Goal: Task Accomplishment & Management: Manage account settings

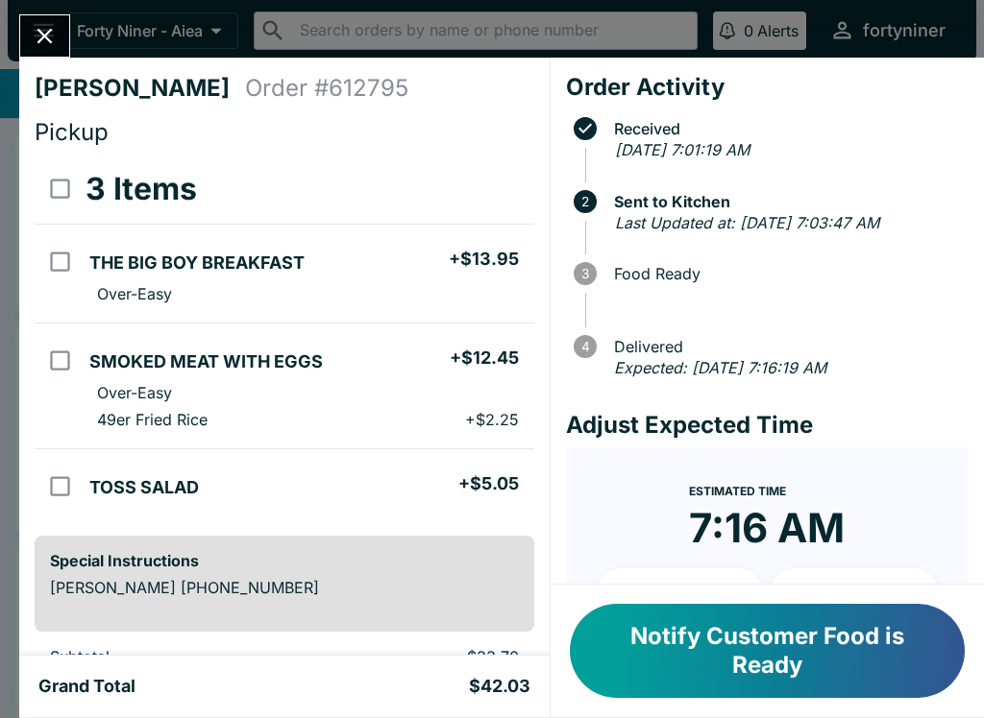
click at [41, 21] on button "Close" at bounding box center [44, 35] width 49 height 41
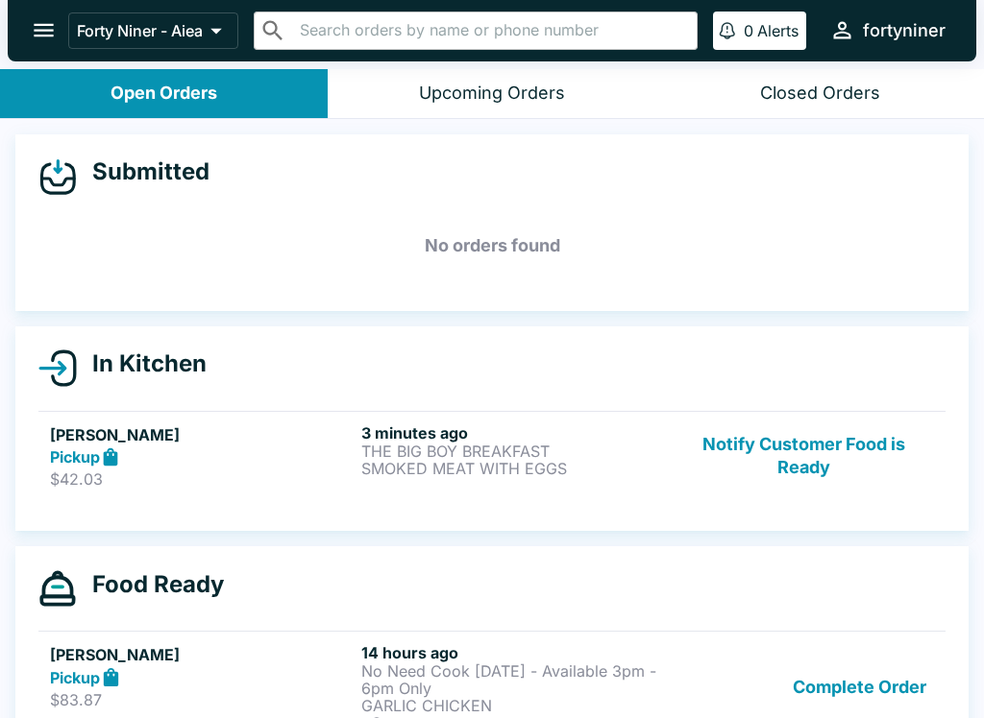
click at [40, 28] on icon "open drawer" at bounding box center [44, 30] width 26 height 26
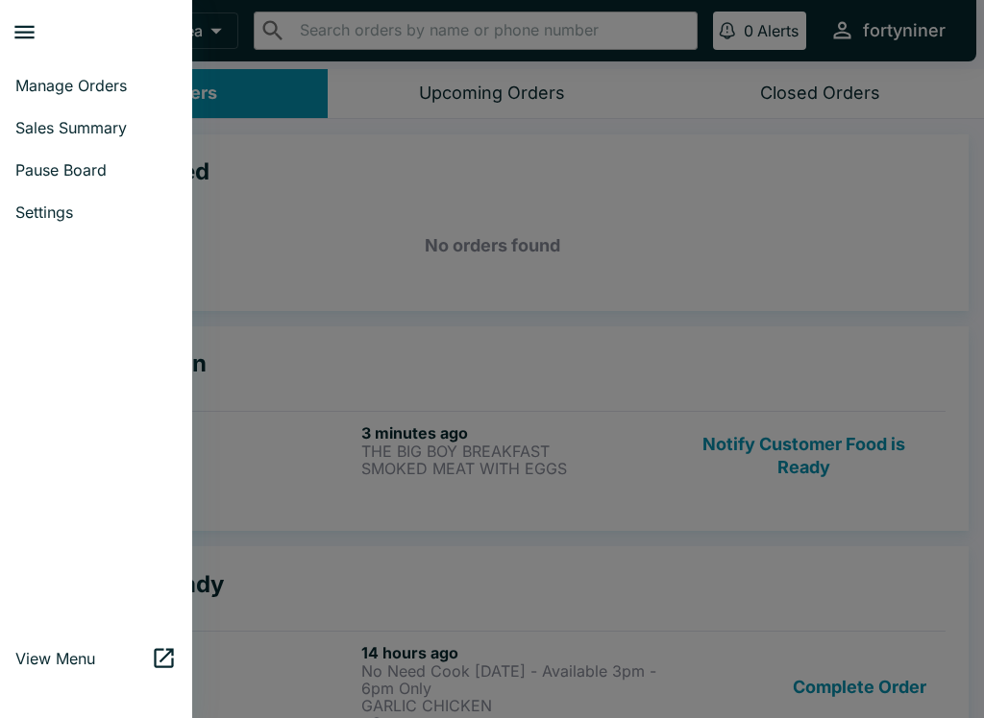
click at [34, 181] on link "Pause Board" at bounding box center [96, 170] width 192 height 42
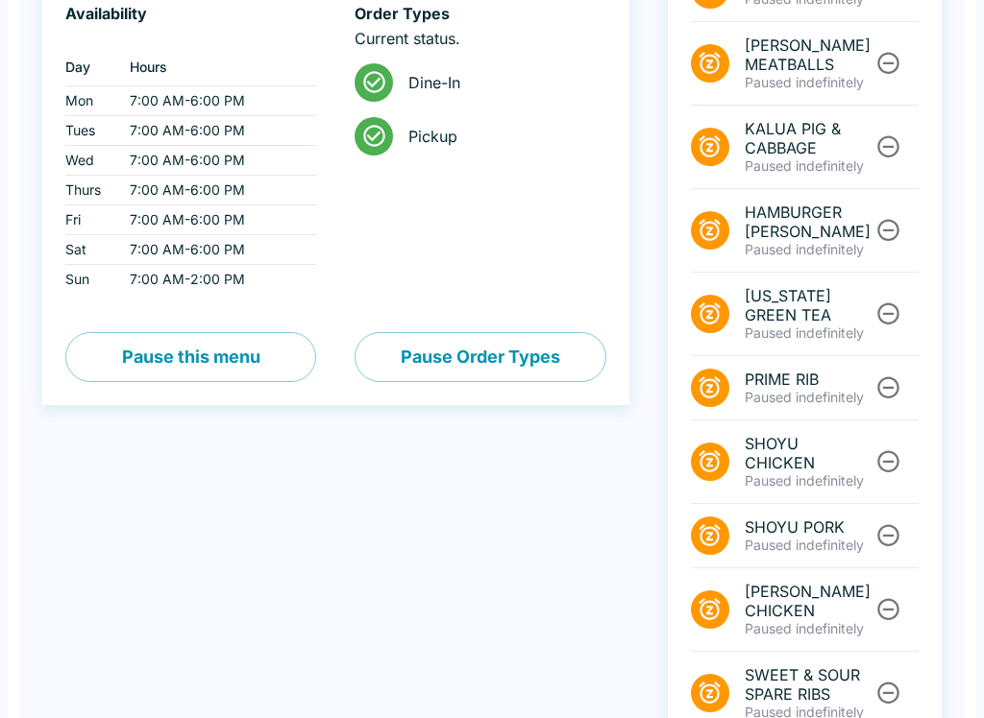
scroll to position [606, 0]
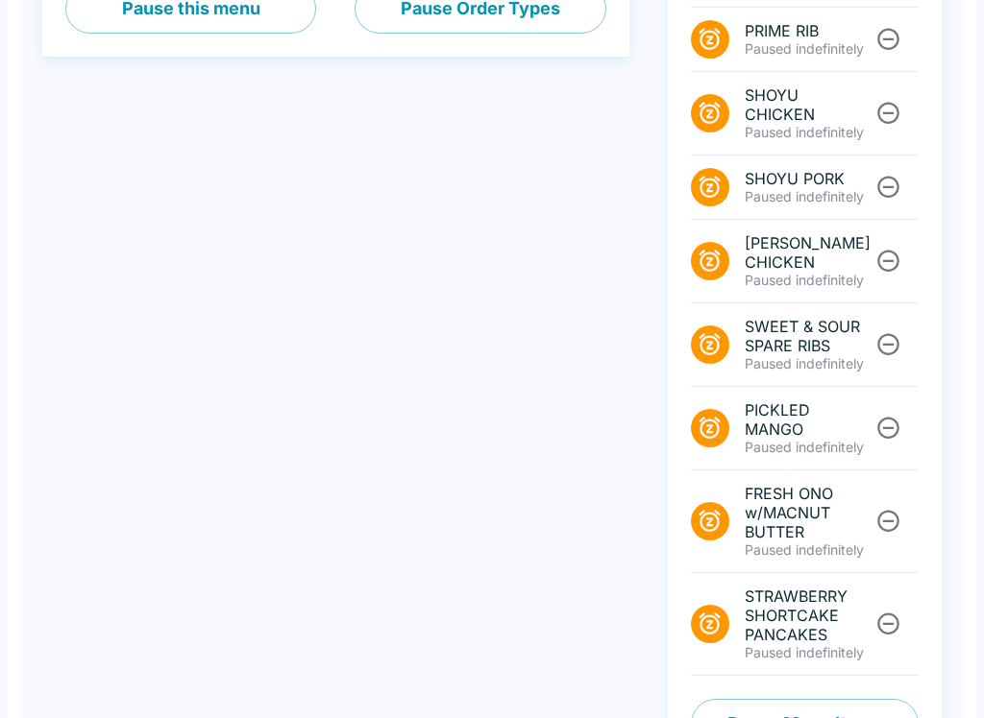
click at [775, 699] on button "Pause Menu Items" at bounding box center [805, 724] width 228 height 50
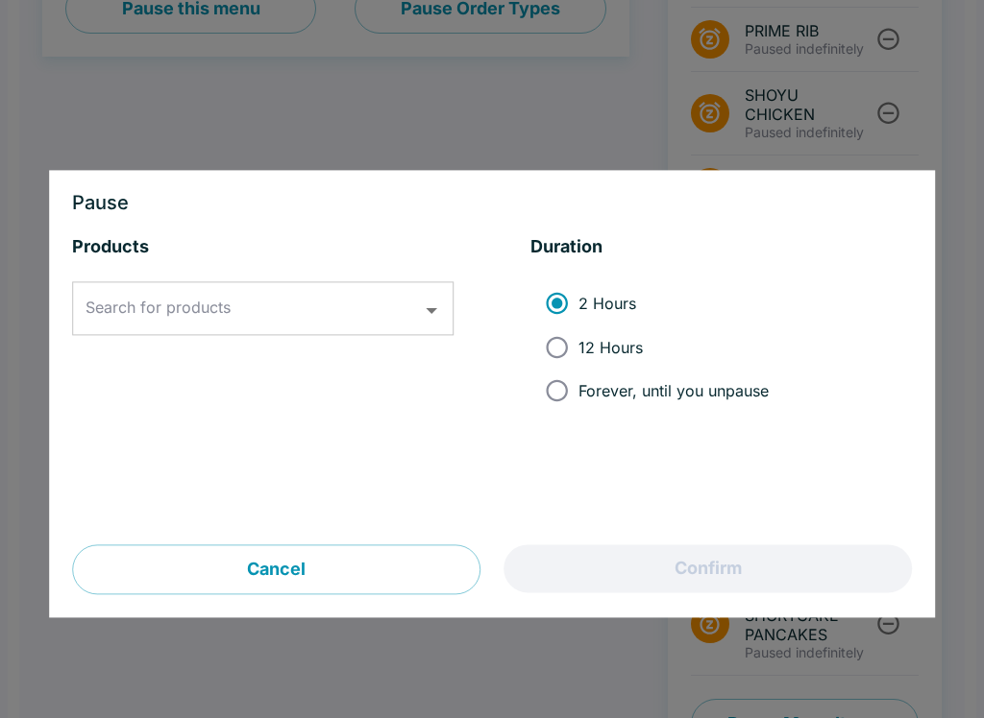
click at [196, 287] on div "Search for products" at bounding box center [262, 309] width 381 height 54
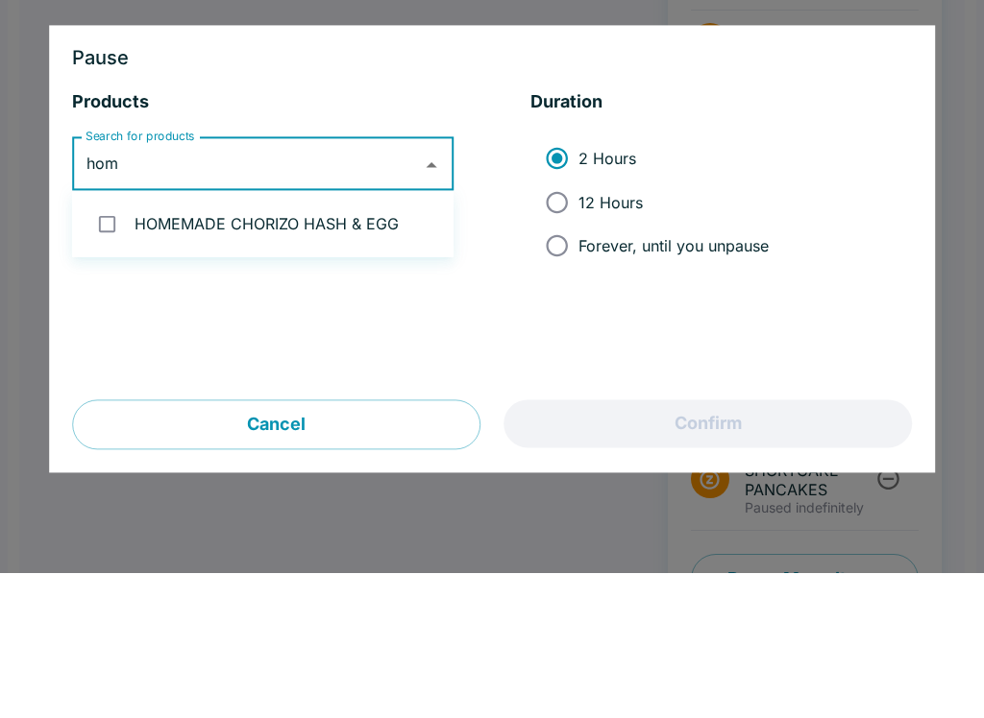
type input "home"
click at [219, 344] on li "HOMEMADE CHORIZO HASH & EGG" at bounding box center [262, 369] width 381 height 51
checkbox input "true"
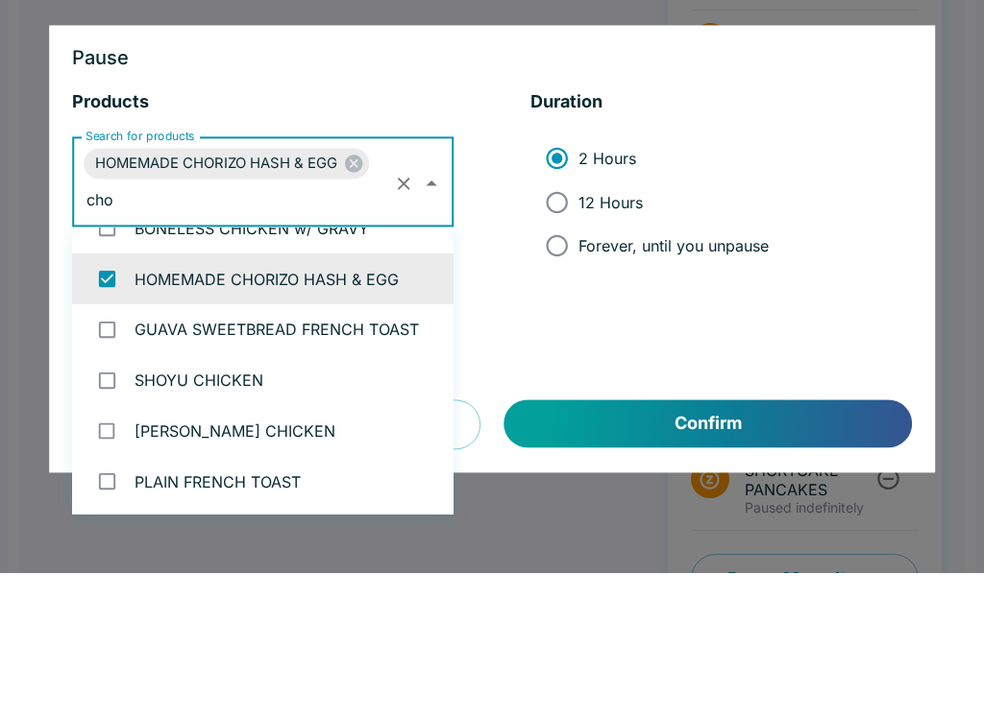
scroll to position [0, 0]
type input "c"
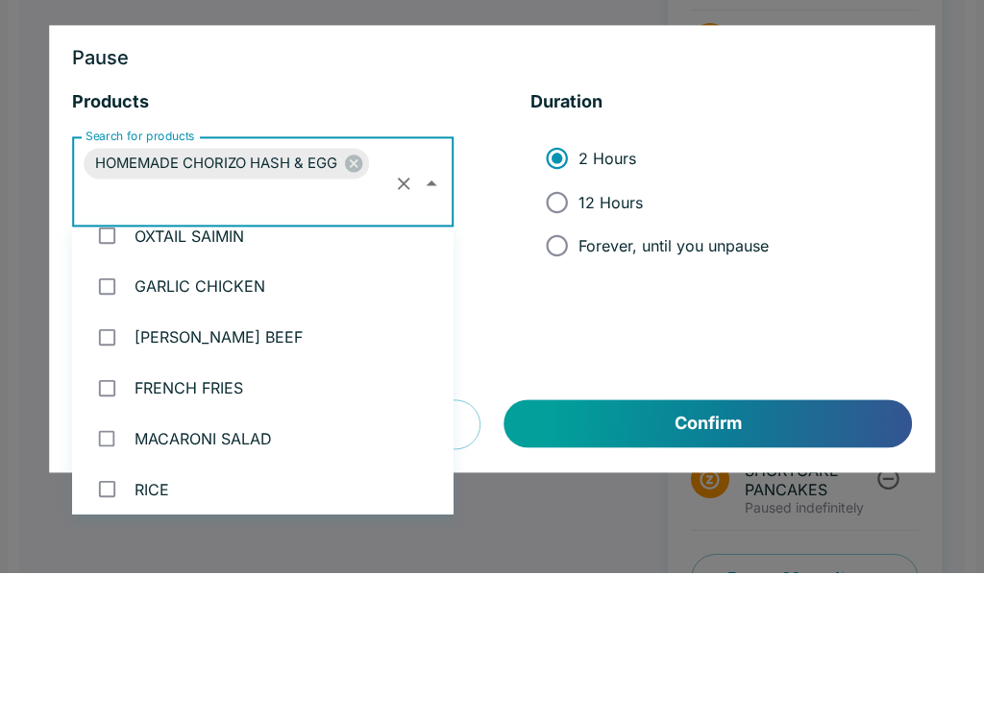
scroll to position [4746, 0]
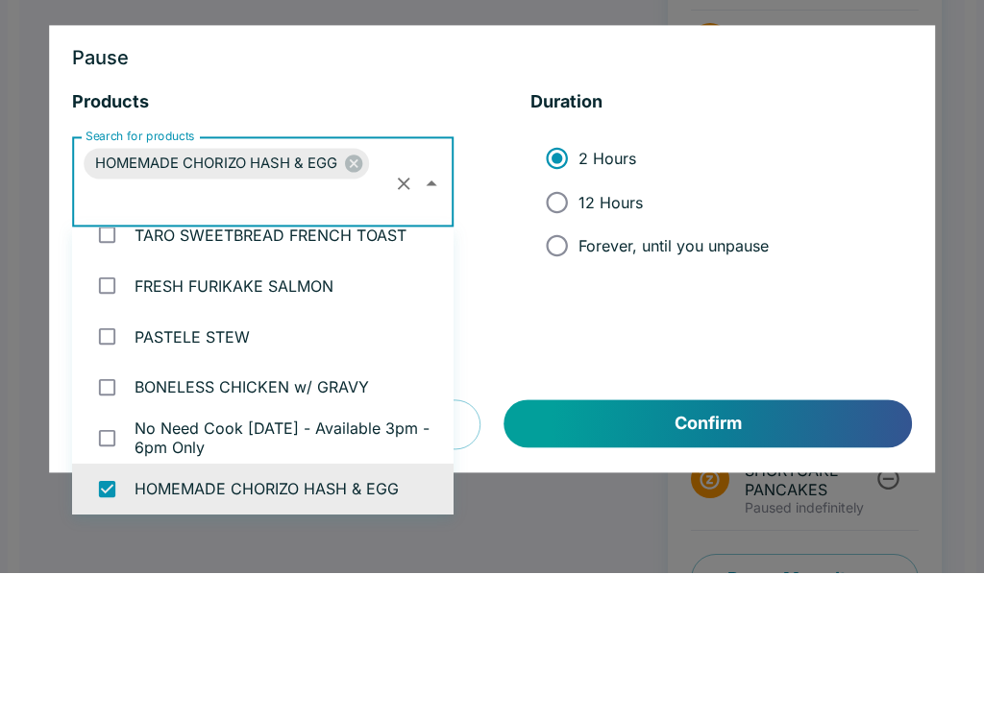
click at [560, 326] on input "12 Hours" at bounding box center [556, 347] width 43 height 43
radio input "true"
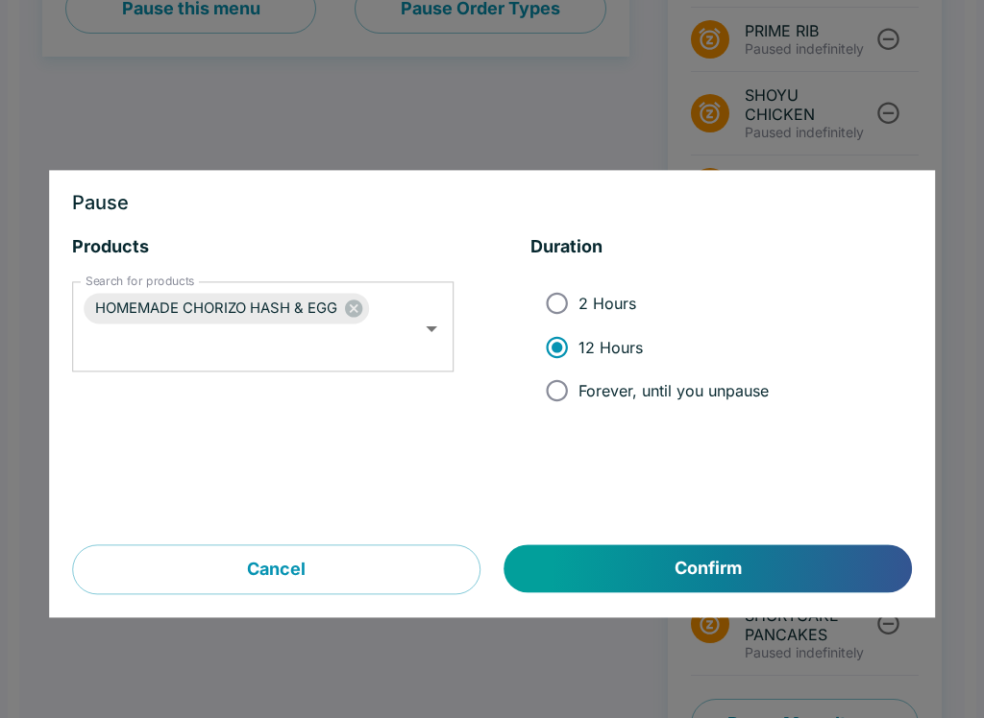
click at [583, 571] on button "Confirm" at bounding box center [707, 570] width 407 height 48
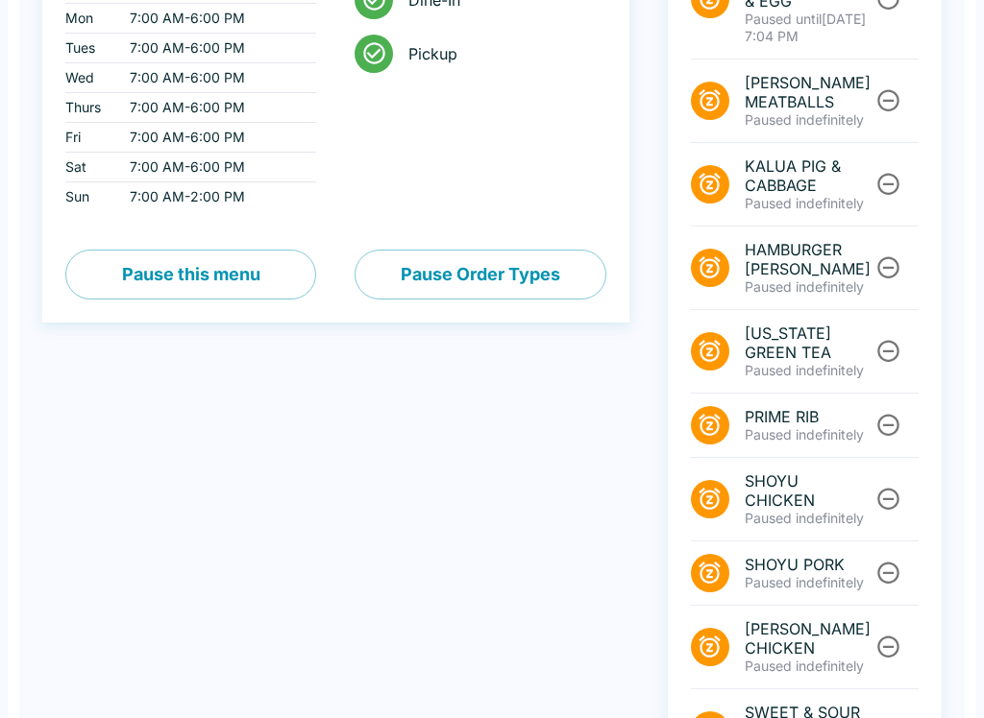
scroll to position [0, 0]
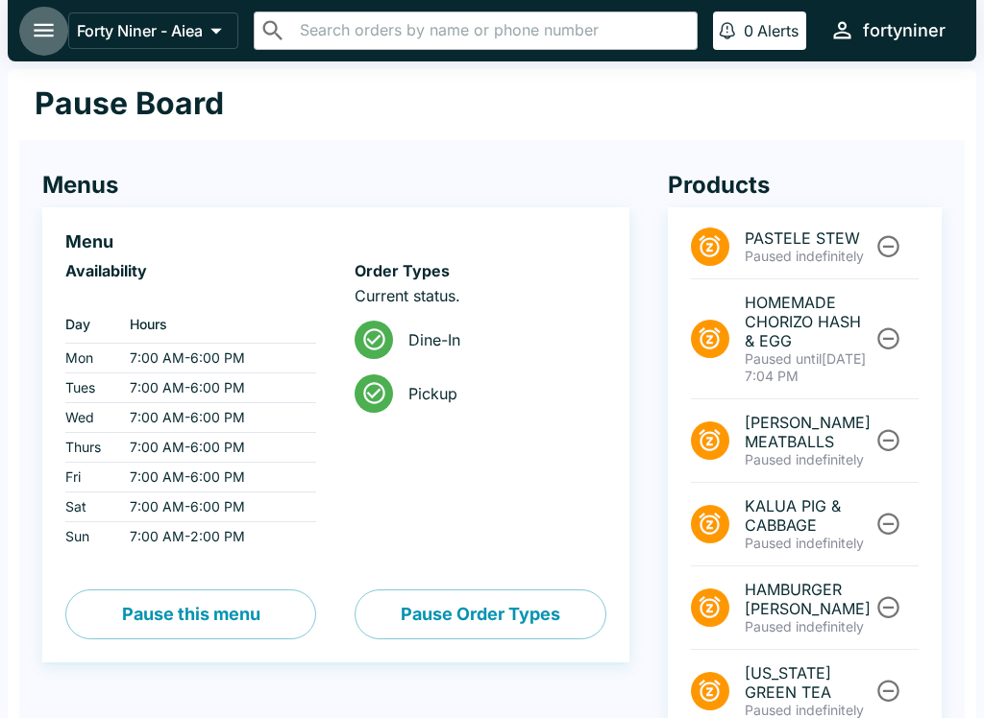
click at [36, 15] on button "open drawer" at bounding box center [43, 30] width 49 height 49
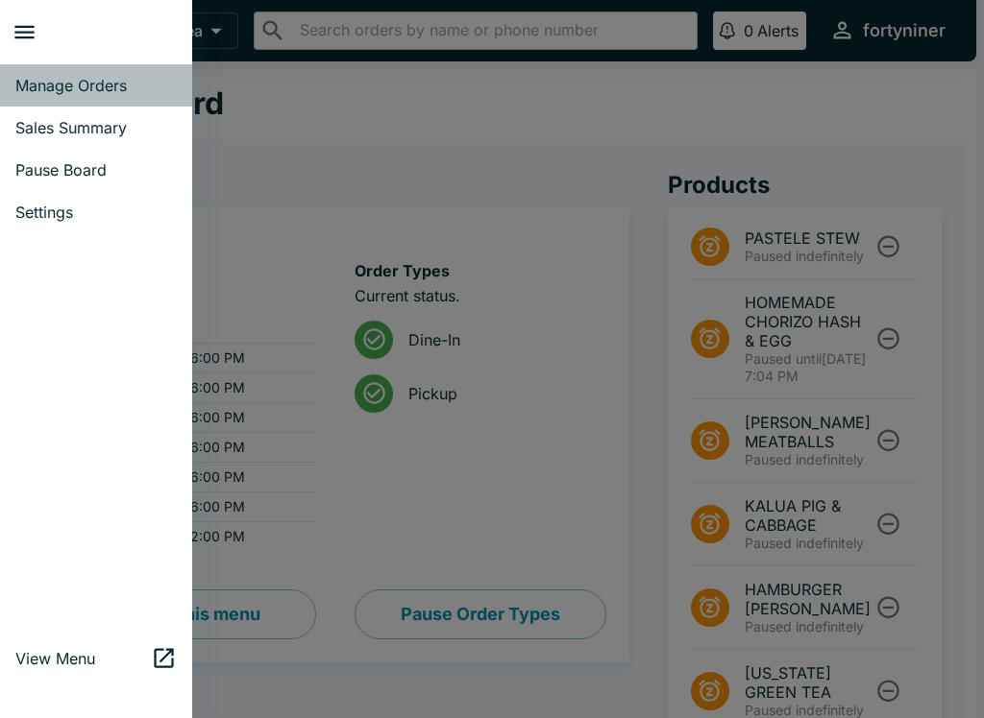
click at [61, 73] on link "Manage Orders" at bounding box center [96, 85] width 192 height 42
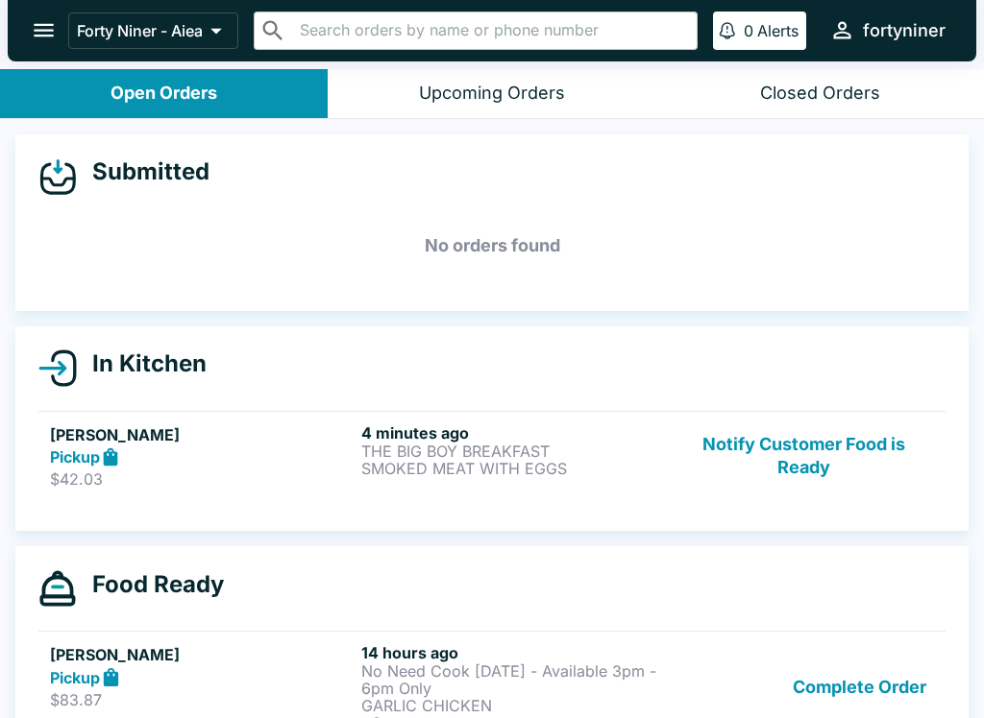
click at [822, 709] on button "Complete Order" at bounding box center [859, 688] width 149 height 88
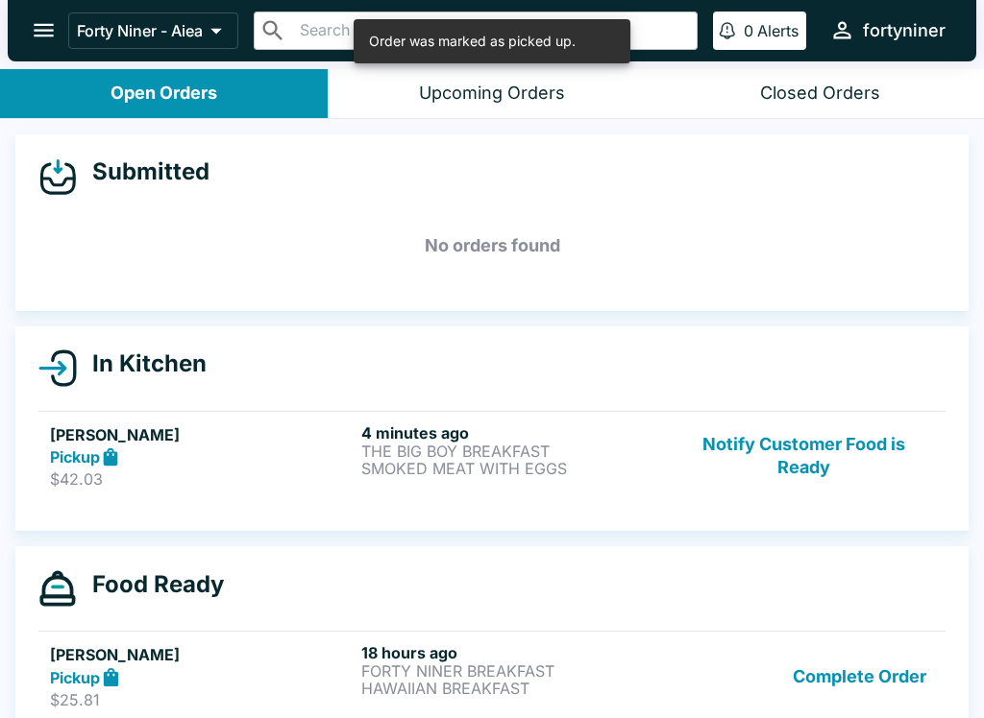
click at [822, 709] on button "Complete Order" at bounding box center [859, 677] width 149 height 66
click at [831, 698] on link "[PERSON_NAME] Pickup $43.36 [DATE] PANCAKE BREAKFAST APPLE JUICE + 3 more Compl…" at bounding box center [491, 678] width 907 height 95
click at [833, 691] on button "Complete Order" at bounding box center [859, 679] width 149 height 71
click at [831, 684] on button "Complete Order" at bounding box center [859, 677] width 149 height 66
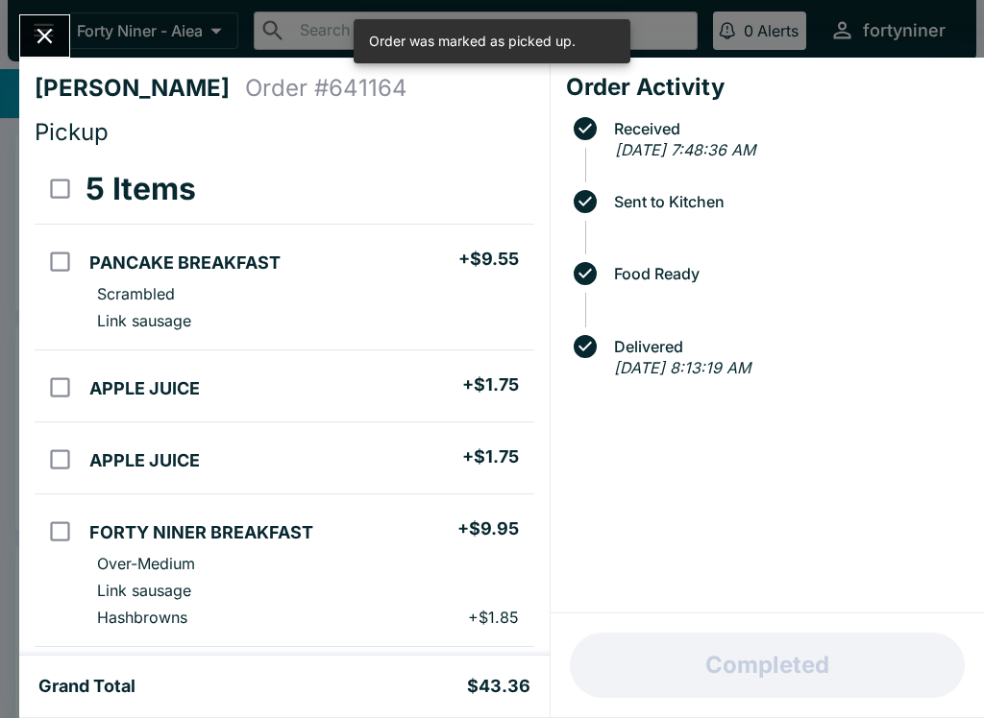
click at [837, 699] on div "Completed" at bounding box center [766, 666] width 433 height 104
click at [35, 26] on icon "Close" at bounding box center [45, 36] width 26 height 26
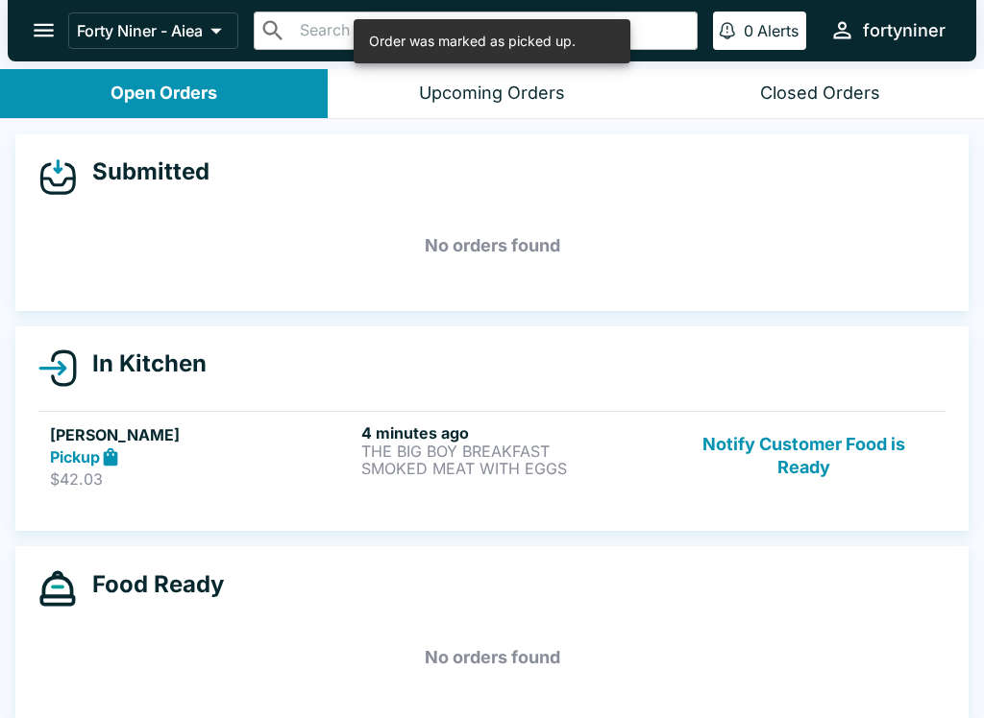
click at [59, 11] on button "open drawer" at bounding box center [43, 30] width 49 height 49
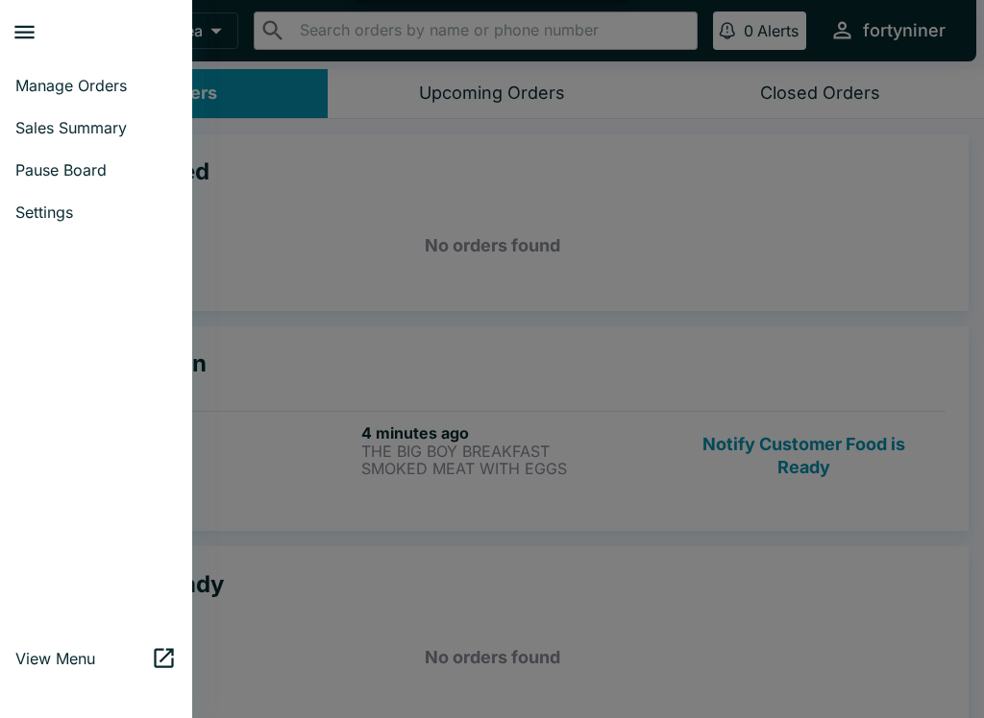
click at [46, 135] on span "Sales Summary" at bounding box center [95, 127] width 161 height 19
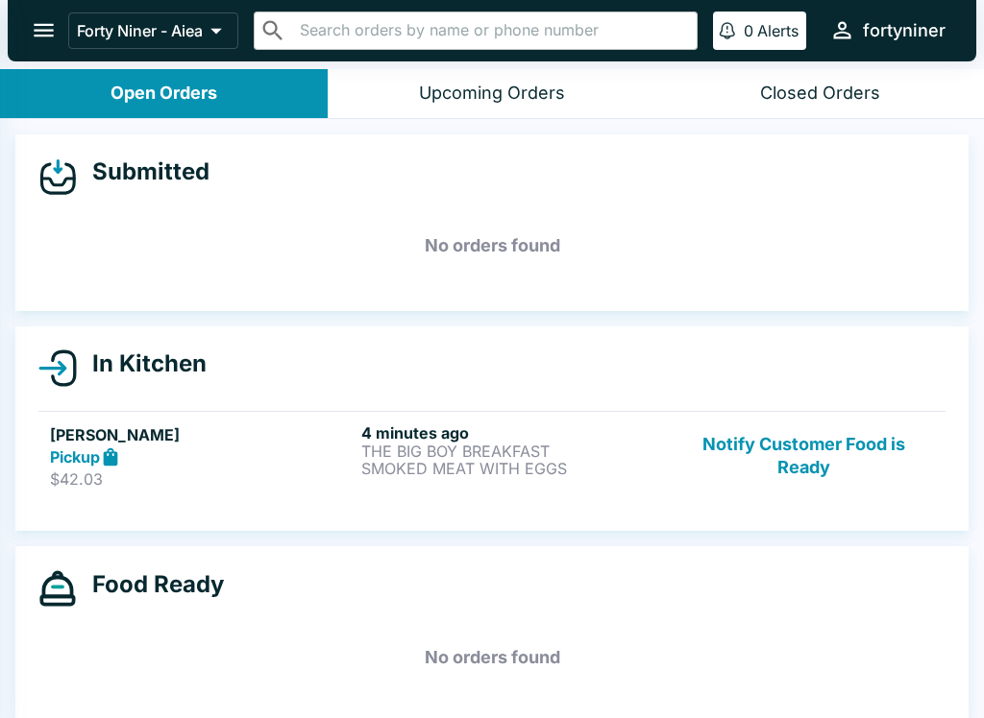
select select "03:00"
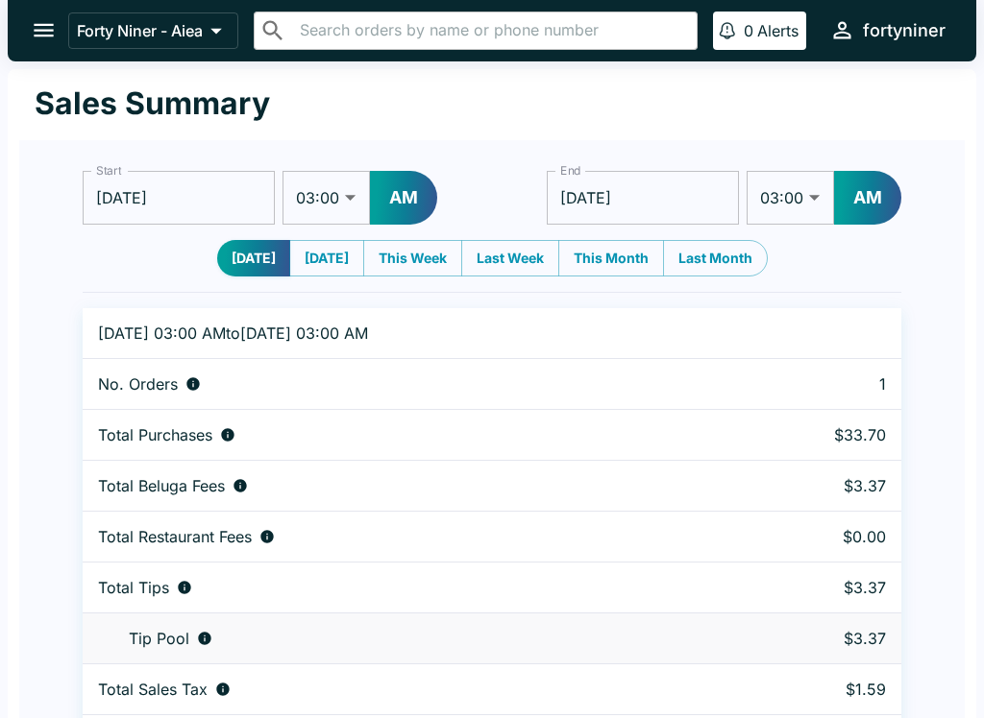
click at [38, 27] on icon "open drawer" at bounding box center [44, 30] width 26 height 26
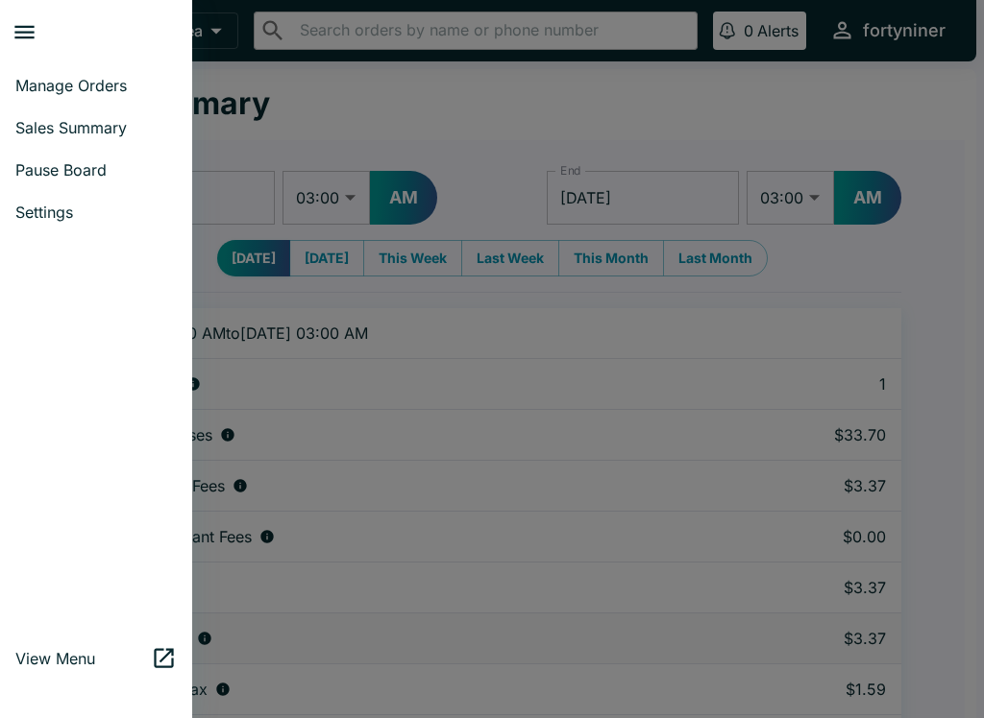
click at [57, 77] on span "Manage Orders" at bounding box center [95, 85] width 161 height 19
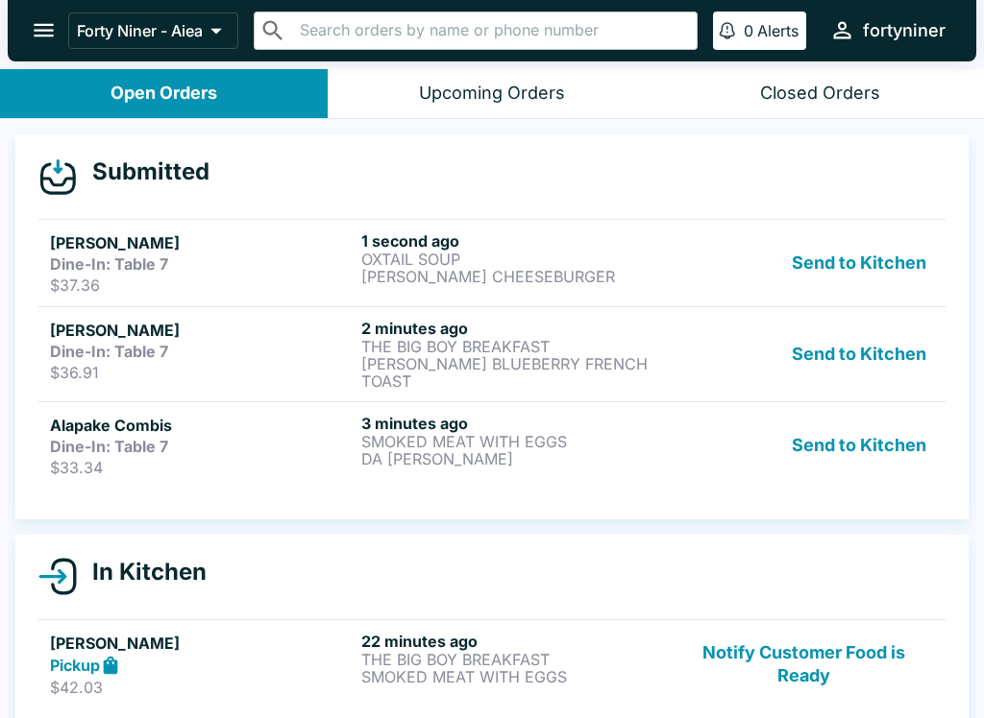
click at [128, 476] on link "Alapake Combis Dine-In: Table 7 $33.34 3 minutes ago SMOKED MEAT WITH EGGS DA E…" at bounding box center [491, 444] width 907 height 87
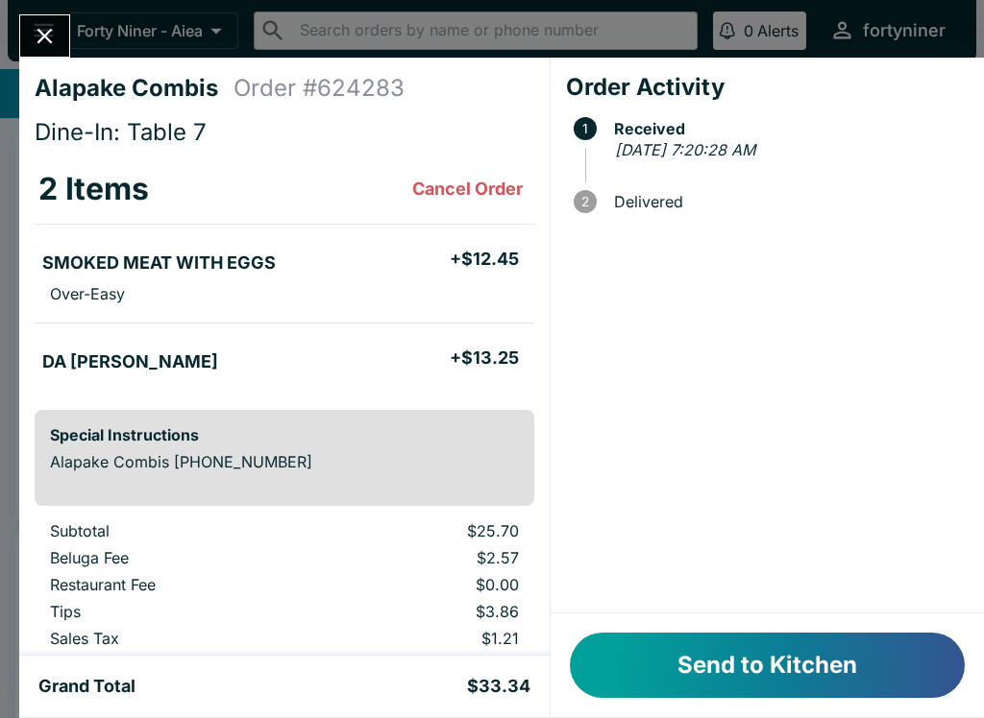
click at [729, 659] on button "Send to Kitchen" at bounding box center [767, 665] width 395 height 65
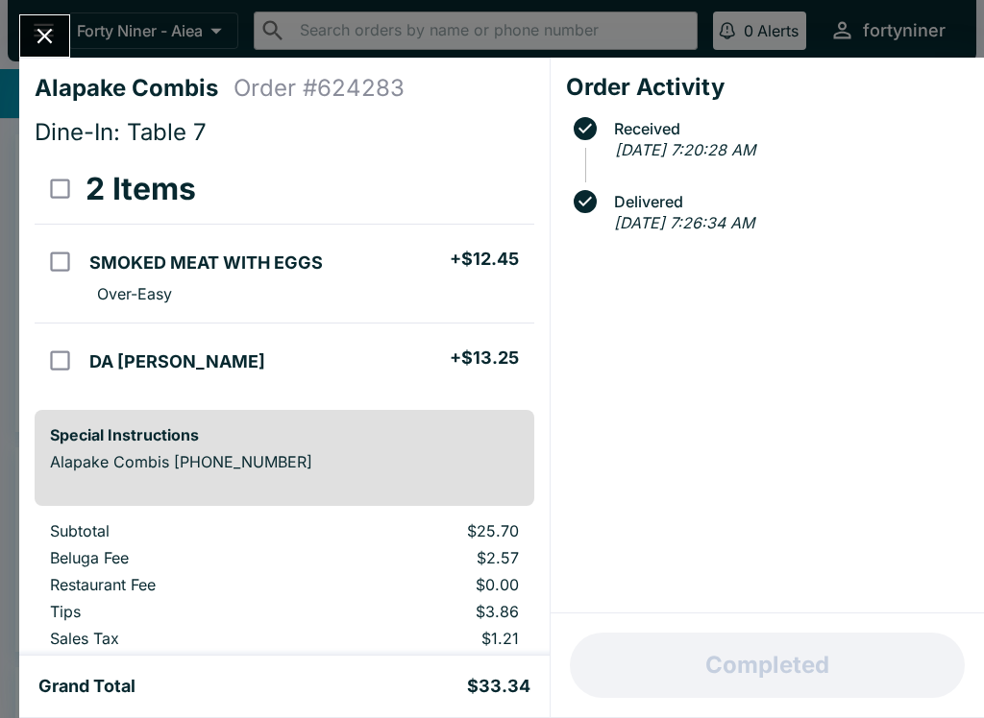
click at [42, 25] on icon "Close" at bounding box center [45, 36] width 26 height 26
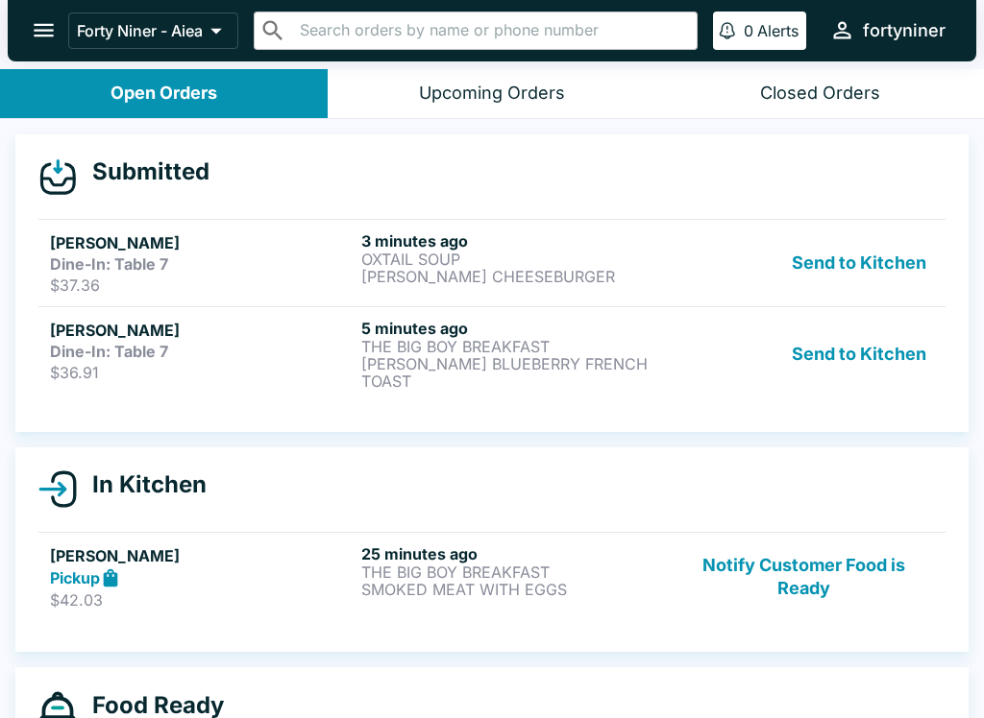
click at [111, 372] on p "$36.91" at bounding box center [202, 372] width 304 height 19
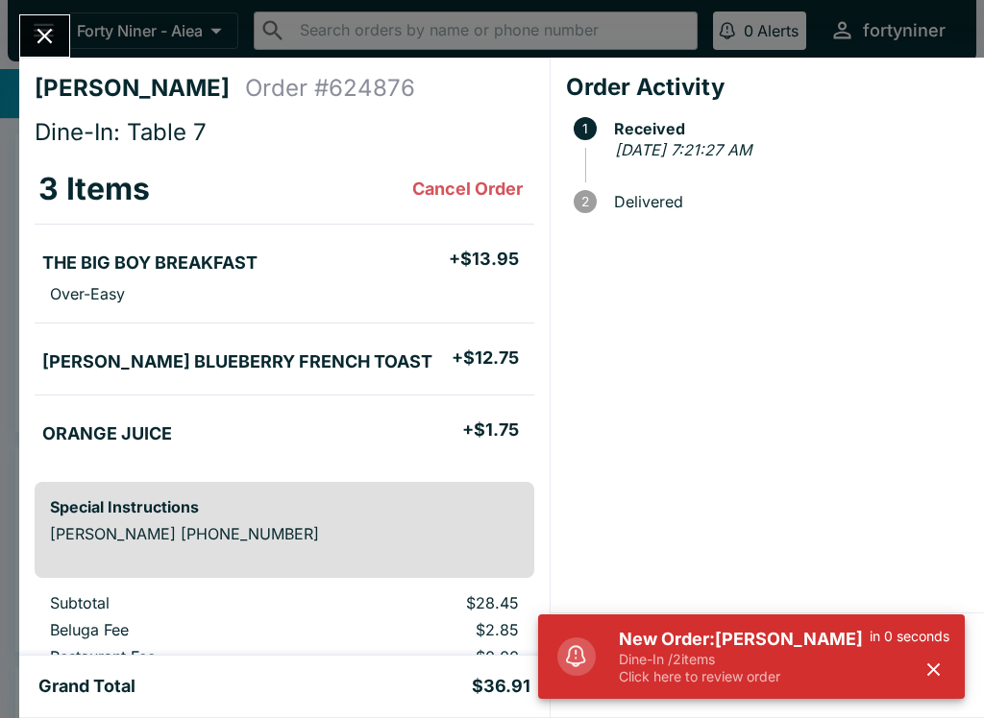
click at [29, 58] on div "[PERSON_NAME] Order # 624876 Dine-In: Table 7 3 Items Cancel Order THE BIG BOY …" at bounding box center [284, 357] width 530 height 598
click at [35, 23] on icon "Close" at bounding box center [45, 36] width 26 height 26
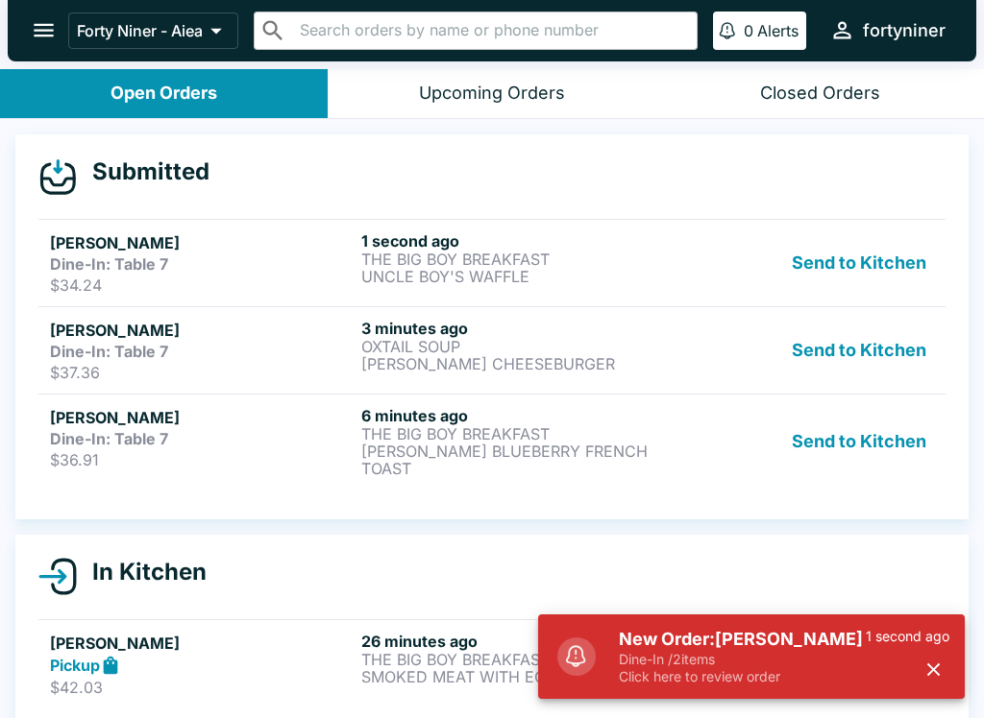
click at [132, 444] on strong "Dine-In: Table 7" at bounding box center [109, 438] width 118 height 19
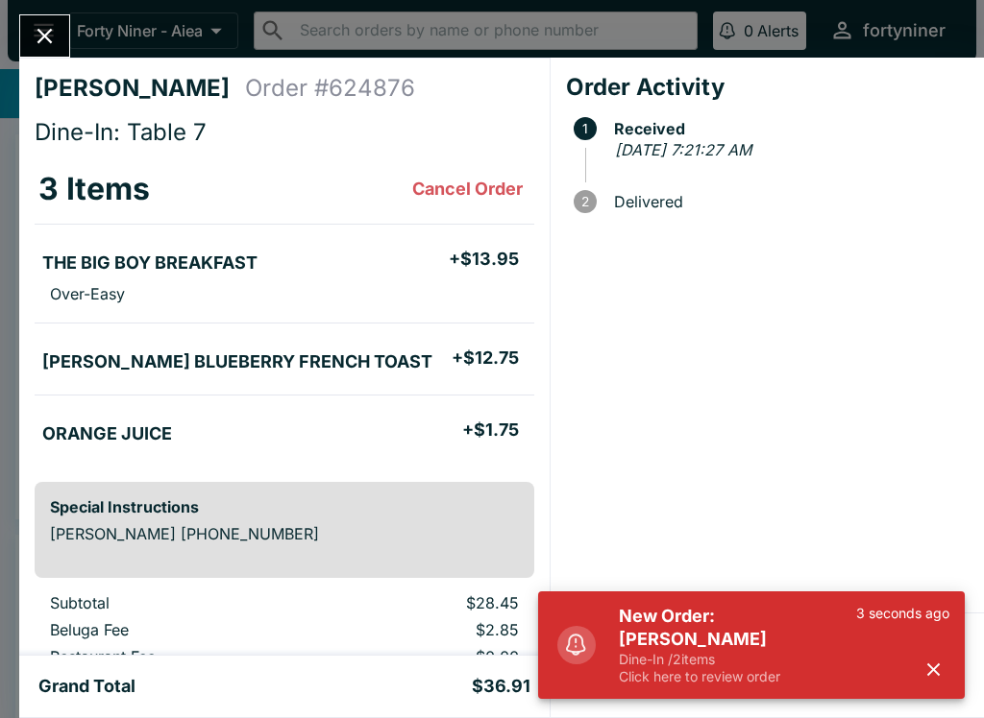
click at [936, 667] on icon "button" at bounding box center [933, 670] width 12 height 12
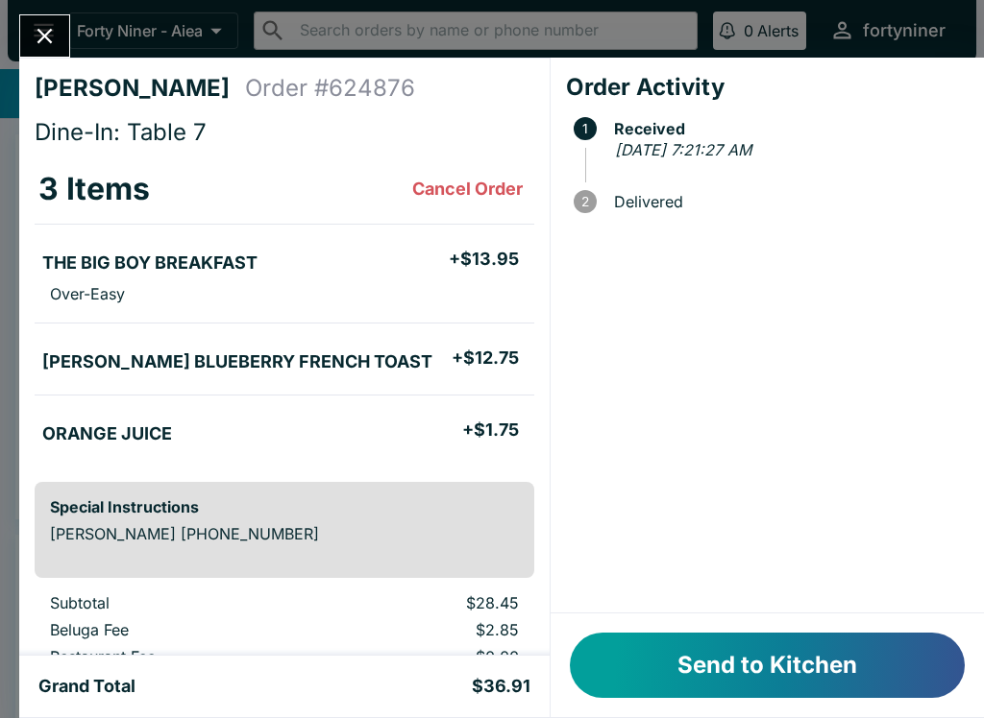
click at [712, 661] on button "Send to Kitchen" at bounding box center [767, 665] width 395 height 65
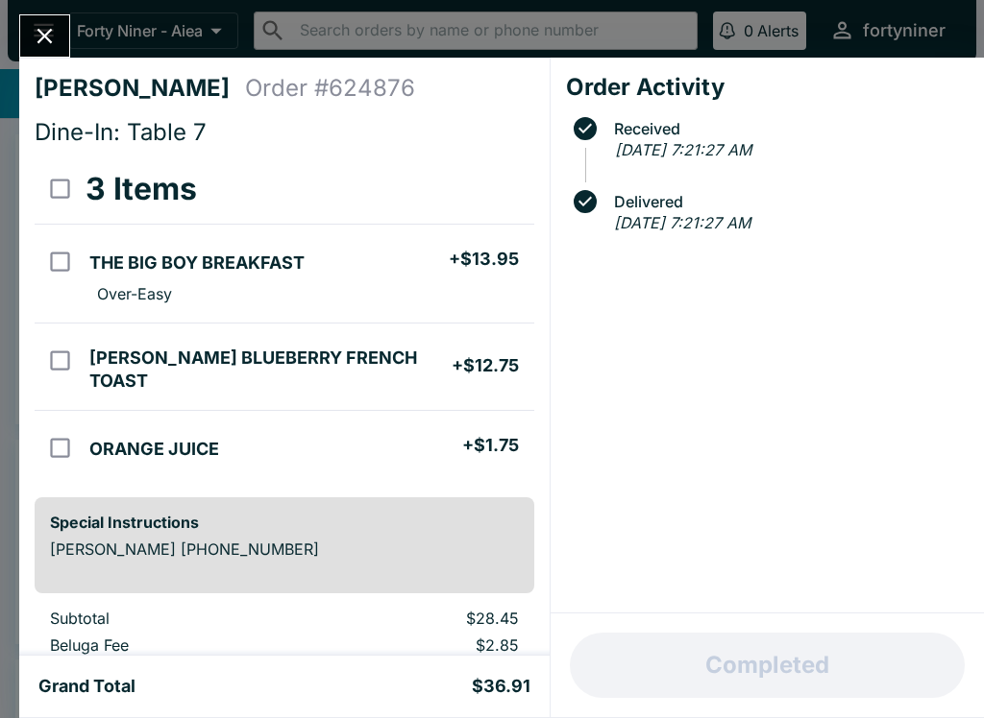
click at [37, 33] on icon "Close" at bounding box center [45, 36] width 26 height 26
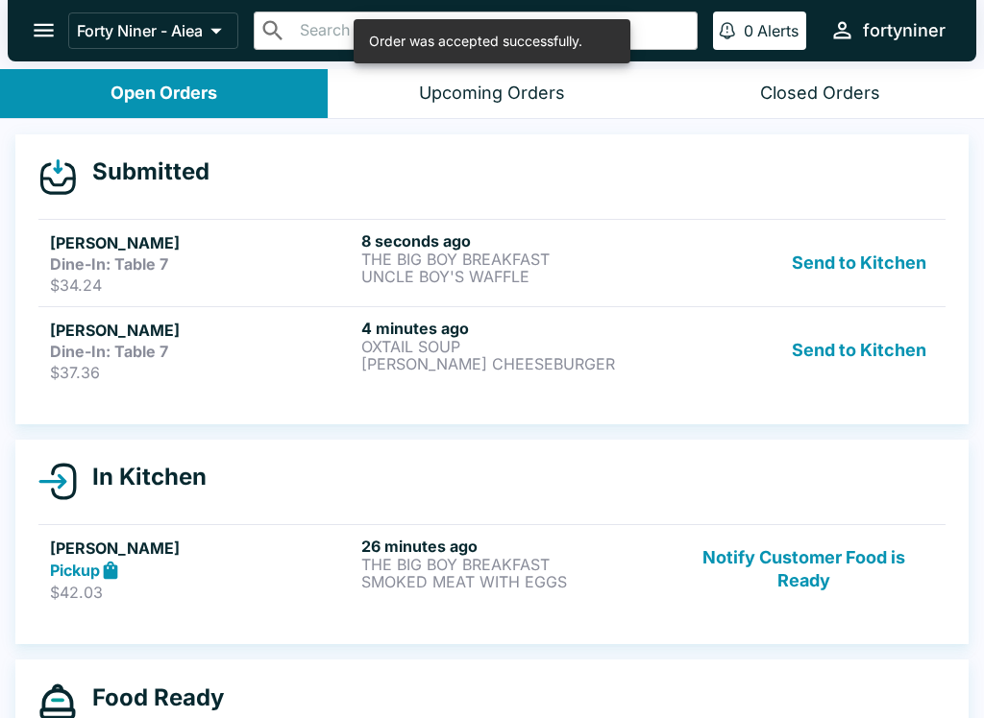
click at [83, 347] on strong "Dine-In: Table 7" at bounding box center [109, 351] width 118 height 19
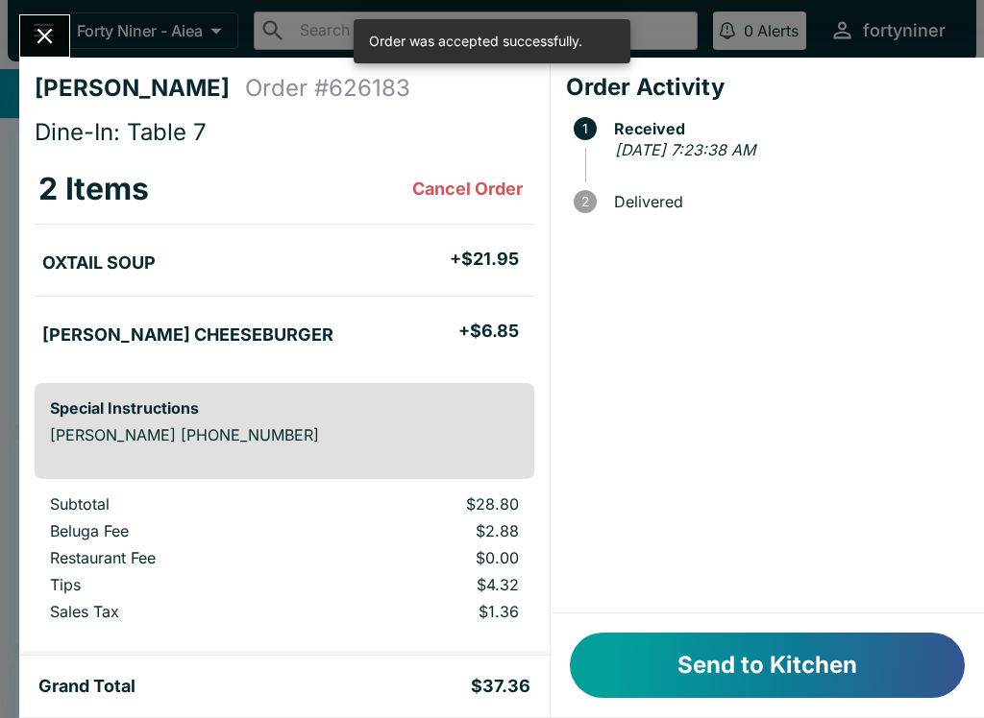
click at [692, 635] on button "Send to Kitchen" at bounding box center [767, 665] width 395 height 65
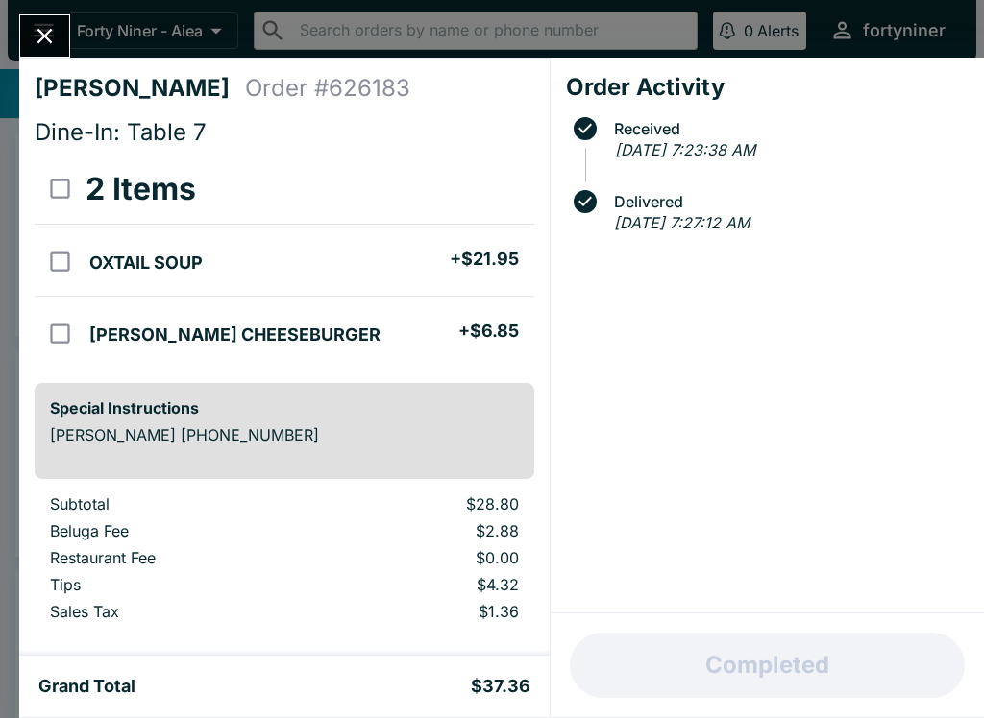
click at [31, 37] on button "Close" at bounding box center [44, 35] width 49 height 41
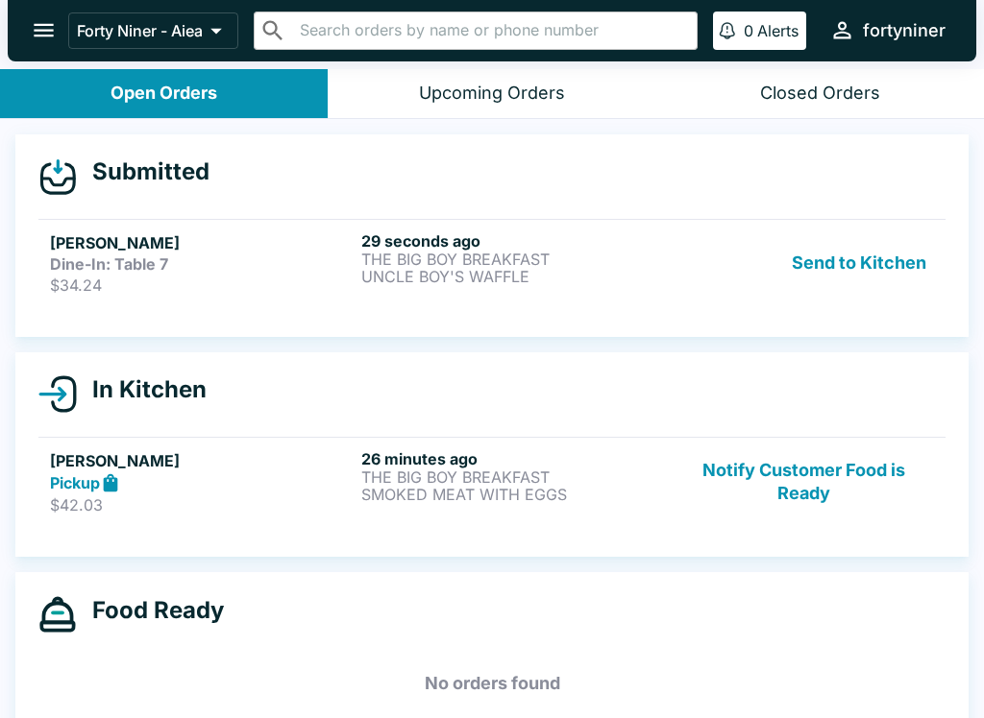
click at [120, 270] on strong "Dine-In: Table 7" at bounding box center [109, 264] width 118 height 19
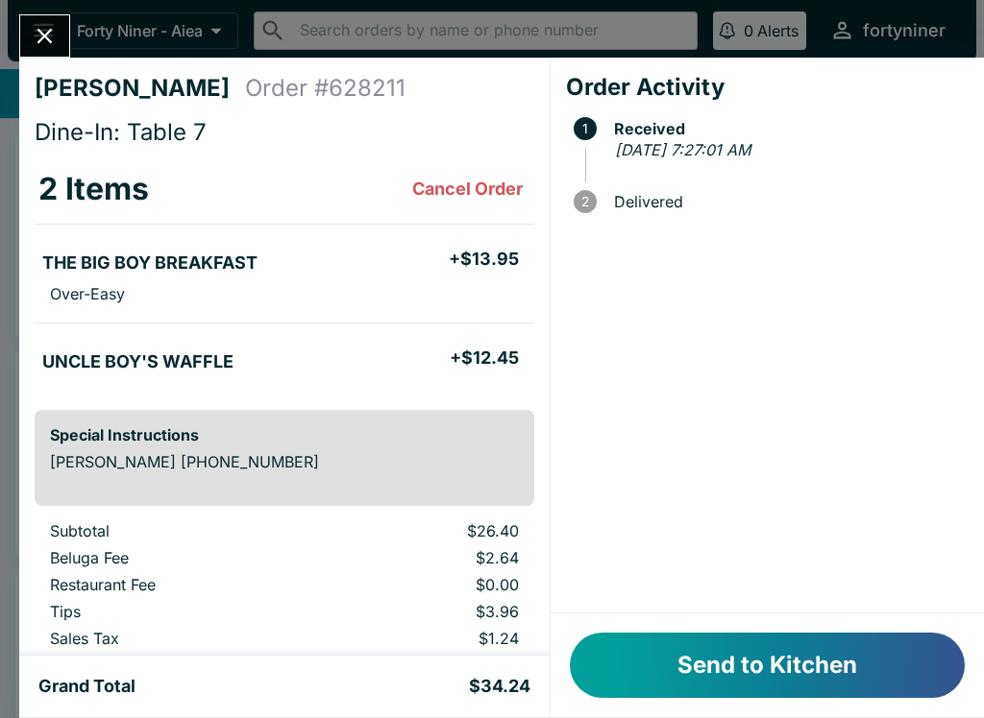
click at [21, 36] on button "Close" at bounding box center [44, 35] width 49 height 41
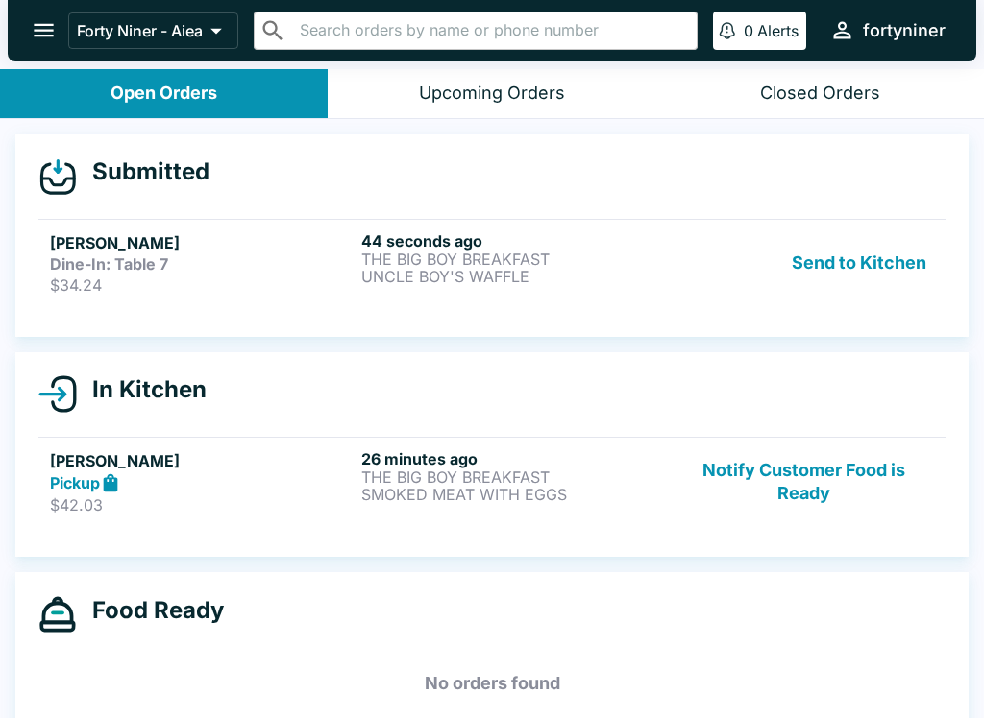
click at [103, 255] on strong "Dine-In: Table 7" at bounding box center [109, 264] width 118 height 19
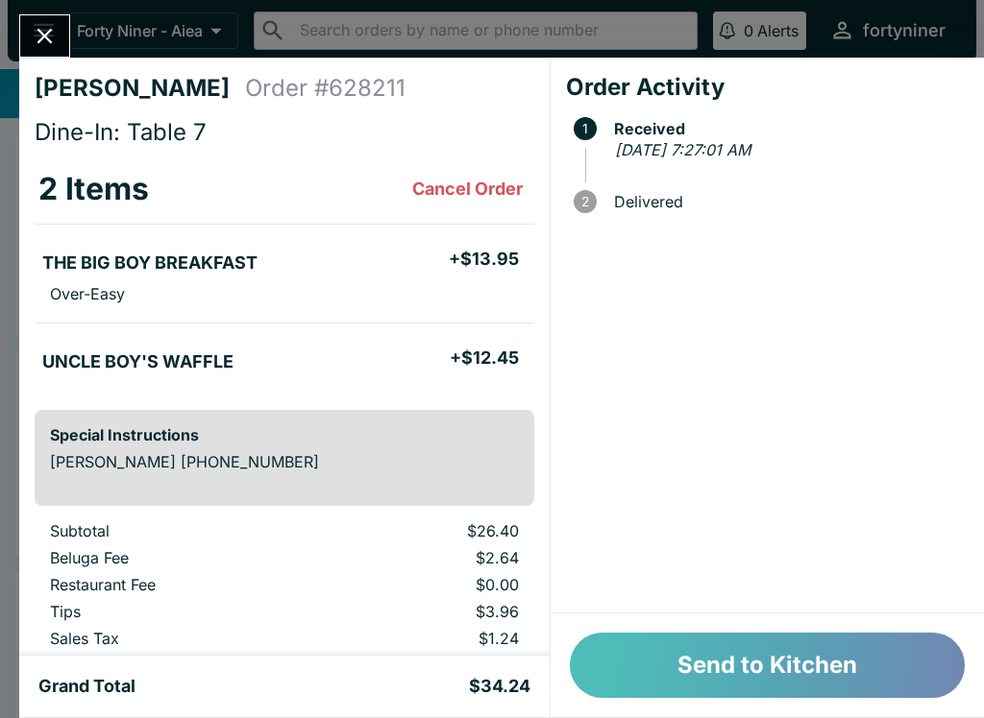
click at [677, 653] on button "Send to Kitchen" at bounding box center [767, 665] width 395 height 65
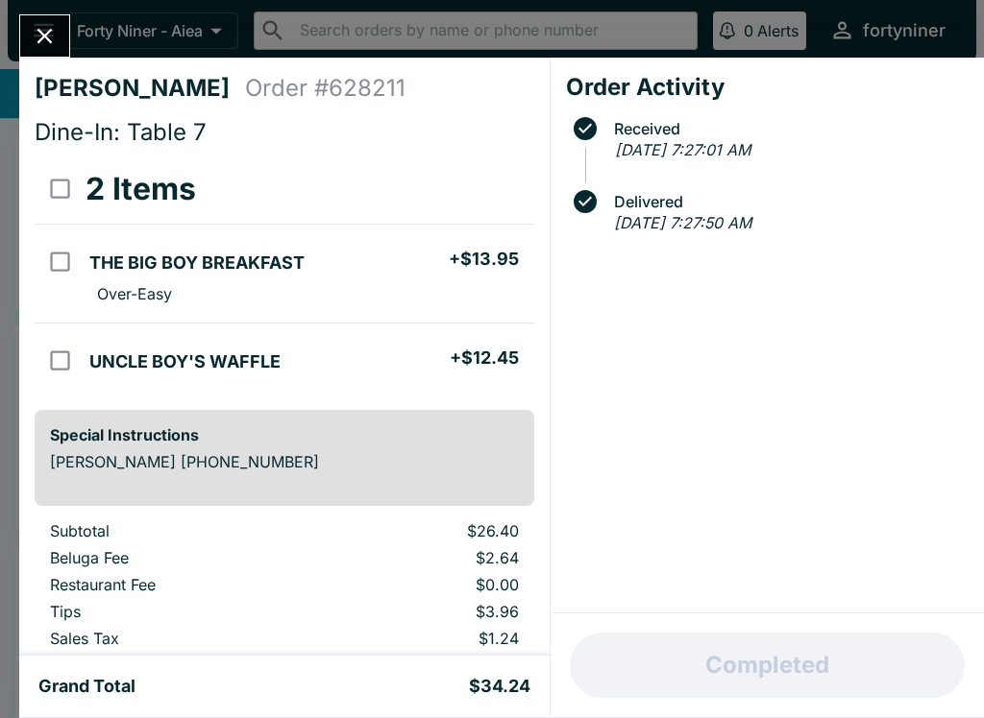
click at [42, 36] on icon "Close" at bounding box center [45, 36] width 26 height 26
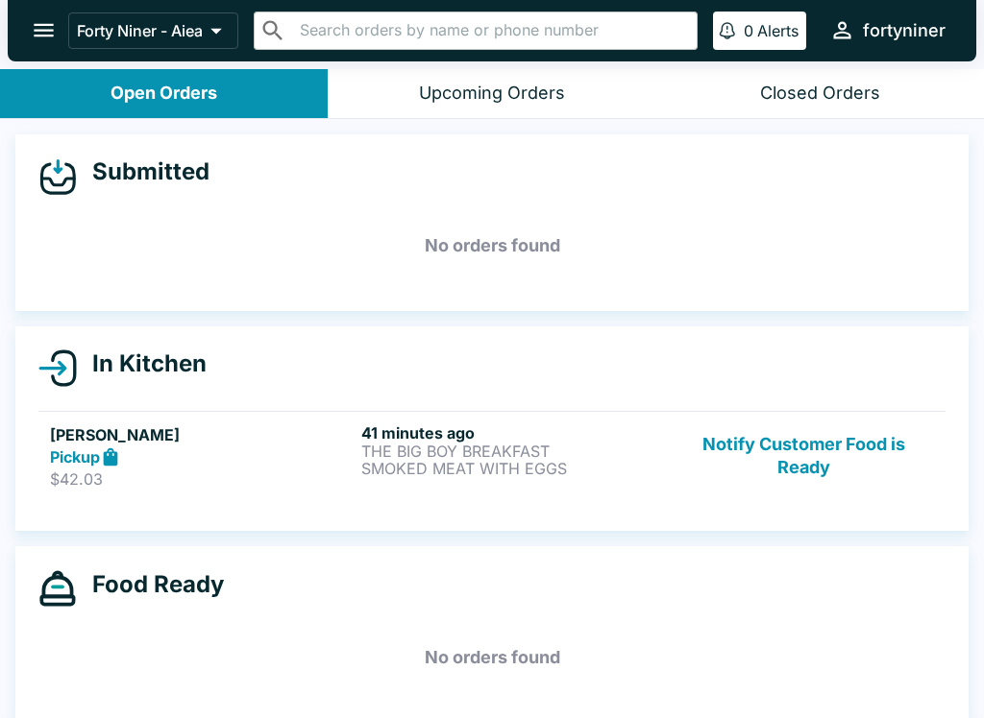
click at [794, 441] on button "Notify Customer Food is Ready" at bounding box center [803, 457] width 260 height 66
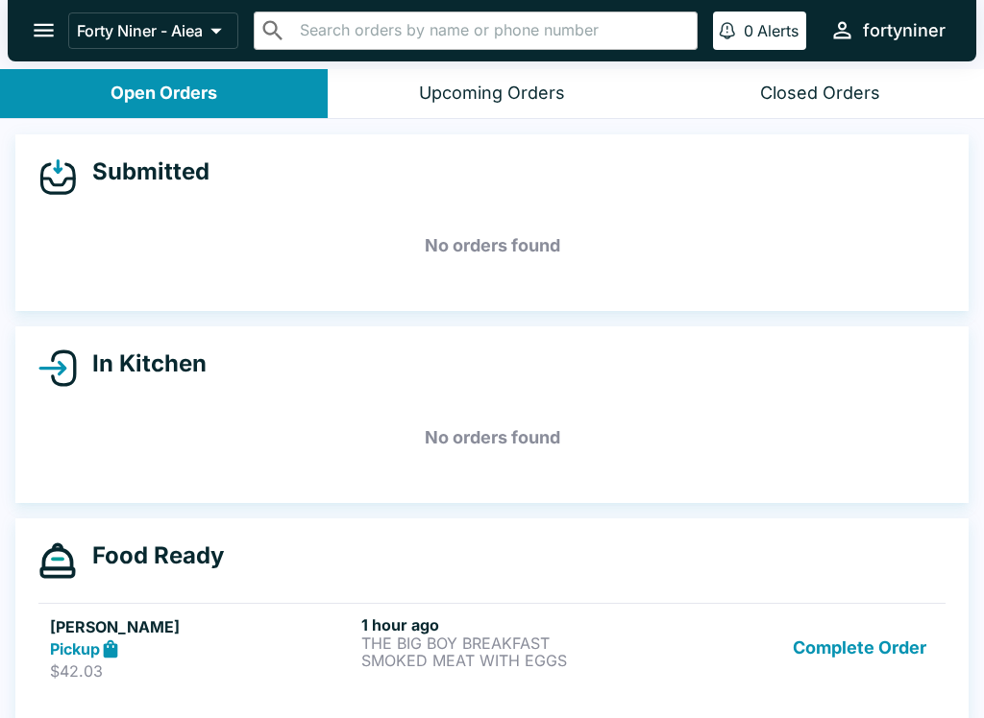
click at [830, 660] on button "Complete Order" at bounding box center [859, 649] width 149 height 66
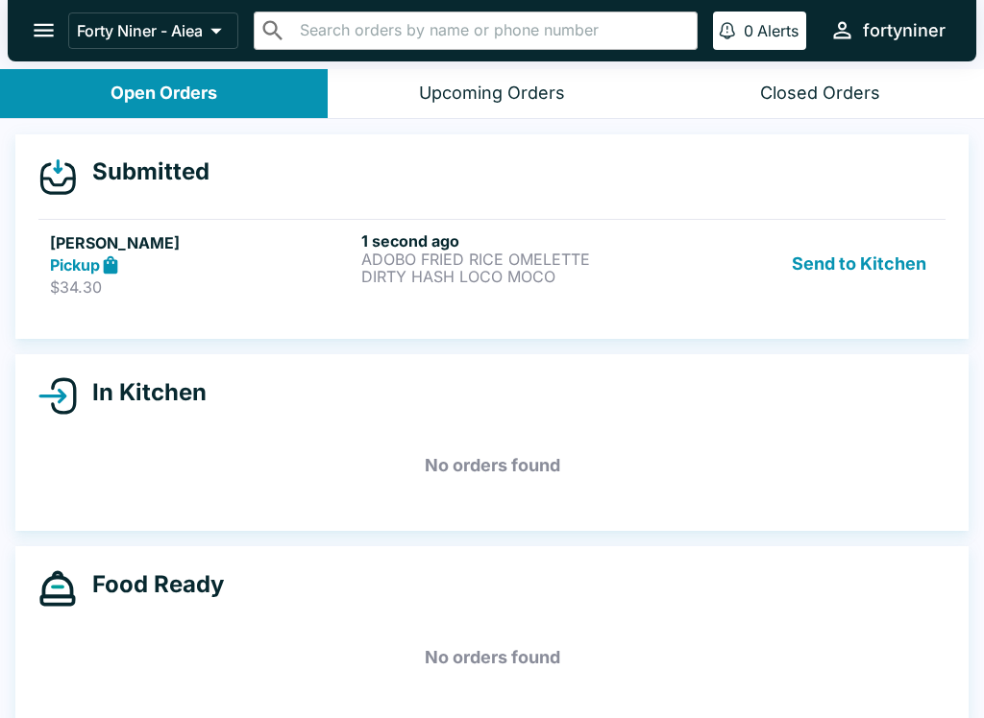
click at [134, 276] on div "[PERSON_NAME] Pickup $34.30" at bounding box center [202, 264] width 304 height 66
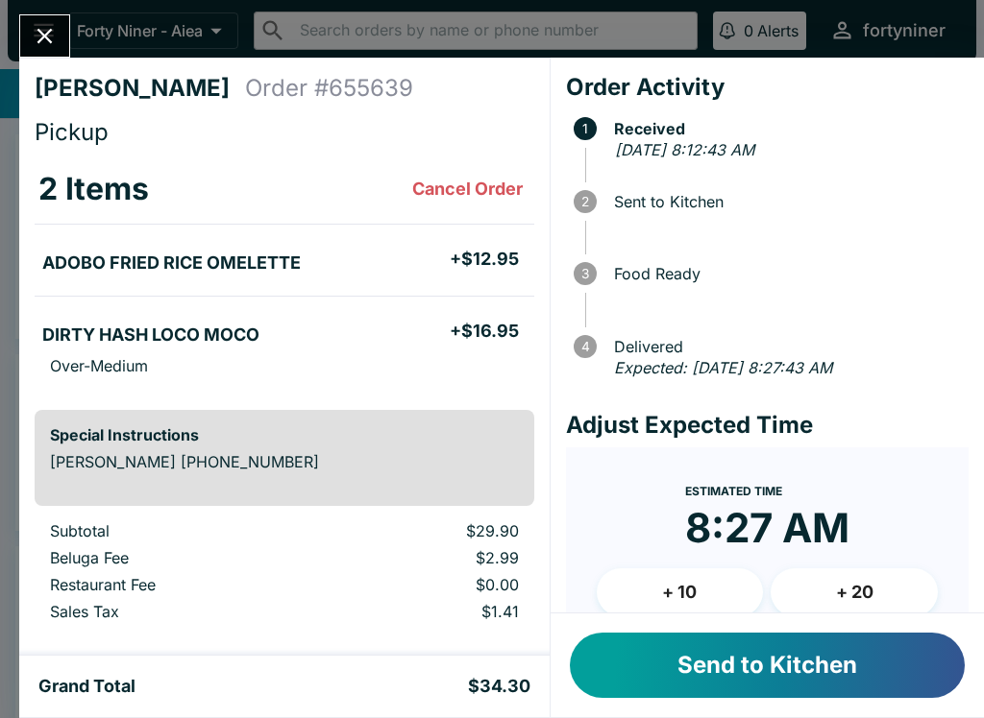
click at [708, 671] on button "Send to Kitchen" at bounding box center [767, 665] width 395 height 65
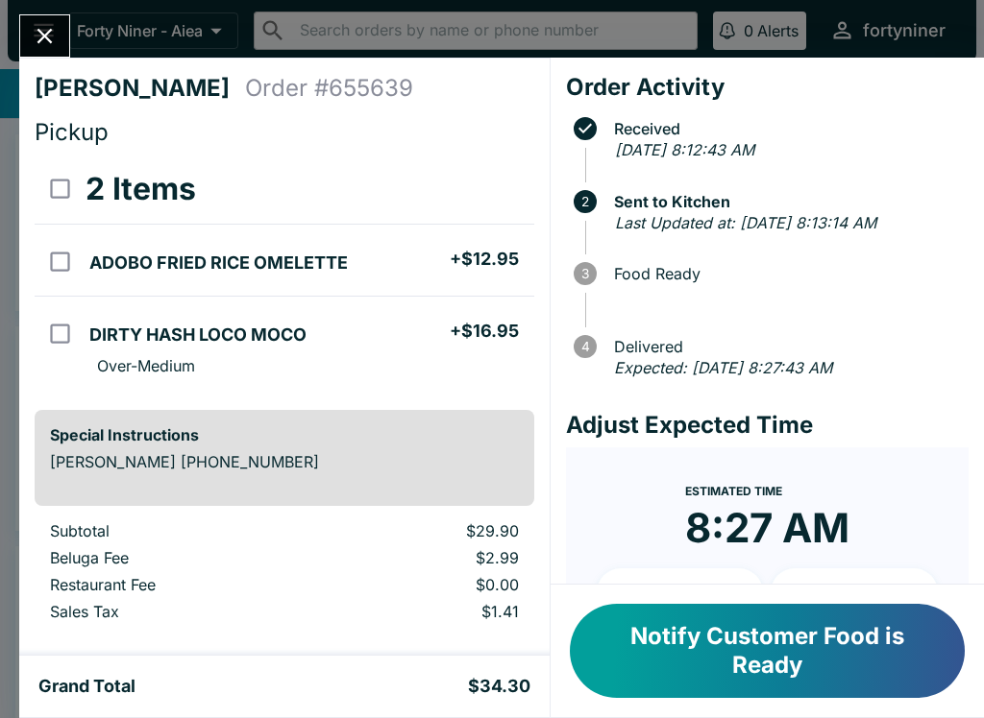
click at [33, 25] on icon "Close" at bounding box center [45, 36] width 26 height 26
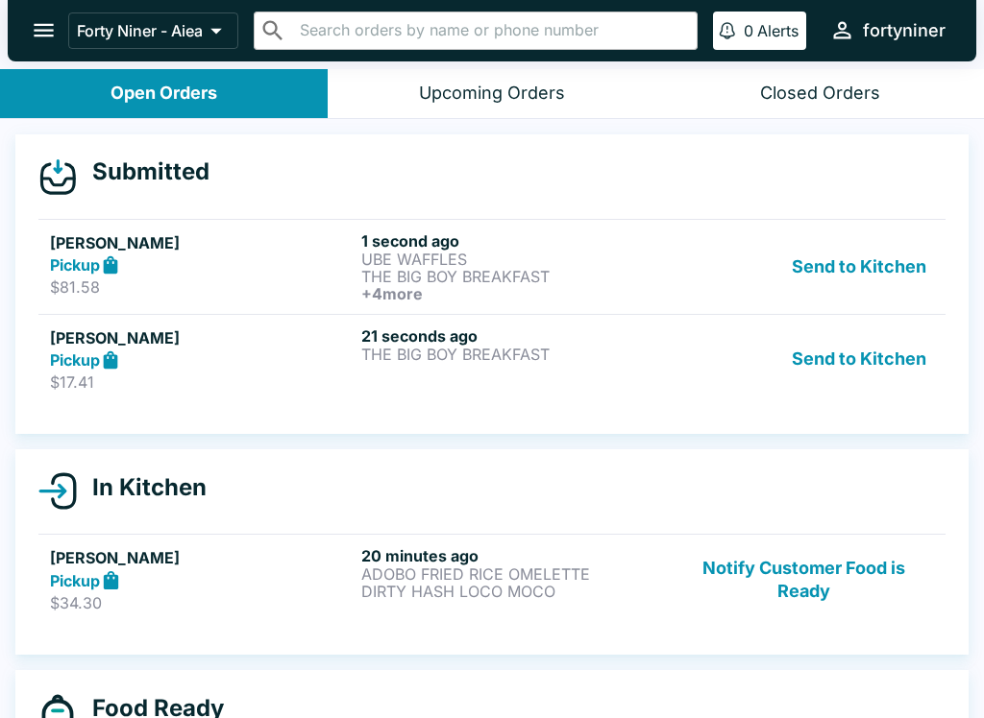
click at [102, 368] on icon at bounding box center [111, 361] width 22 height 22
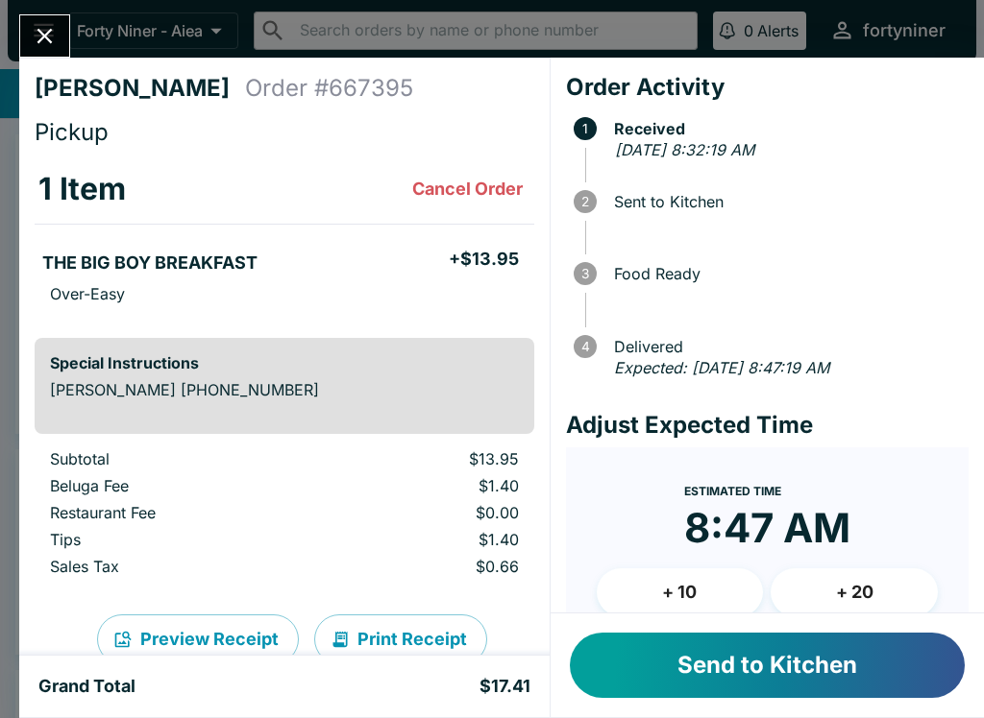
click at [708, 689] on button "Send to Kitchen" at bounding box center [767, 665] width 395 height 65
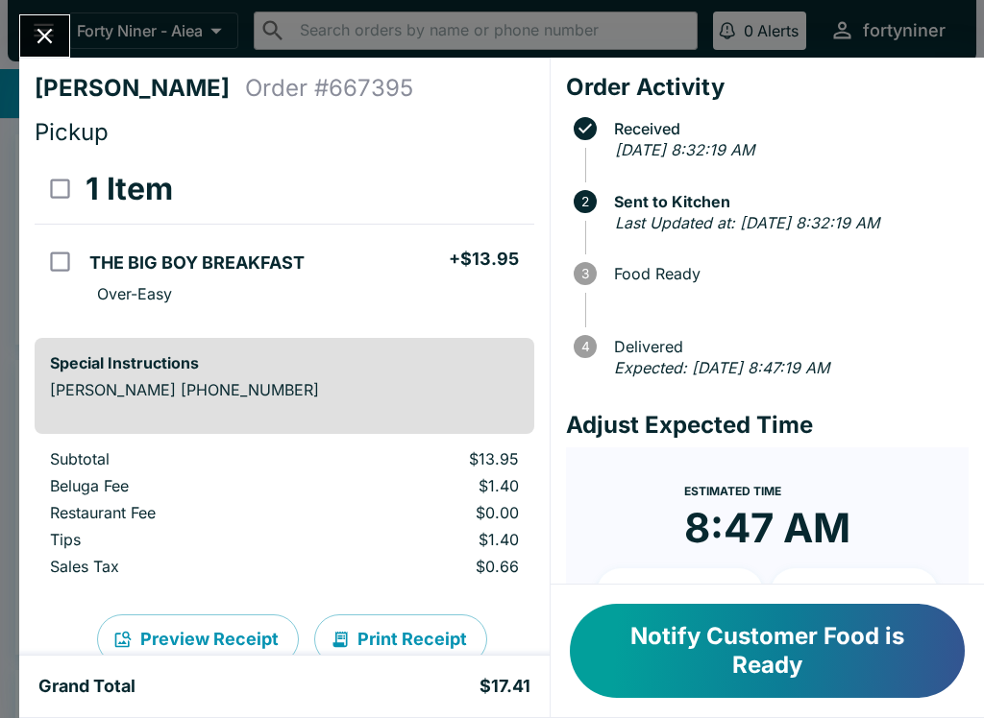
click at [37, 30] on icon "Close" at bounding box center [45, 36] width 26 height 26
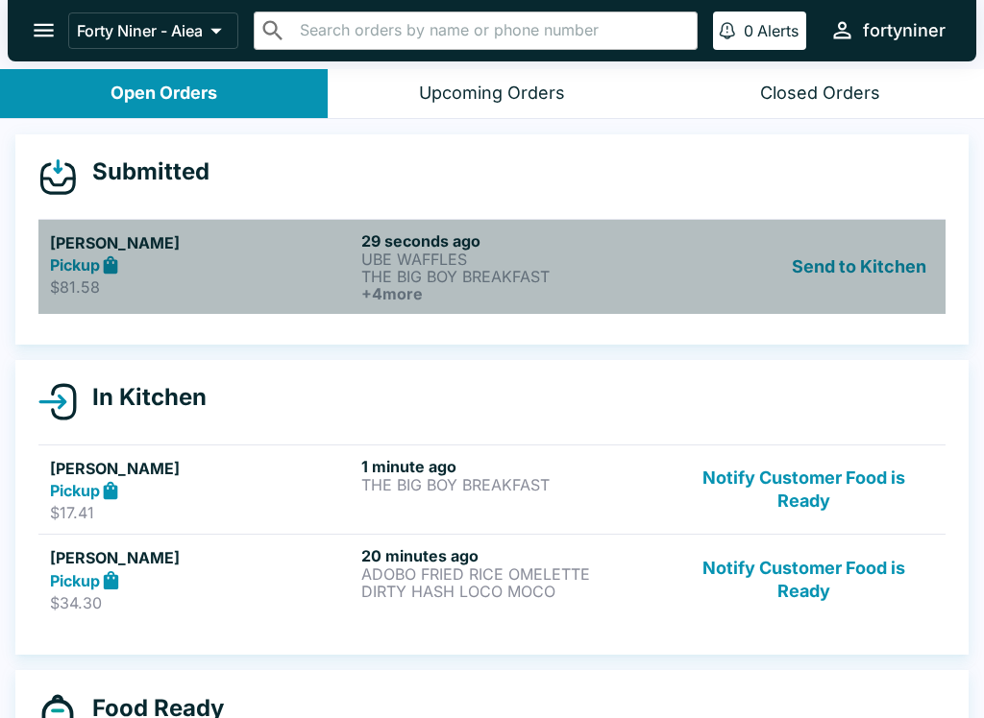
click at [105, 266] on icon at bounding box center [111, 264] width 14 height 18
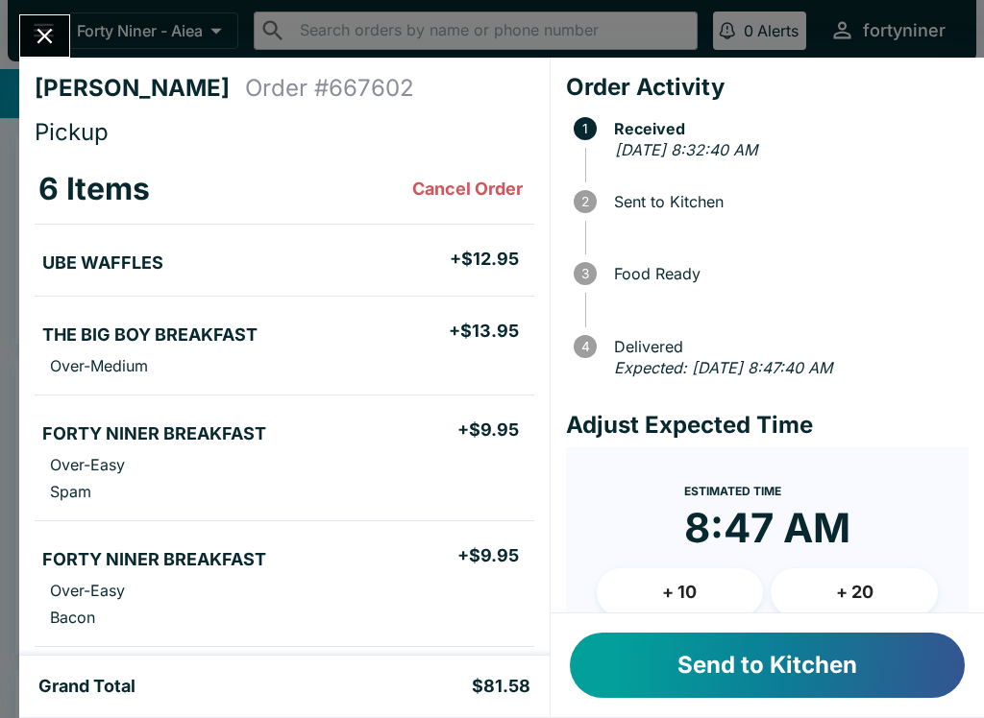
click at [651, 575] on button "+ 10" at bounding box center [679, 593] width 167 height 48
click at [657, 664] on button "Send to Kitchen" at bounding box center [767, 665] width 395 height 65
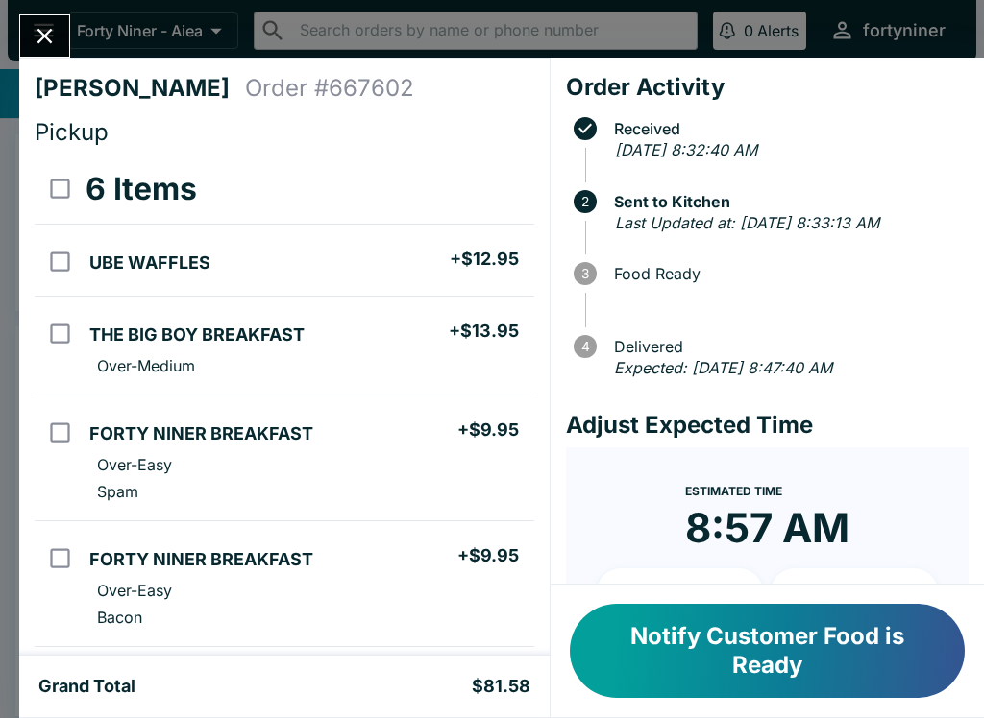
click at [39, 28] on icon "Close" at bounding box center [45, 36] width 26 height 26
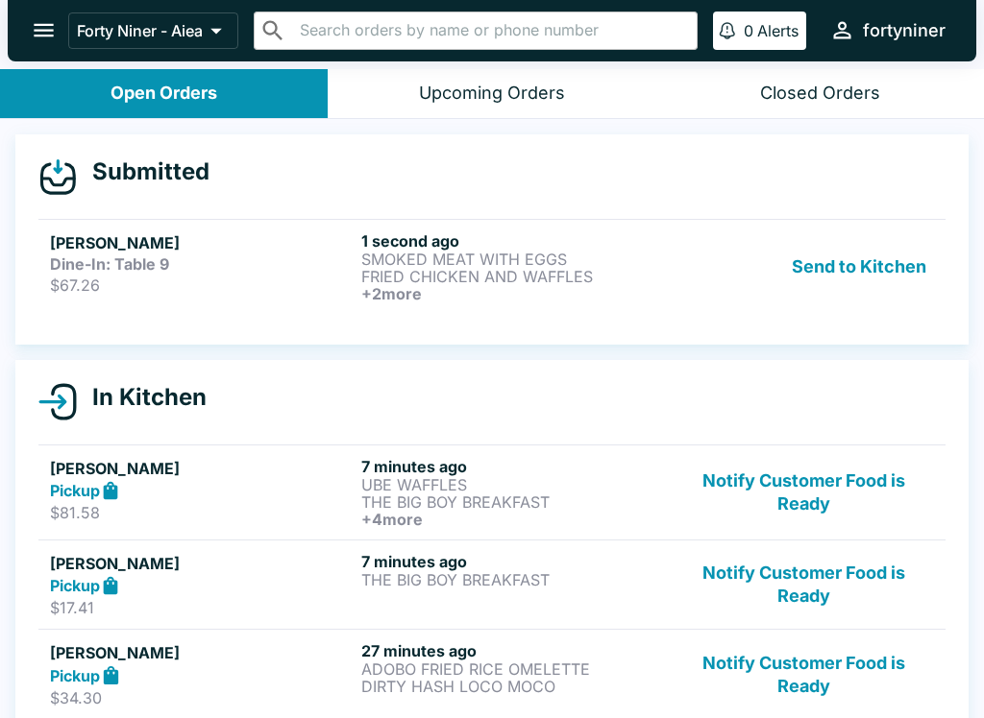
click at [185, 279] on p "$67.26" at bounding box center [202, 285] width 304 height 19
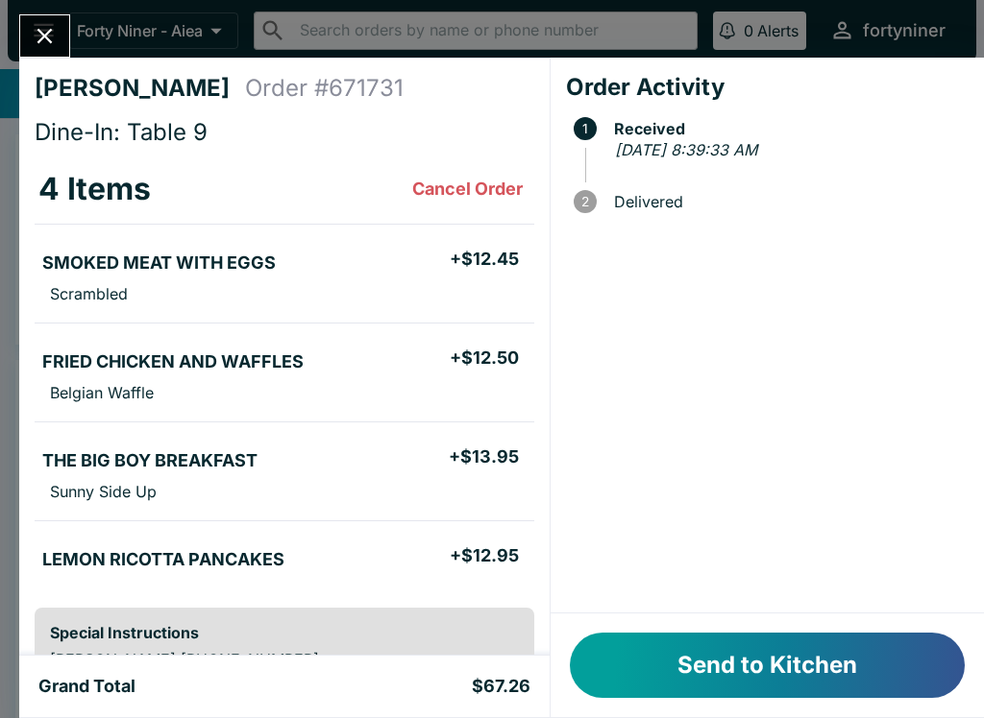
click at [684, 658] on button "Send to Kitchen" at bounding box center [767, 665] width 395 height 65
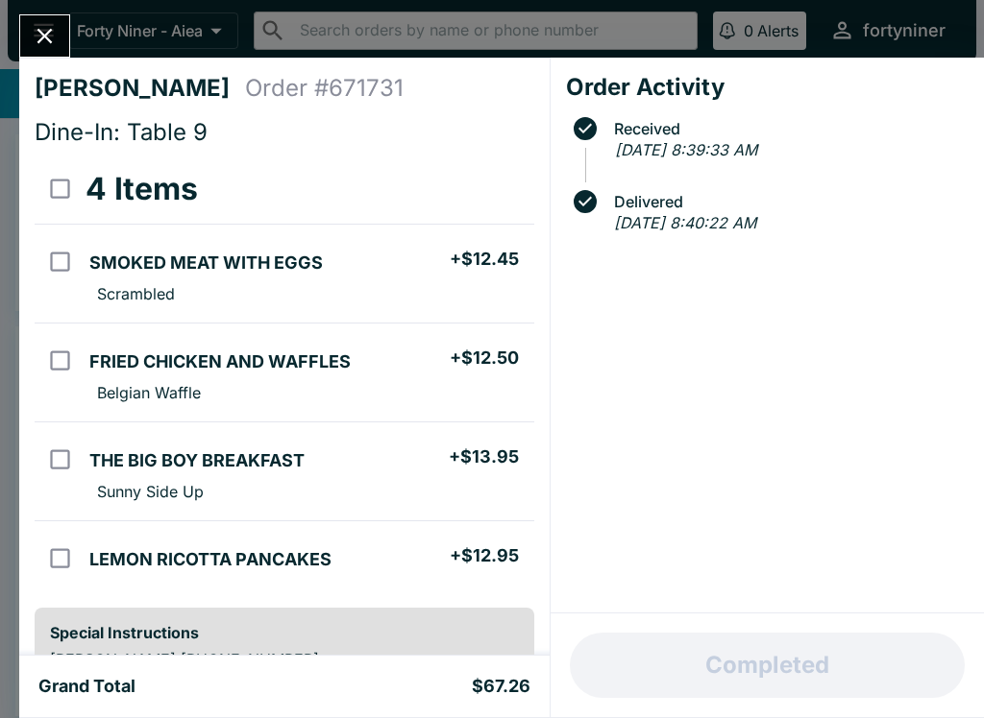
click at [45, 28] on icon "Close" at bounding box center [45, 36] width 26 height 26
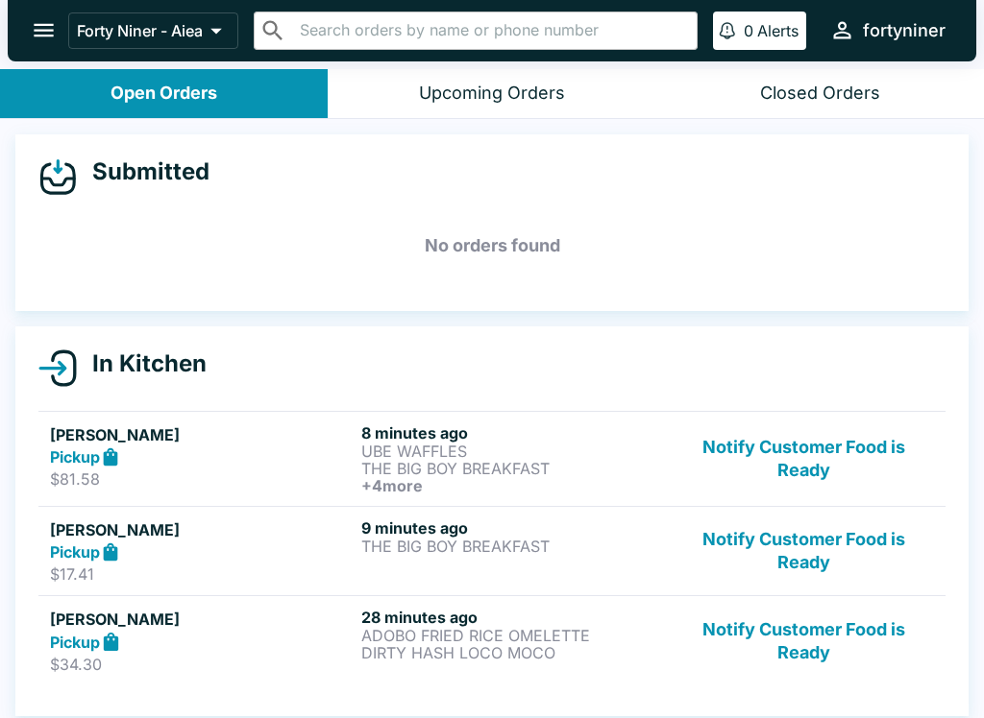
click at [736, 443] on button "Notify Customer Food is Ready" at bounding box center [803, 459] width 260 height 71
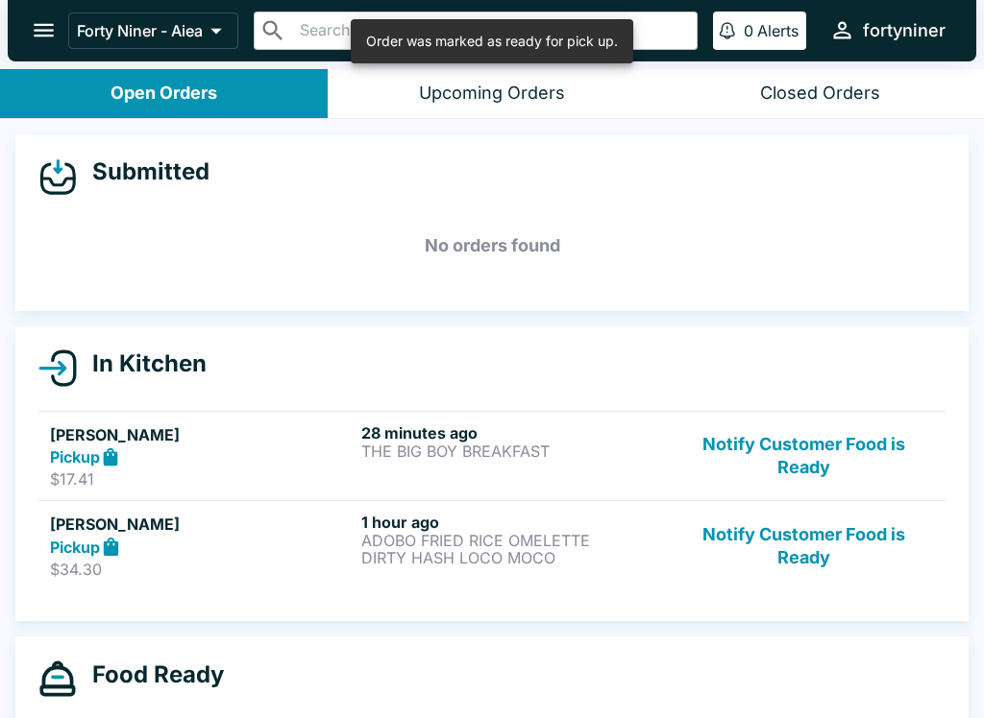
click at [771, 447] on button "Notify Customer Food is Ready" at bounding box center [803, 457] width 260 height 66
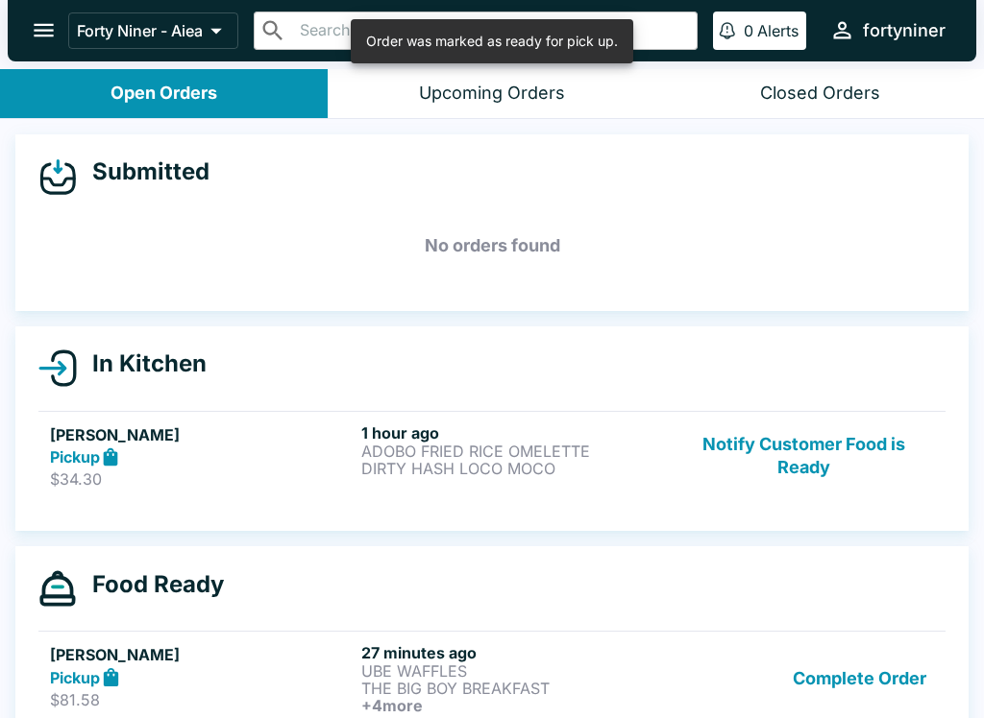
click at [779, 453] on button "Notify Customer Food is Ready" at bounding box center [803, 457] width 260 height 66
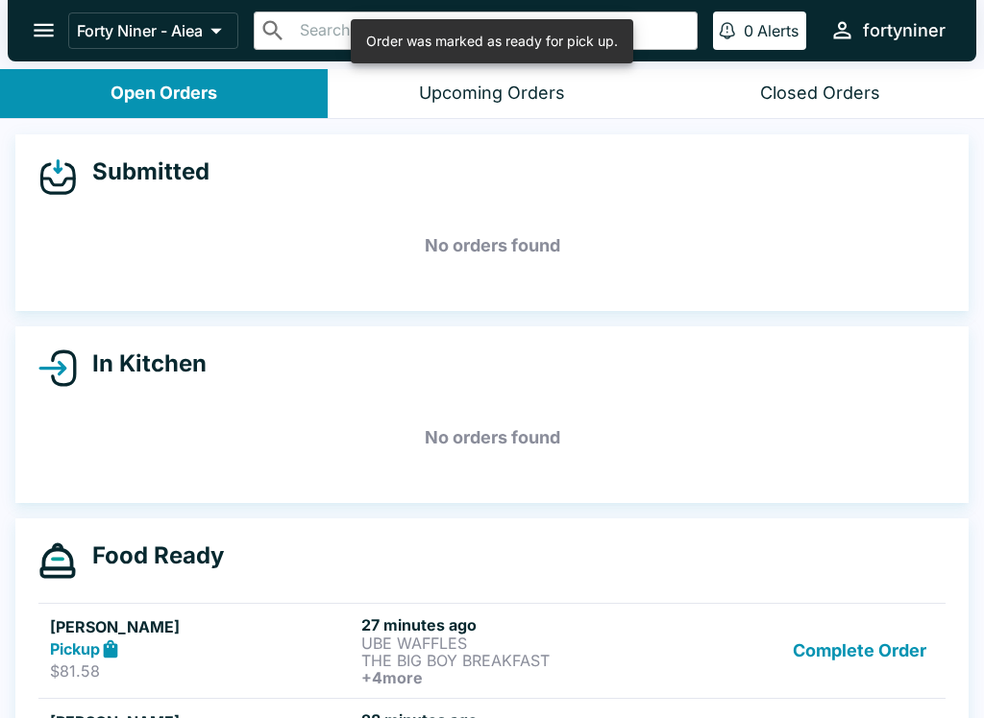
click at [840, 643] on button "Complete Order" at bounding box center [859, 651] width 149 height 71
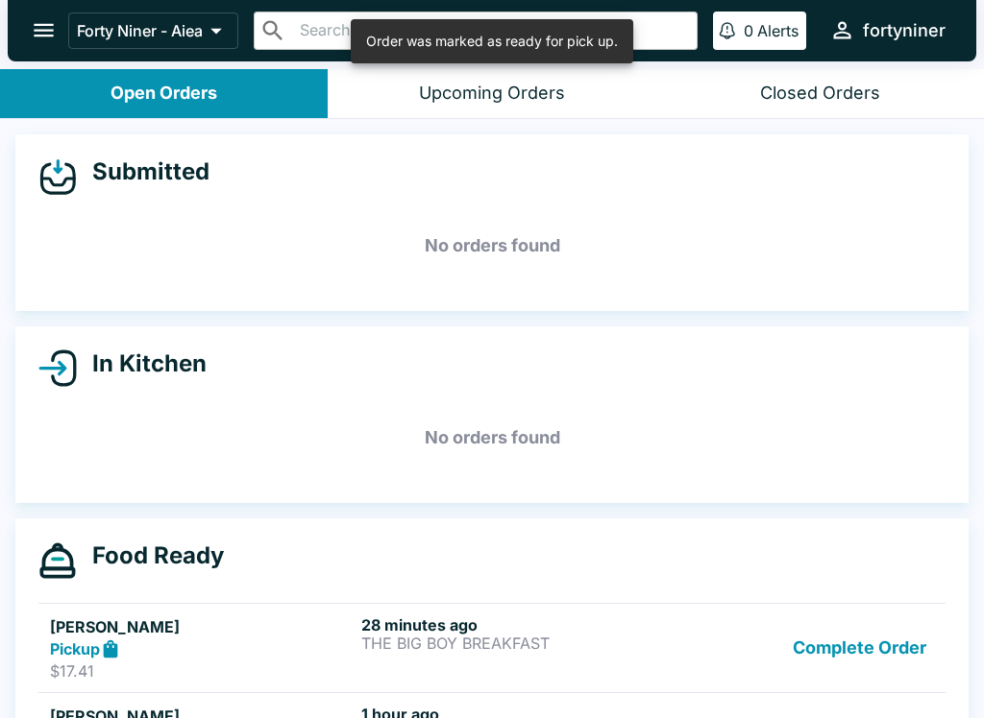
click at [839, 642] on button "Complete Order" at bounding box center [859, 651] width 149 height 71
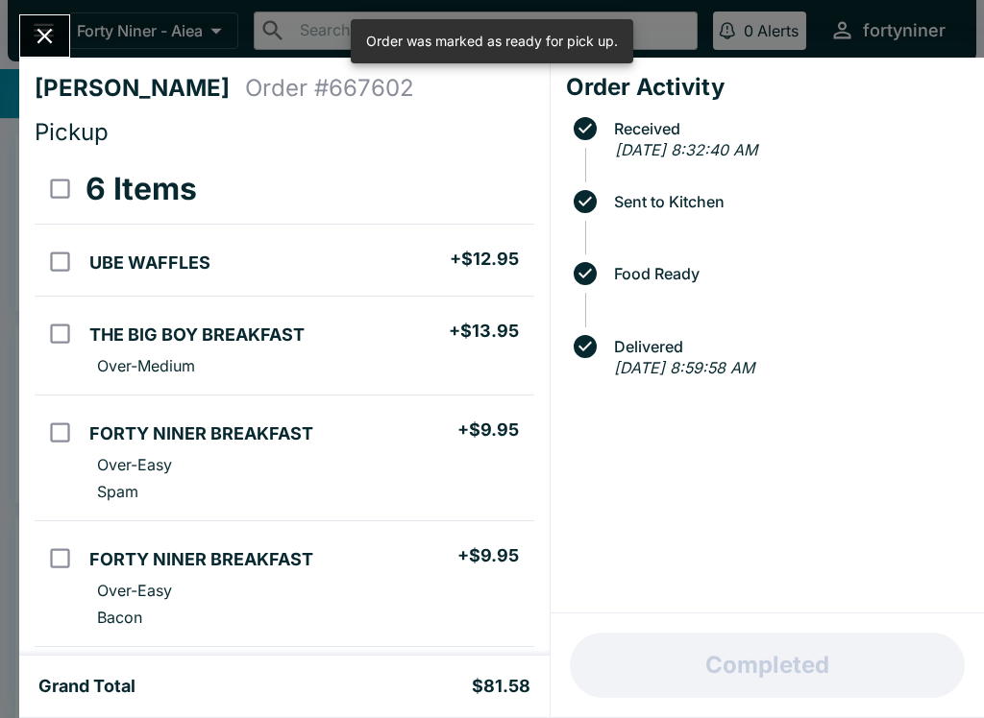
click at [836, 644] on div "Completed" at bounding box center [766, 666] width 433 height 104
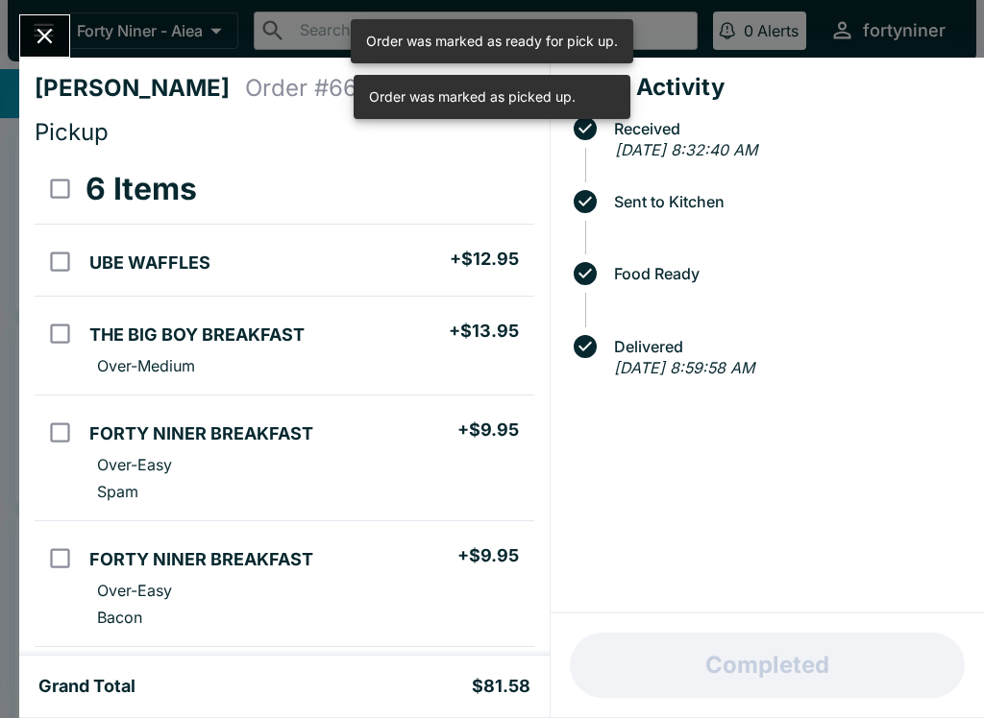
click at [841, 642] on div "Completed" at bounding box center [766, 666] width 433 height 104
click at [48, 53] on button "Close" at bounding box center [44, 35] width 49 height 41
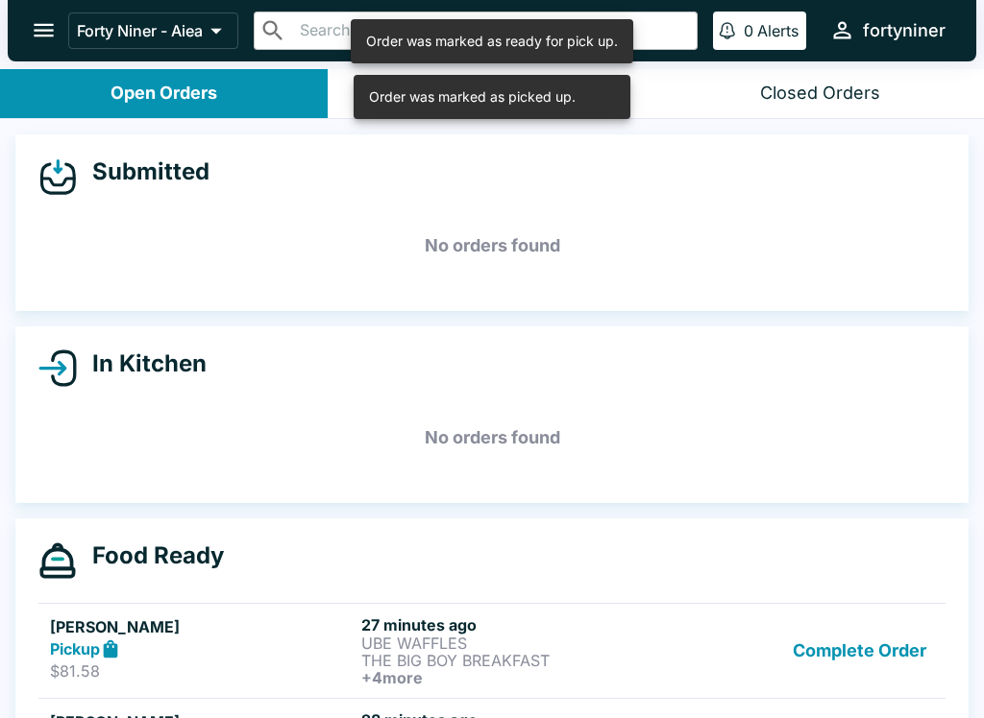
click at [840, 657] on button "Complete Order" at bounding box center [859, 651] width 149 height 71
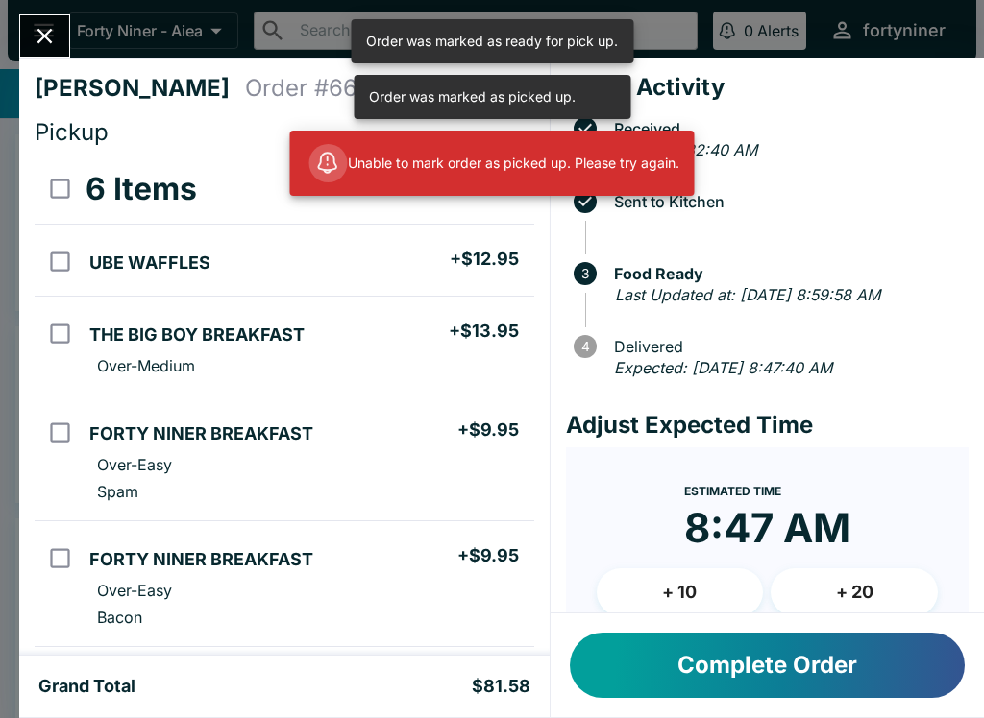
click at [846, 640] on button "Complete Order" at bounding box center [767, 665] width 395 height 65
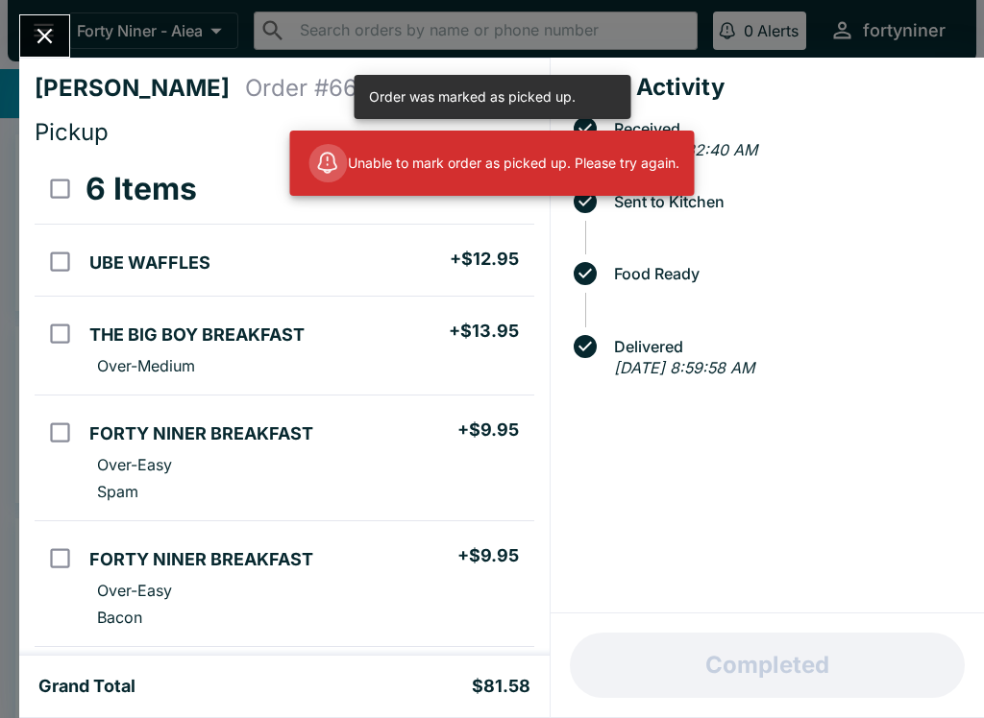
click at [849, 644] on button "Completed" at bounding box center [767, 665] width 395 height 65
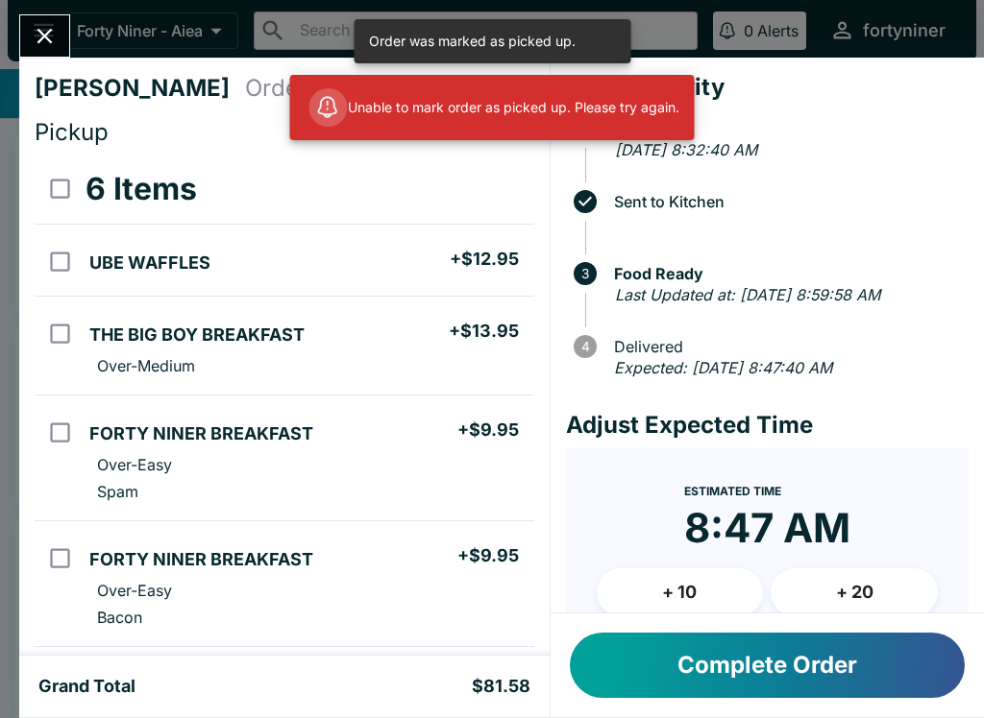
click at [681, 674] on button "Complete Order" at bounding box center [767, 665] width 395 height 65
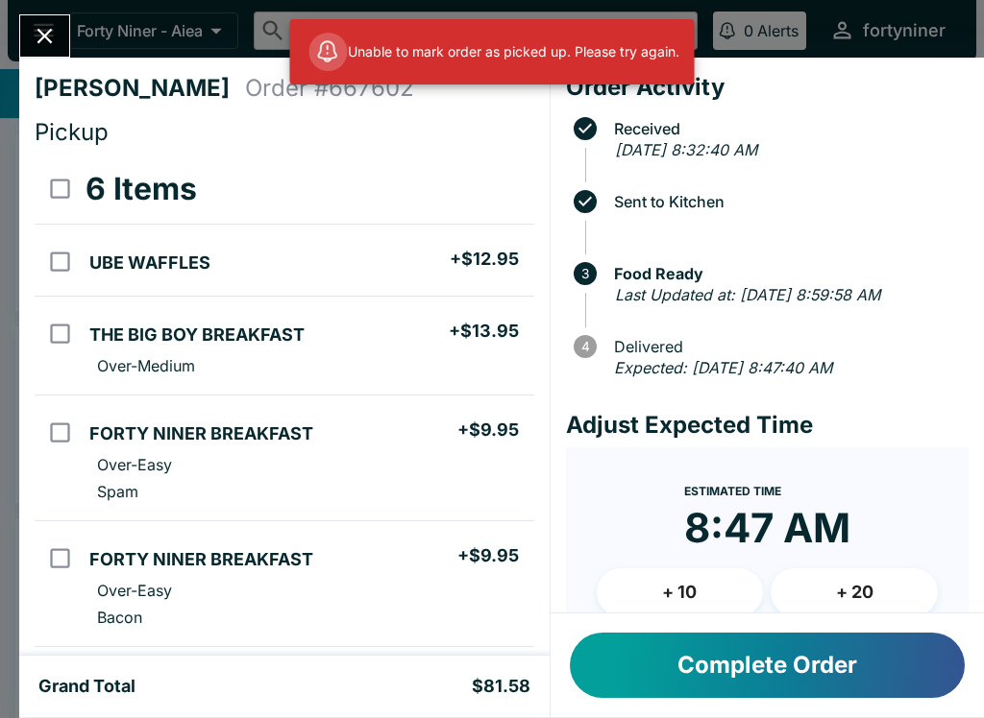
click at [47, 34] on icon "Close" at bounding box center [44, 36] width 15 height 15
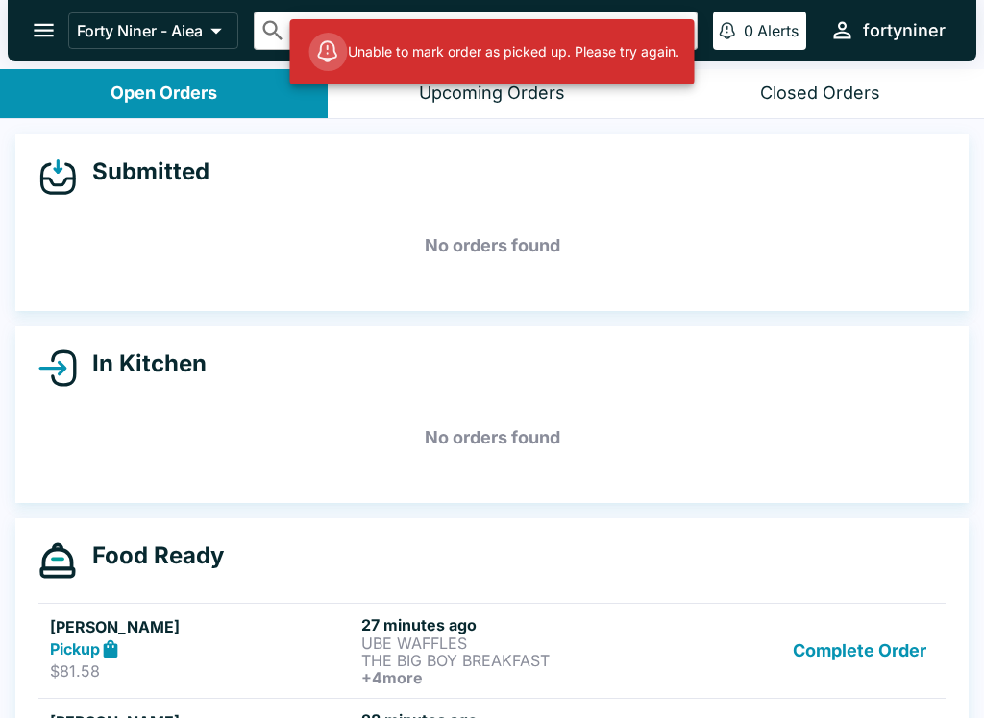
click at [807, 663] on button "Complete Order" at bounding box center [859, 651] width 149 height 71
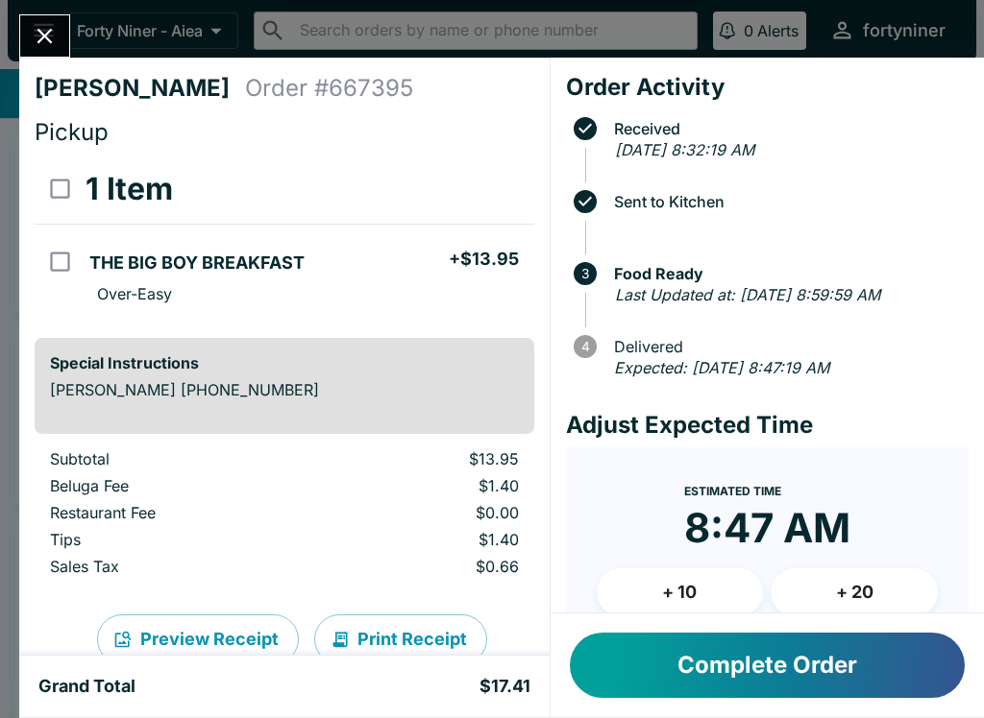
scroll to position [637, 0]
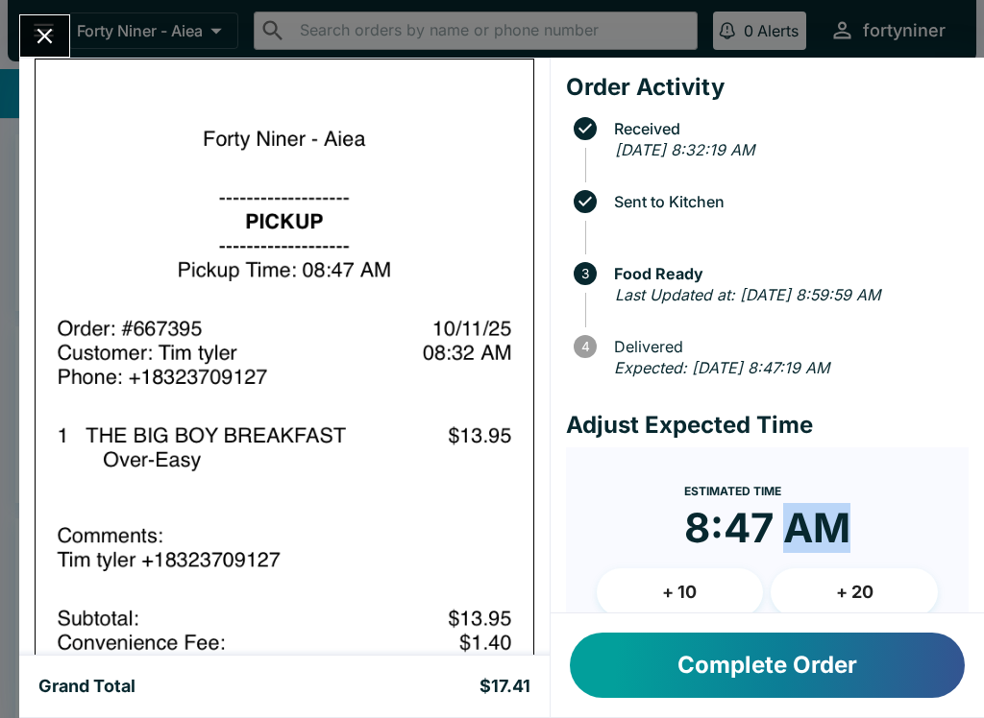
click at [49, 31] on icon "Close" at bounding box center [44, 36] width 15 height 15
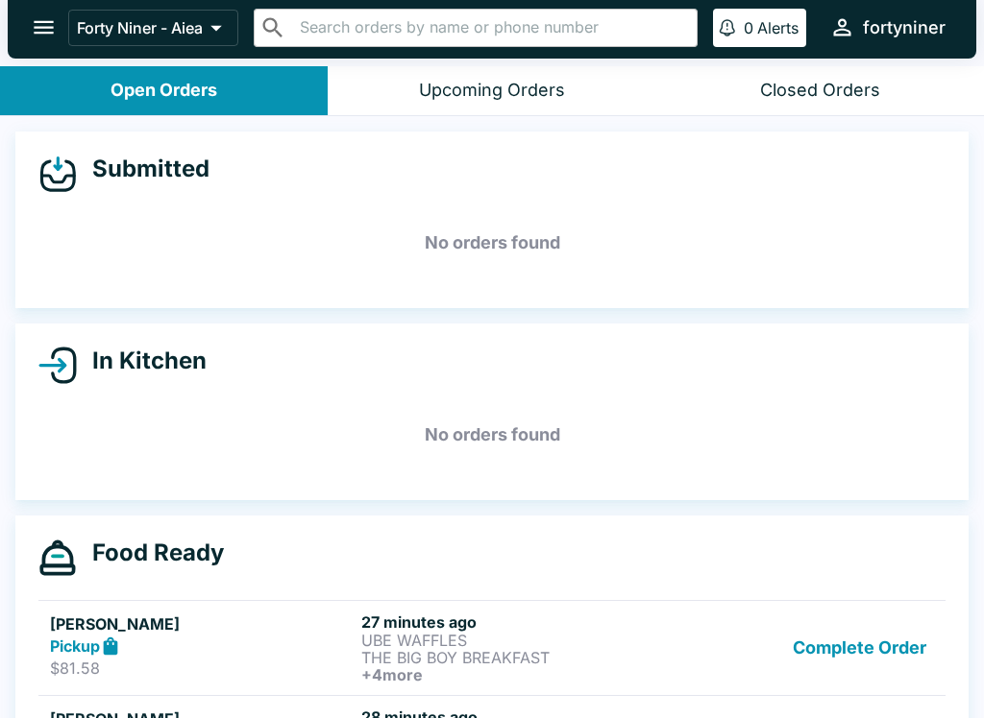
scroll to position [66, 0]
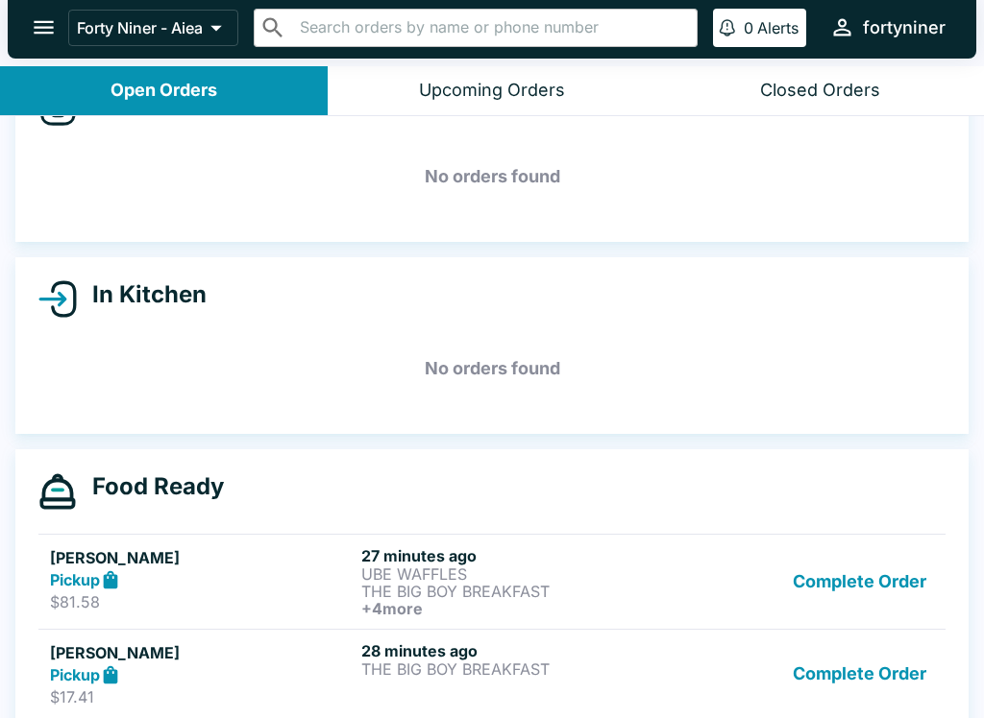
click at [816, 593] on button "Complete Order" at bounding box center [859, 582] width 149 height 71
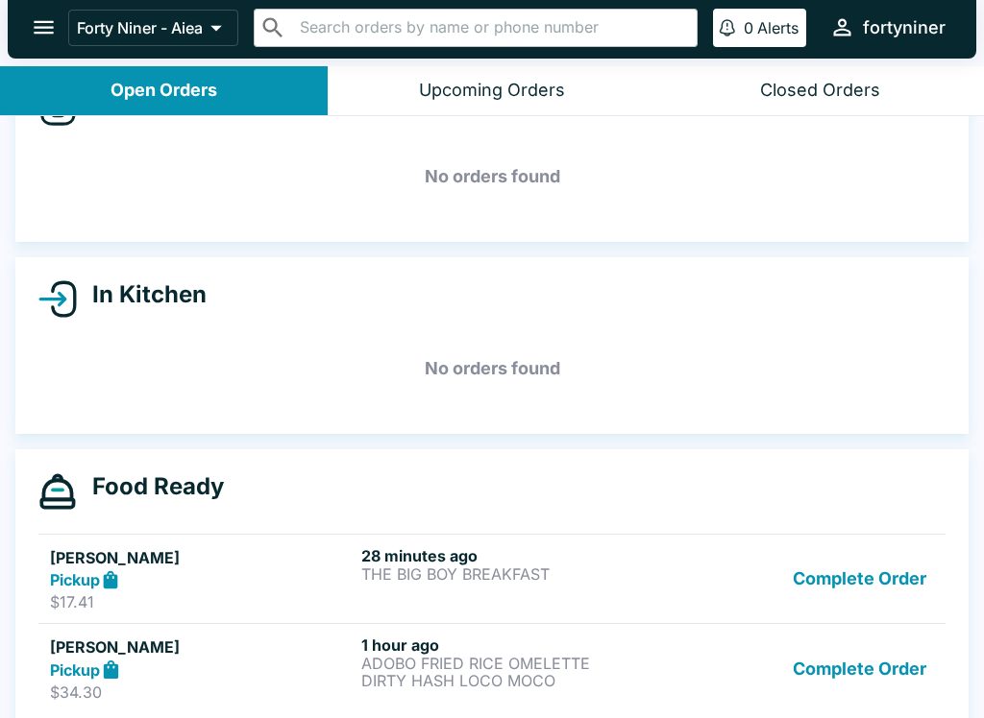
click at [816, 592] on button "Complete Order" at bounding box center [859, 582] width 149 height 71
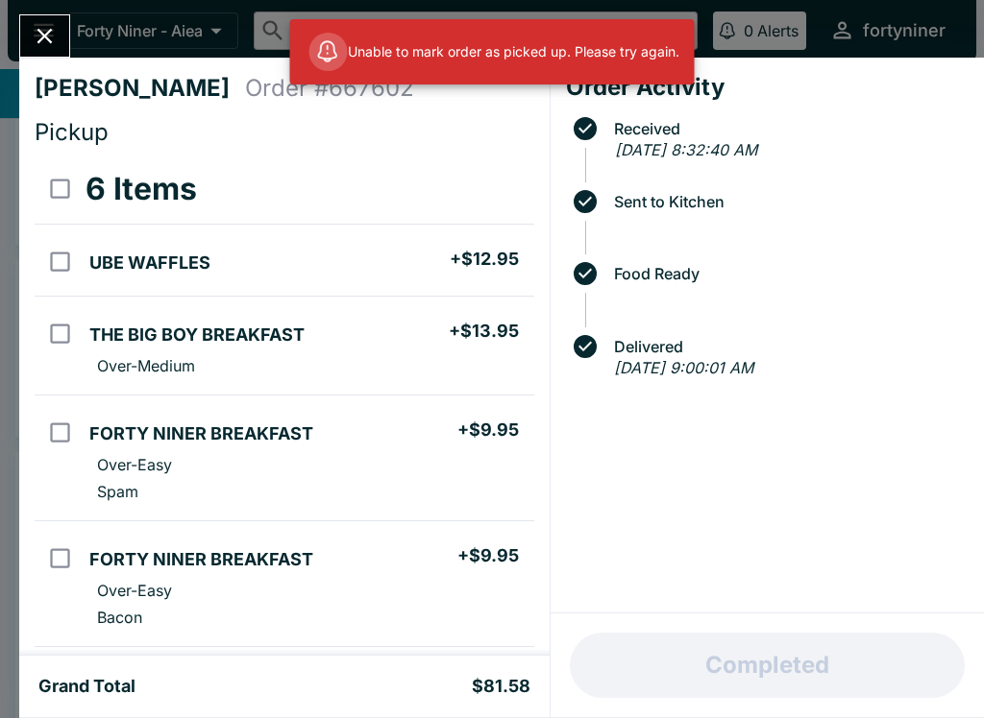
click at [840, 604] on div "Order Activity Received [DATE] 8:32:40 AM Sent to Kitchen Food Ready Delivered …" at bounding box center [766, 336] width 433 height 556
click at [24, 50] on div at bounding box center [44, 35] width 51 height 43
click at [40, 28] on icon "Close" at bounding box center [45, 36] width 26 height 26
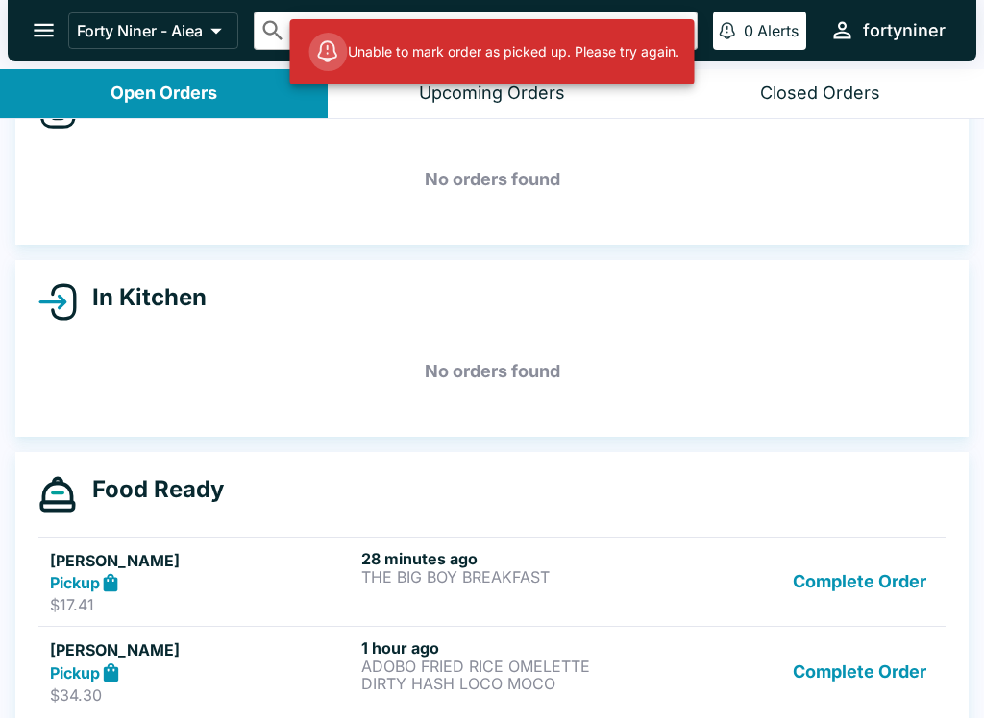
click at [849, 674] on button "Complete Order" at bounding box center [859, 672] width 149 height 66
click at [848, 514] on div "Food Ready" at bounding box center [491, 494] width 907 height 38
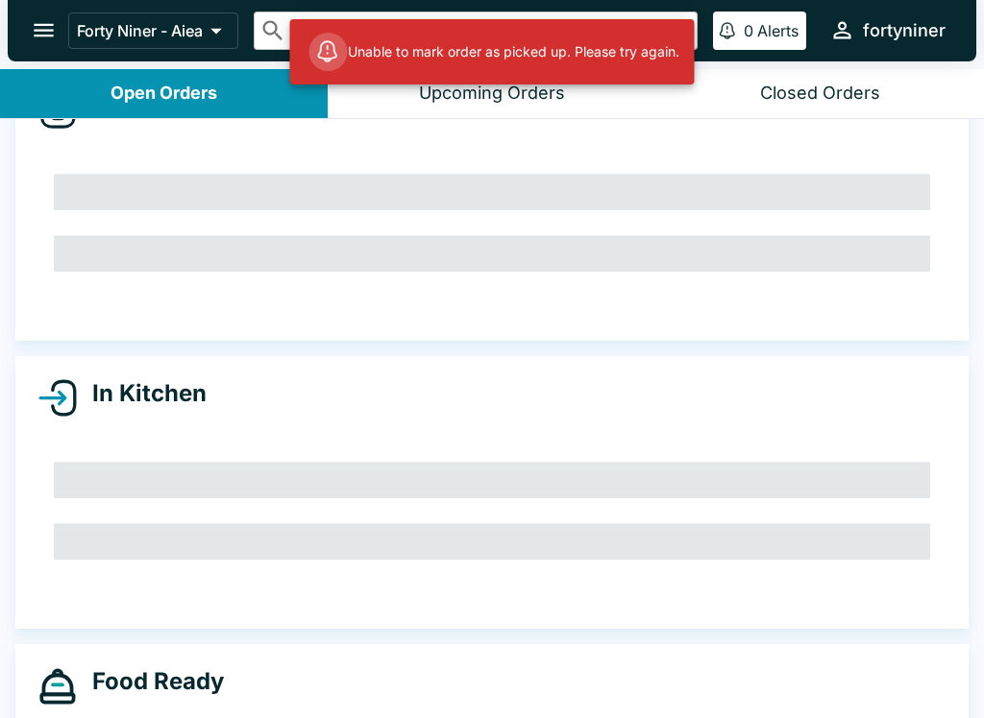
scroll to position [17, 0]
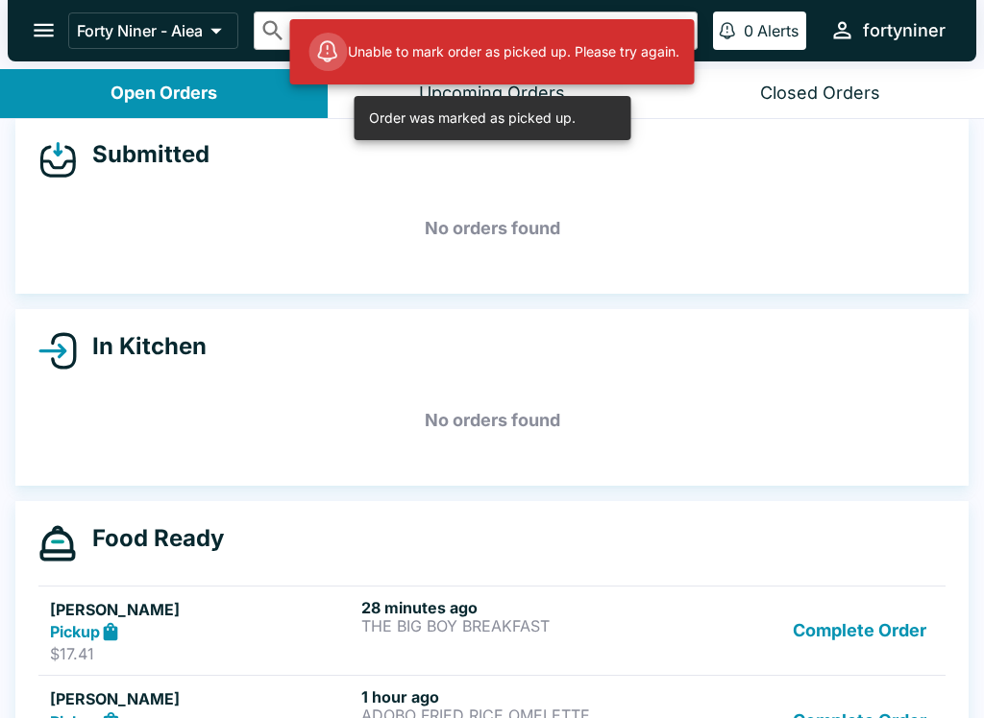
click at [849, 669] on link "[PERSON_NAME] Pickup $17.41 28 minutes ago THE BIG BOY BREAKFAST Complete Order" at bounding box center [491, 631] width 907 height 90
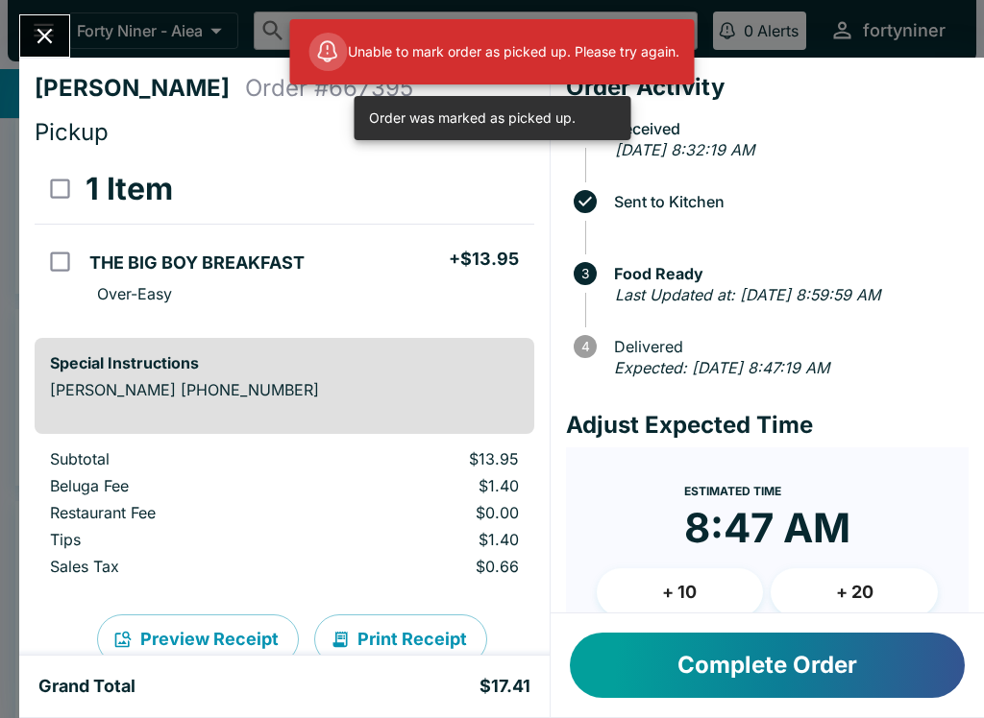
click at [849, 677] on button "Complete Order" at bounding box center [767, 665] width 395 height 65
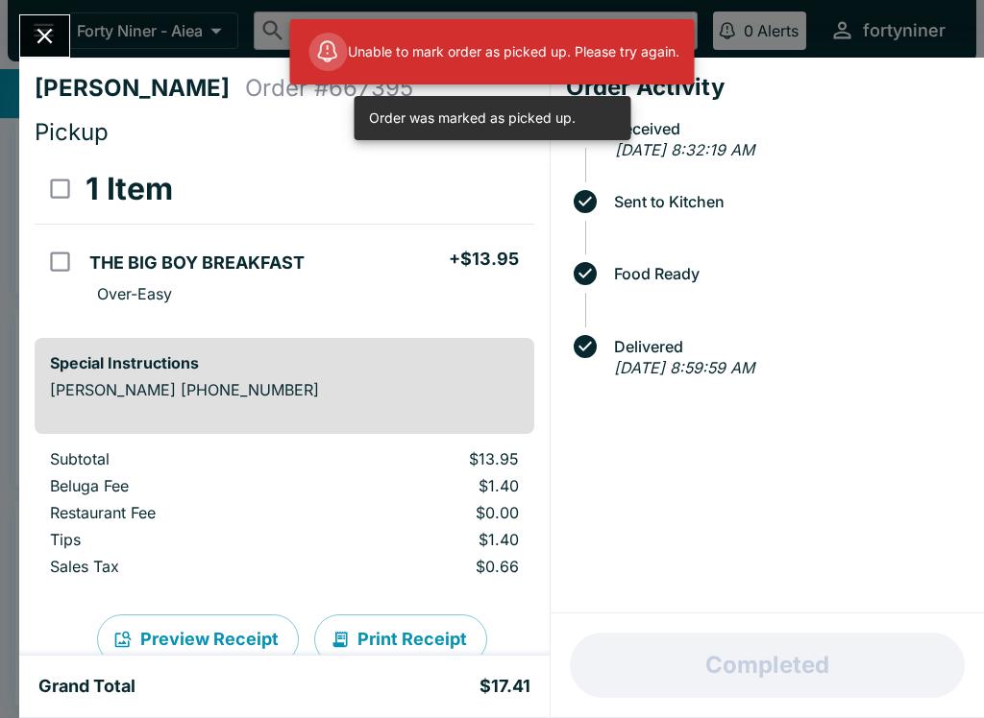
click at [833, 661] on div "Completed" at bounding box center [766, 666] width 433 height 104
click at [51, 38] on icon "Close" at bounding box center [45, 36] width 26 height 26
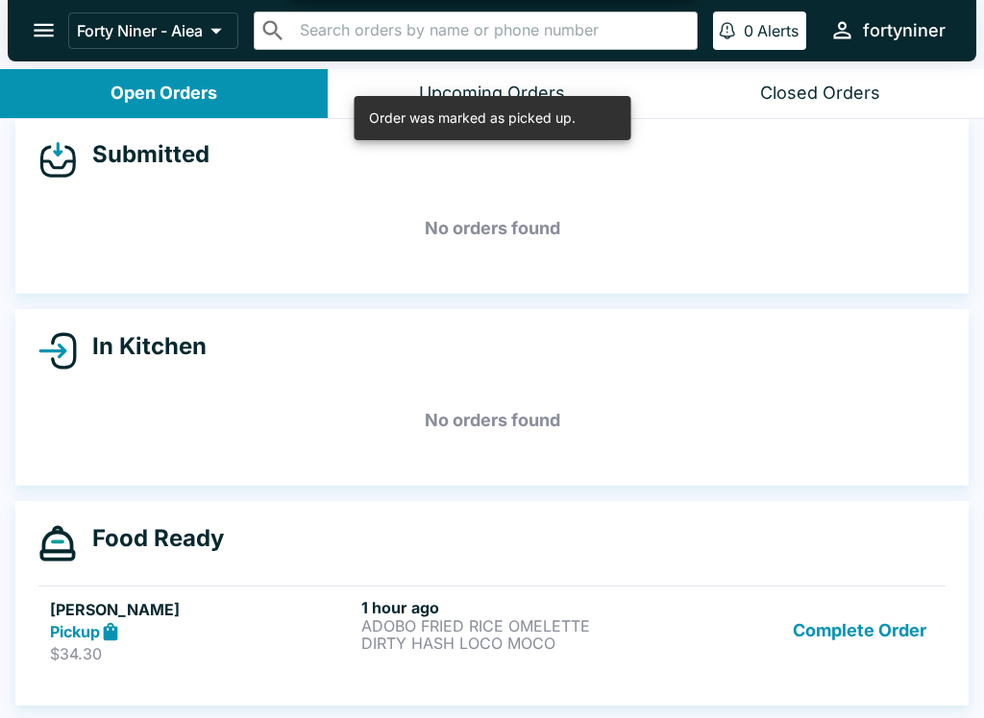
click at [814, 655] on button "Complete Order" at bounding box center [859, 631] width 149 height 66
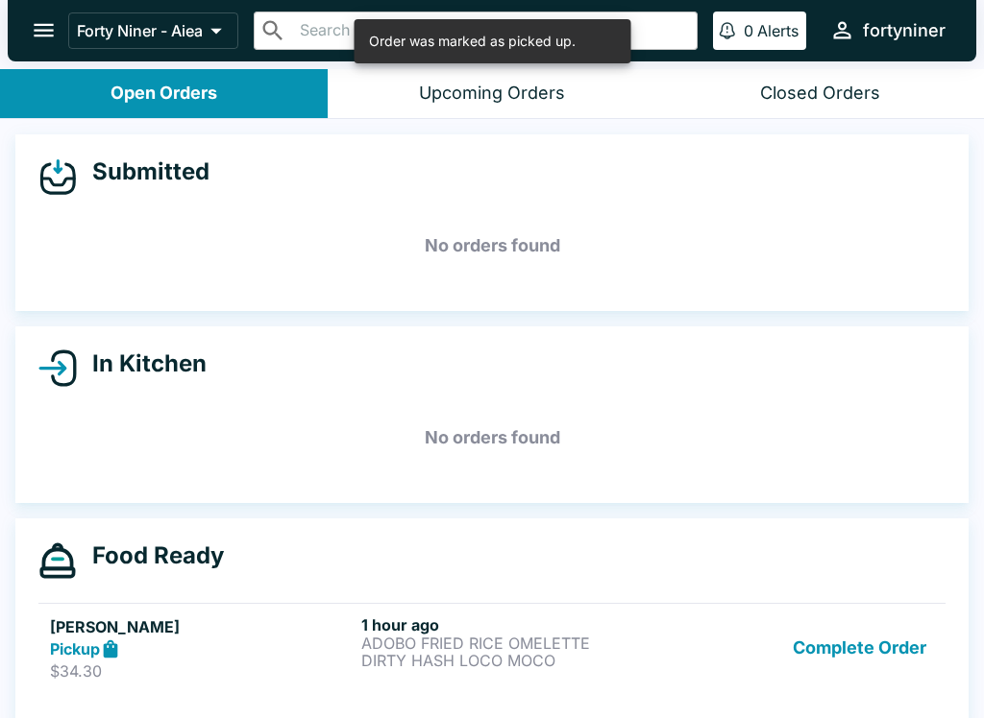
click at [838, 644] on button "Complete Order" at bounding box center [859, 649] width 149 height 66
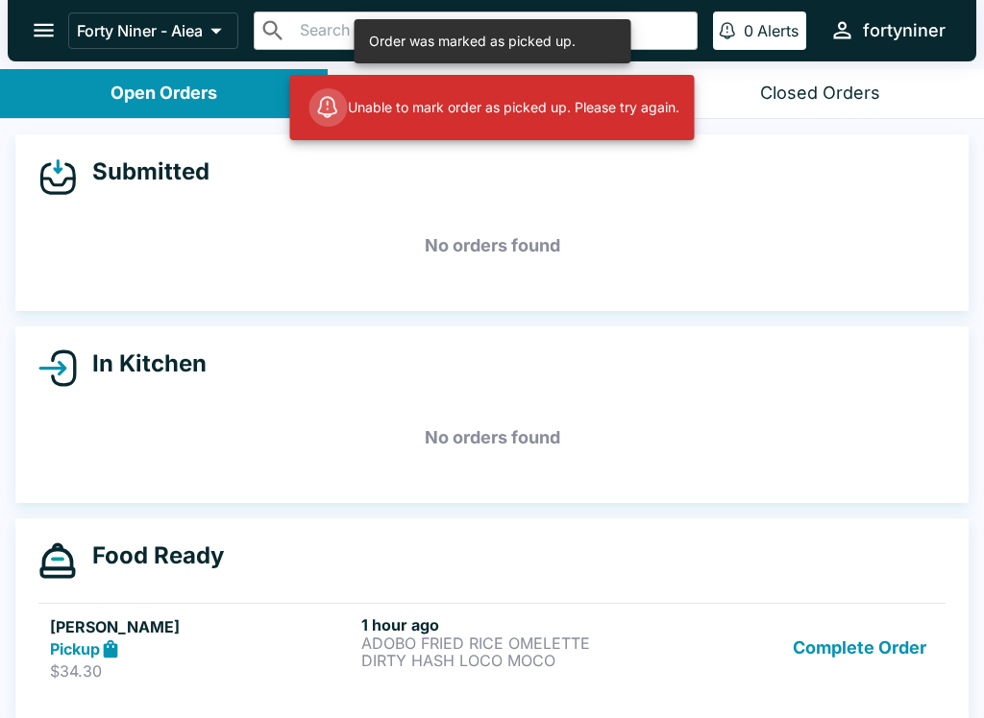
click at [841, 642] on button "Complete Order" at bounding box center [859, 649] width 149 height 66
click at [819, 678] on button "Complete Order" at bounding box center [859, 649] width 149 height 66
click at [840, 655] on button "Complete Order" at bounding box center [859, 649] width 149 height 66
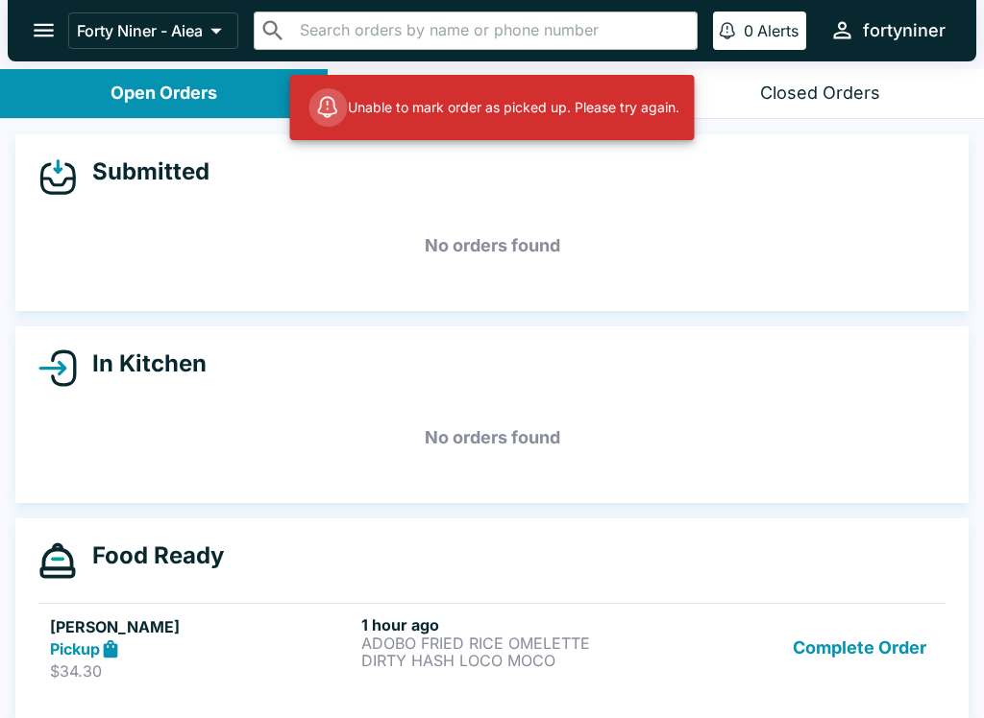
click at [25, 24] on button "open drawer" at bounding box center [43, 30] width 49 height 49
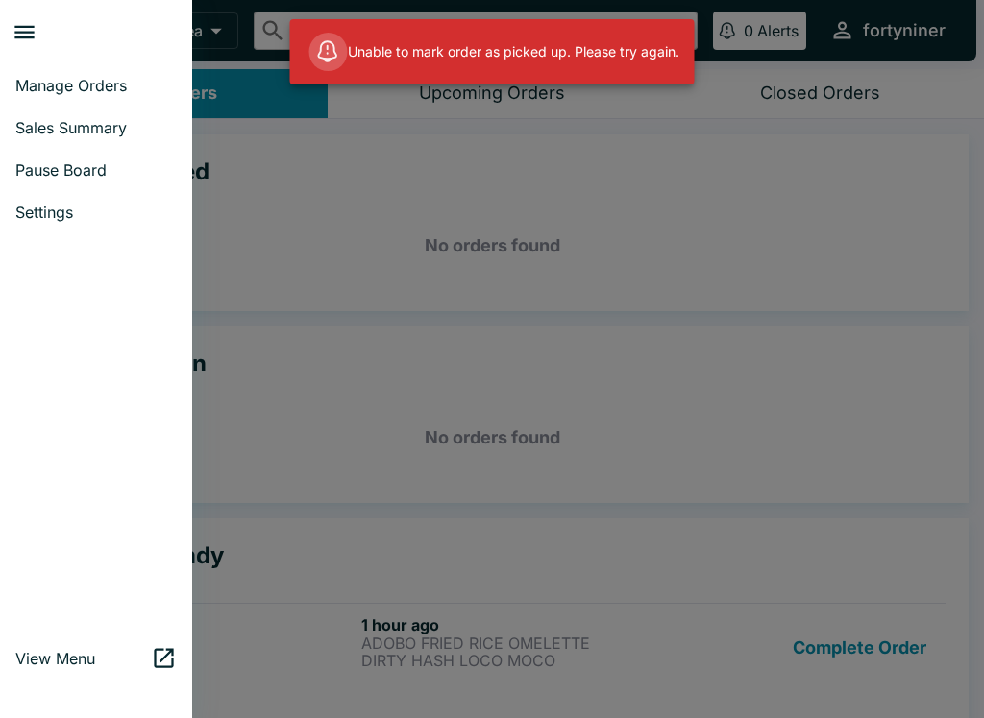
click at [292, 209] on div at bounding box center [492, 359] width 984 height 718
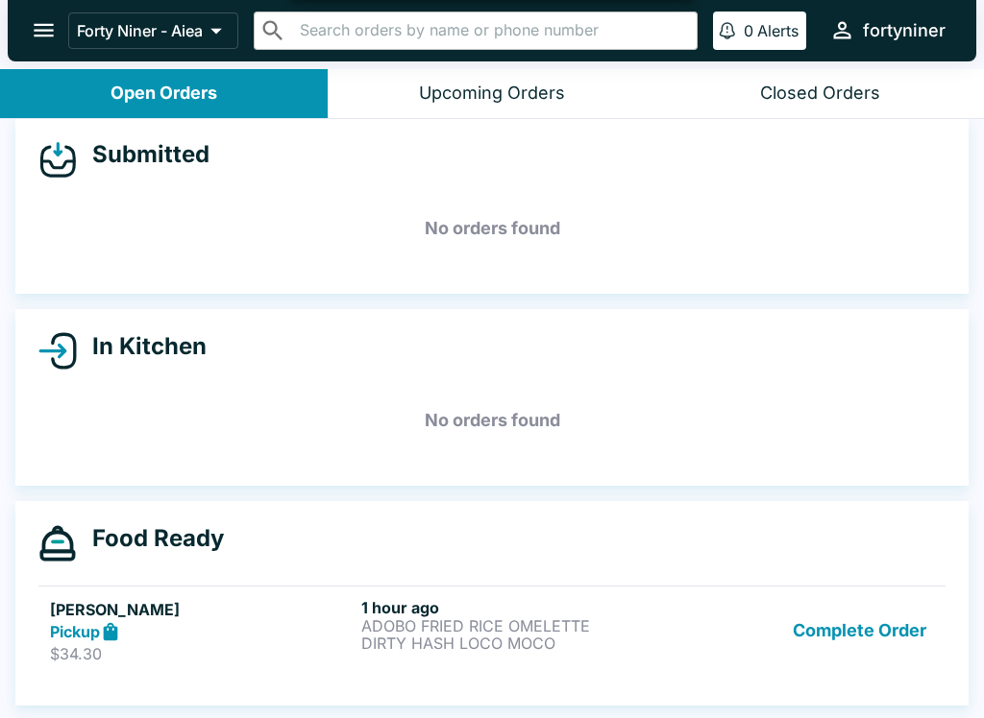
scroll to position [17, 0]
click at [834, 616] on button "Complete Order" at bounding box center [859, 631] width 149 height 66
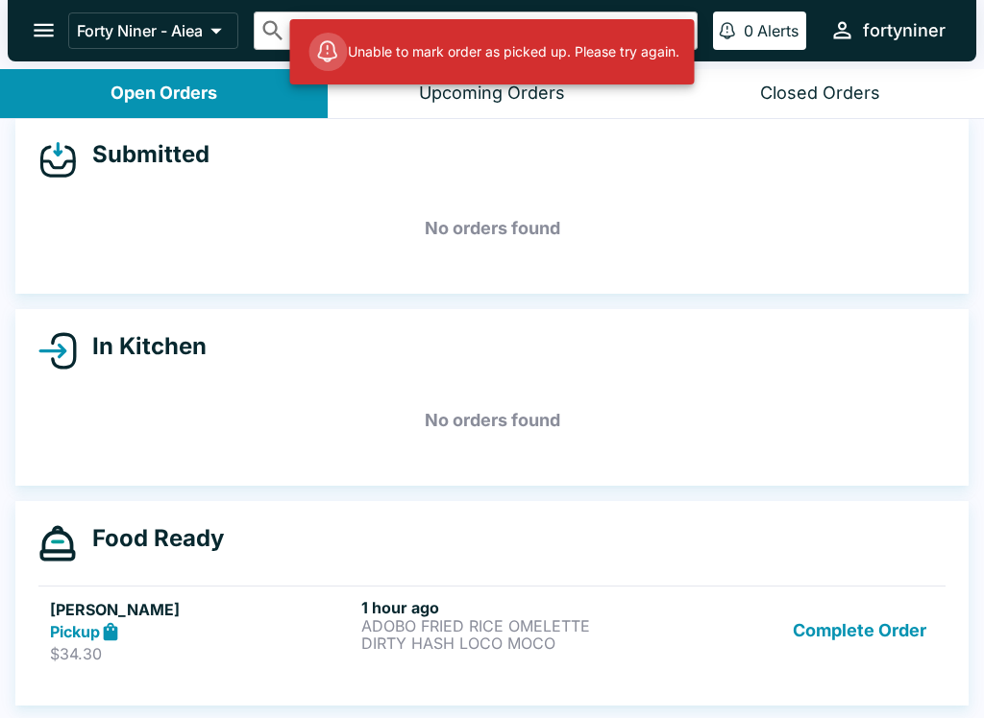
click at [835, 623] on button "Complete Order" at bounding box center [859, 631] width 149 height 66
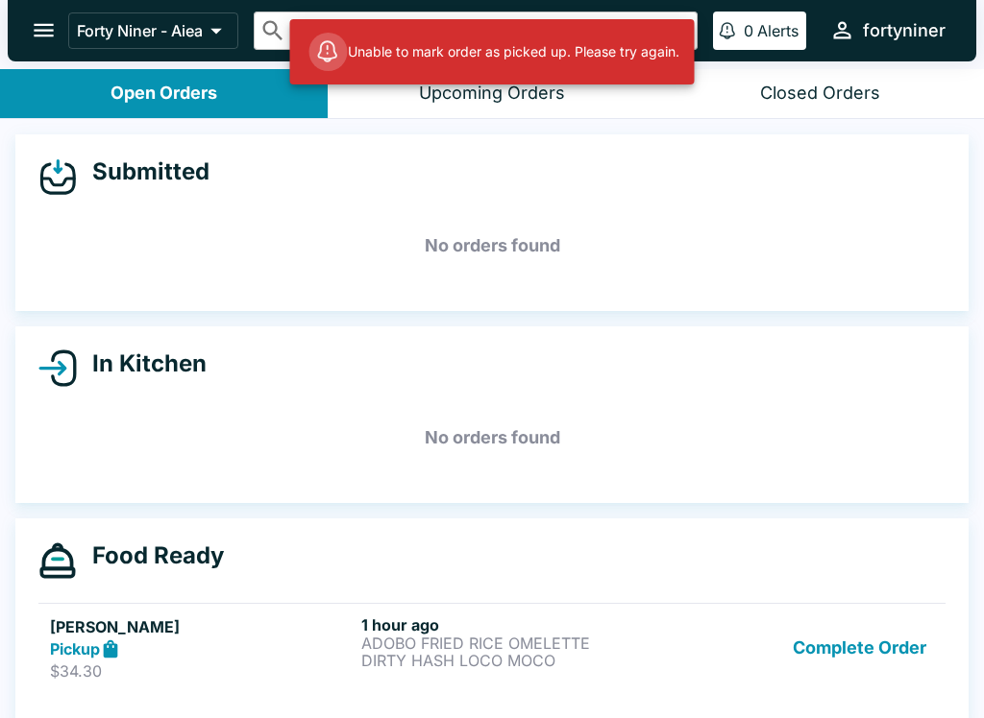
click at [813, 658] on button "Complete Order" at bounding box center [859, 649] width 149 height 66
click at [839, 630] on button "Complete Order" at bounding box center [859, 649] width 149 height 66
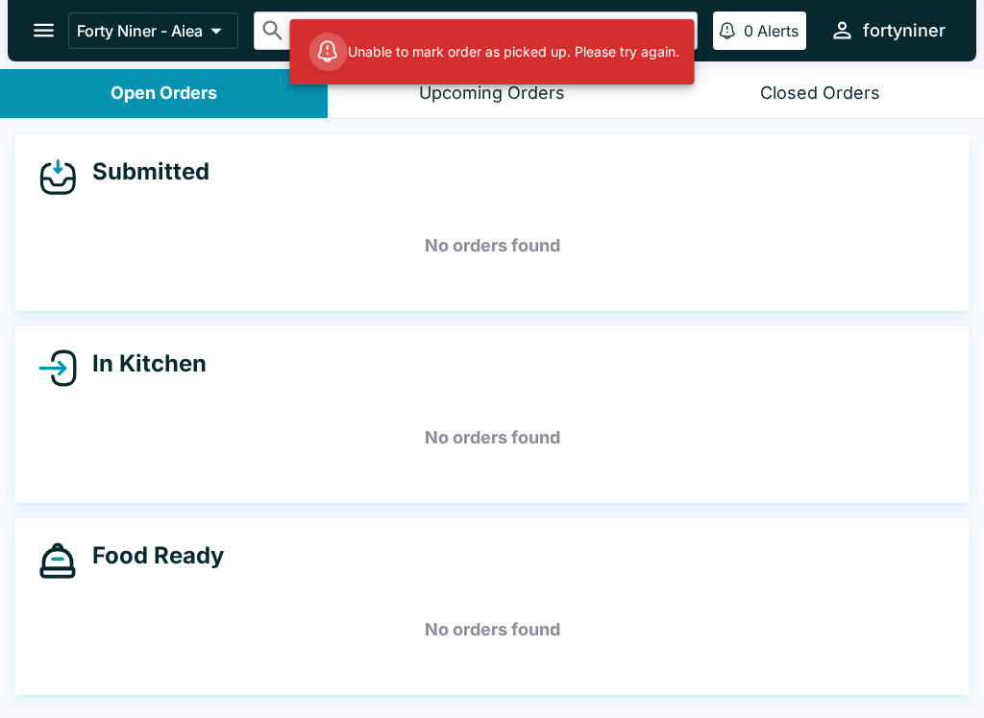
click at [838, 629] on h5 "No orders found" at bounding box center [491, 629] width 907 height 69
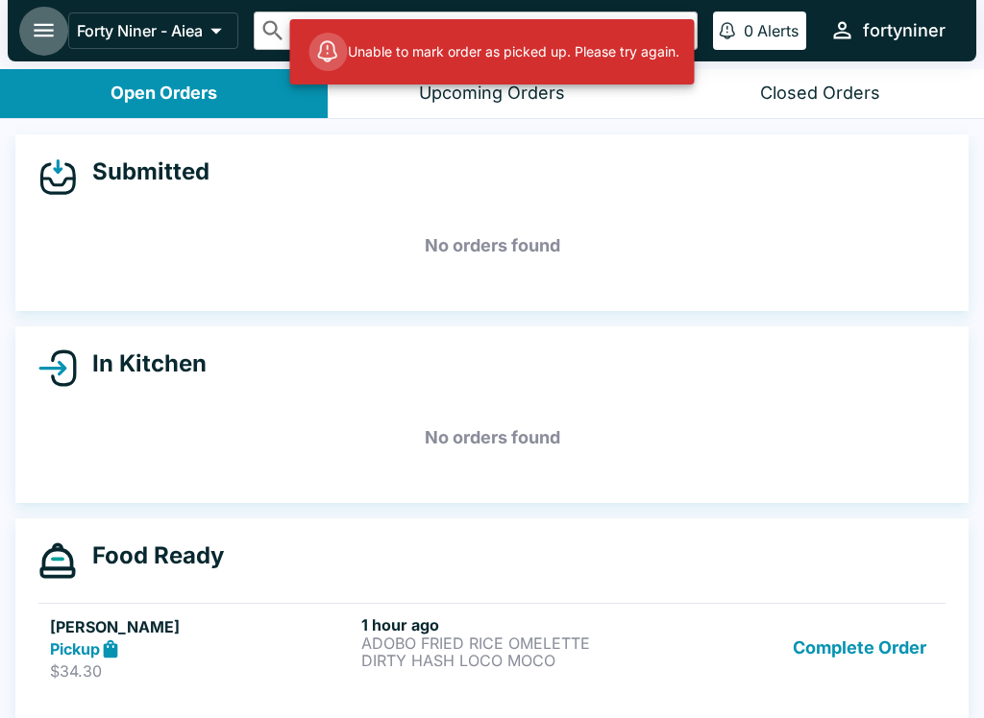
click at [61, 45] on button "open drawer" at bounding box center [43, 30] width 49 height 49
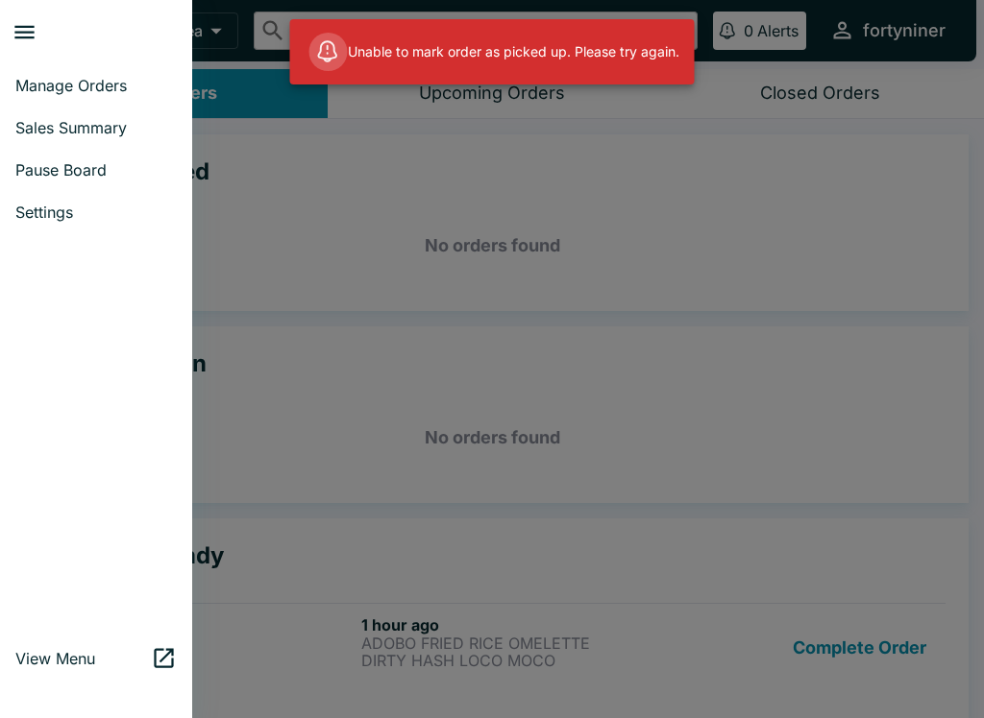
click at [25, 164] on span "Pause Board" at bounding box center [95, 169] width 161 height 19
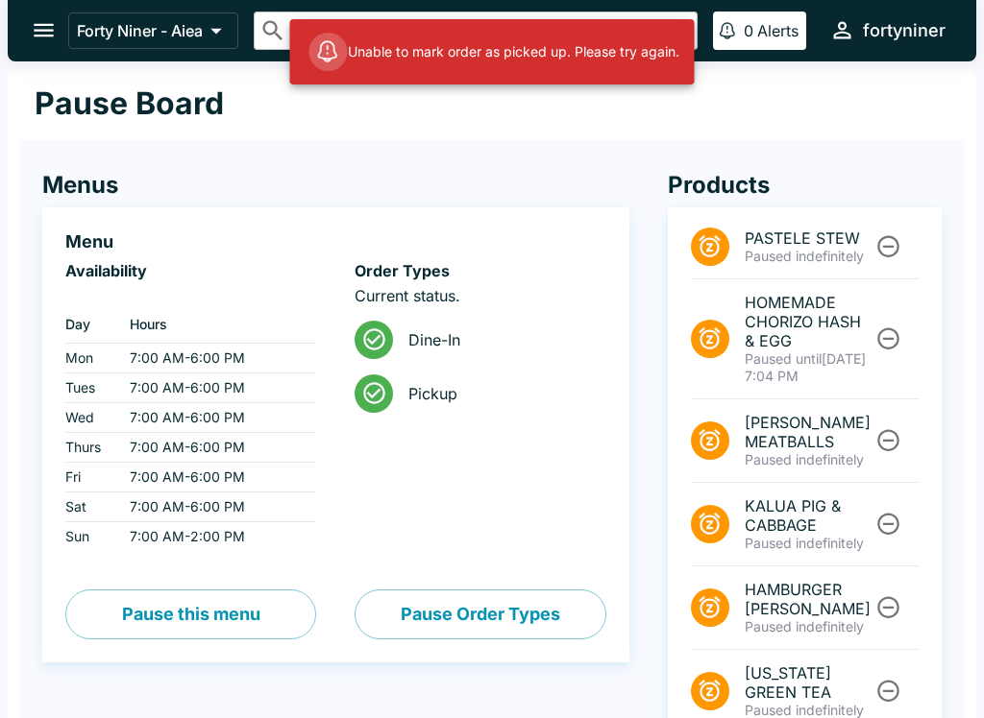
click at [42, 26] on icon "open drawer" at bounding box center [44, 30] width 20 height 13
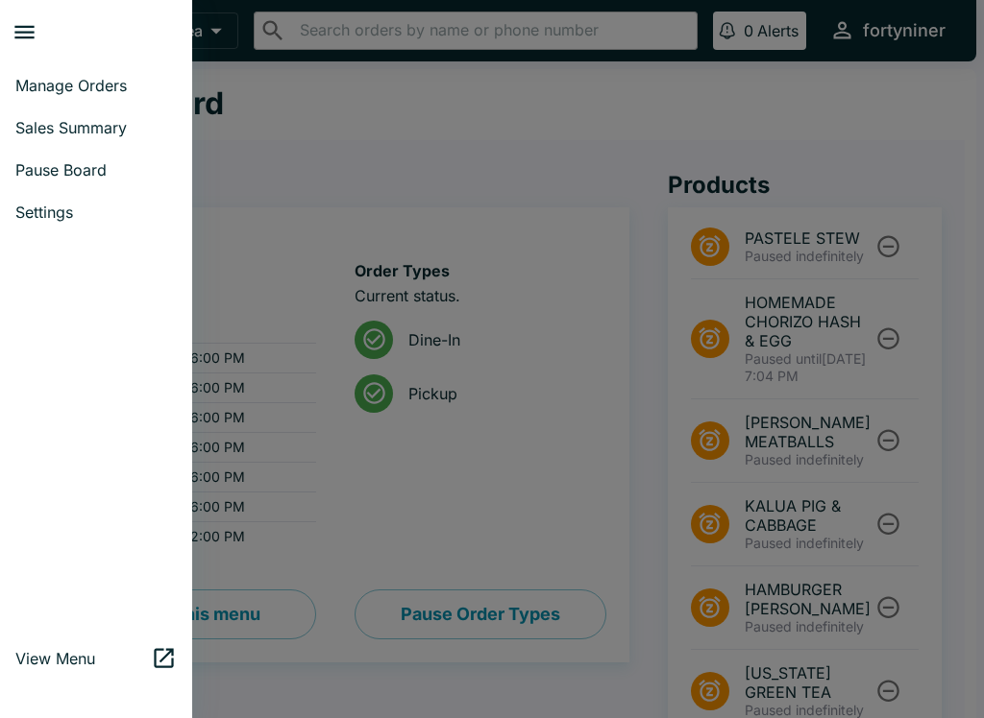
click at [30, 128] on span "Sales Summary" at bounding box center [95, 127] width 161 height 19
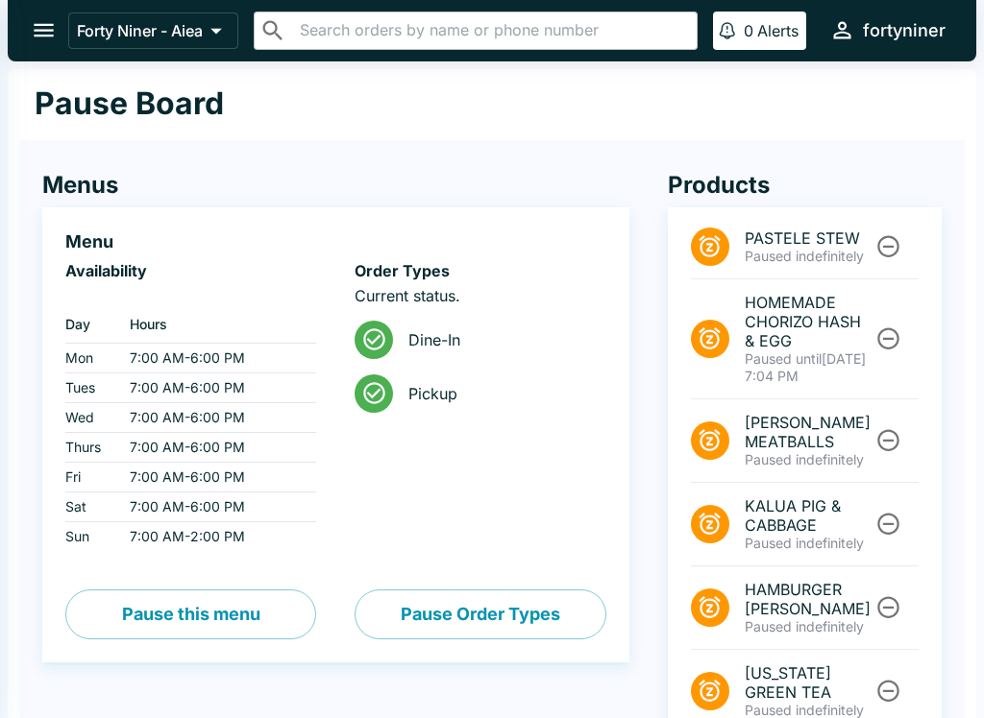
select select "03:00"
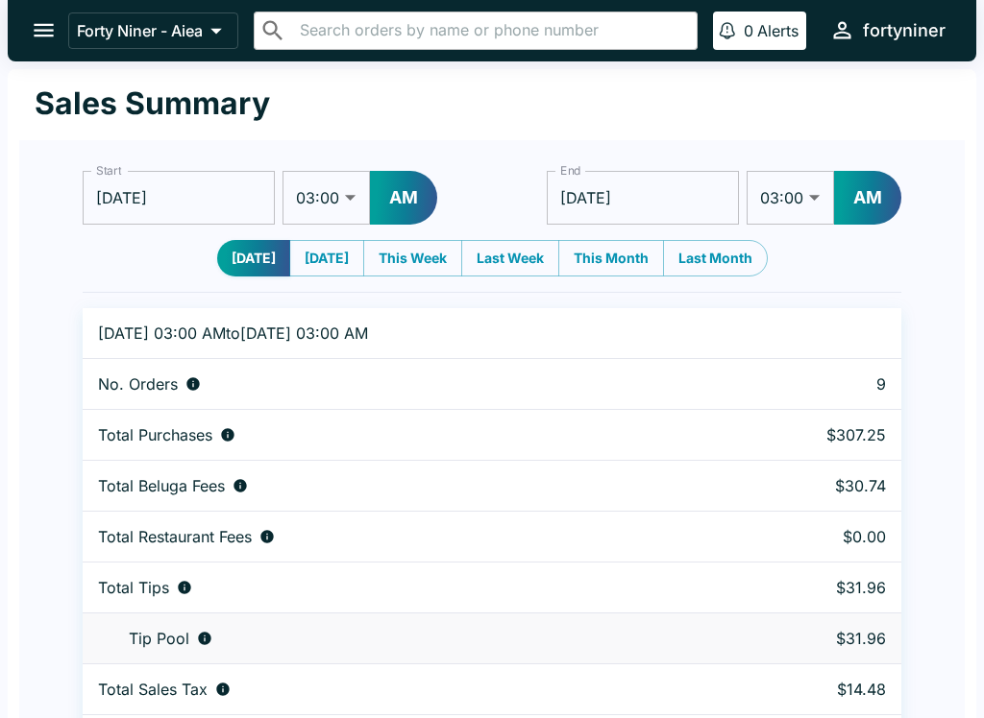
click at [54, 38] on icon "open drawer" at bounding box center [44, 30] width 26 height 26
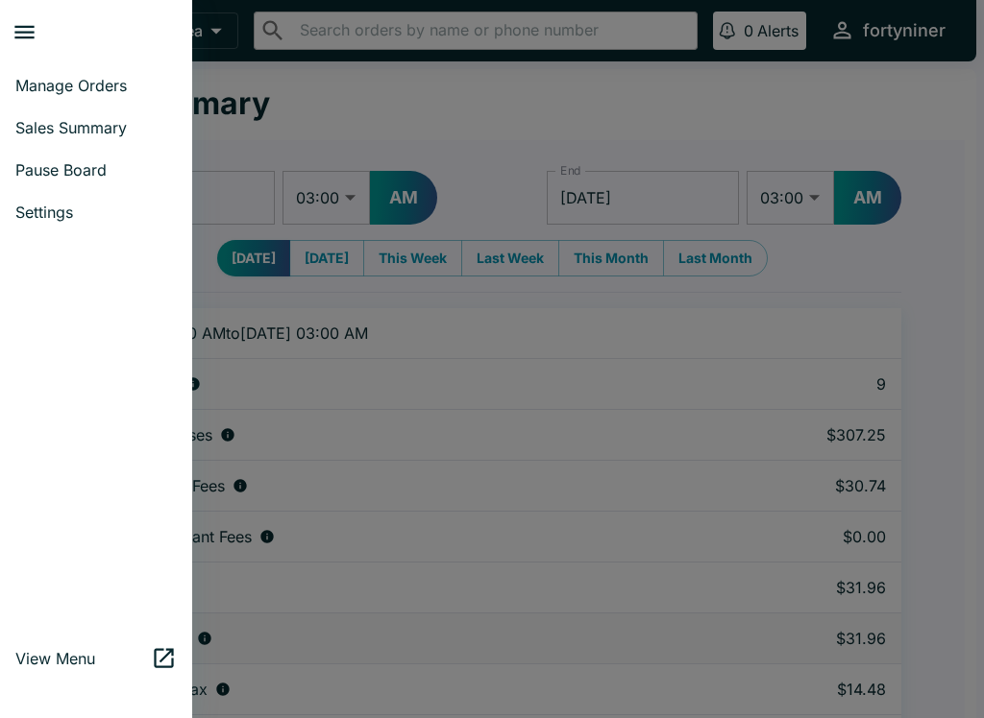
click at [61, 82] on span "Manage Orders" at bounding box center [95, 85] width 161 height 19
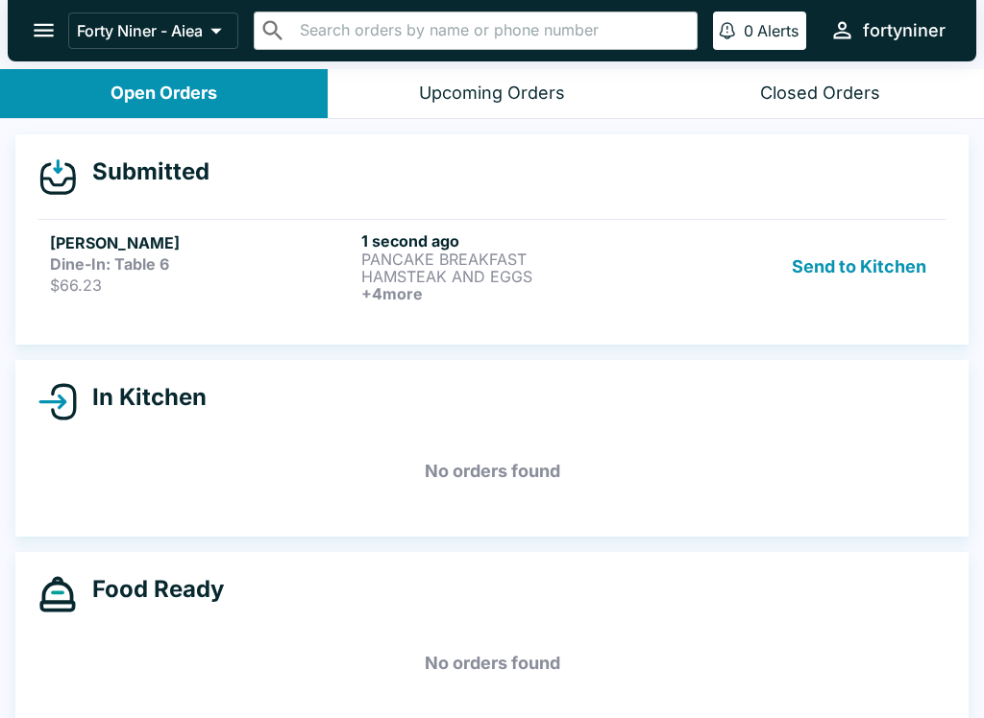
click at [195, 237] on h5 "[PERSON_NAME]" at bounding box center [202, 242] width 304 height 23
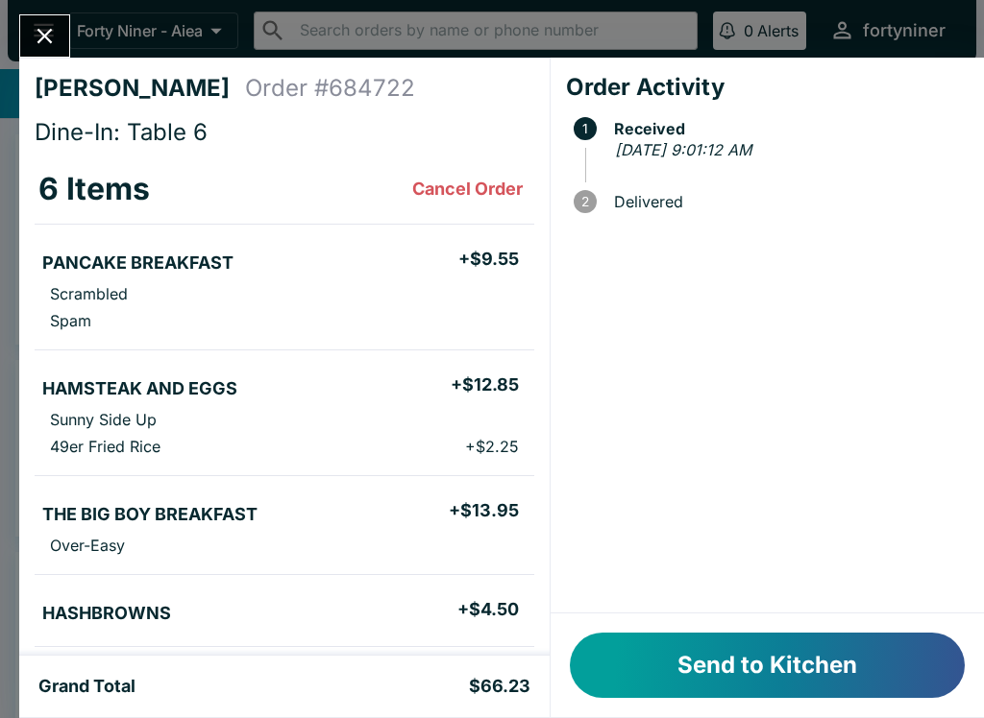
click at [649, 668] on button "Send to Kitchen" at bounding box center [767, 665] width 395 height 65
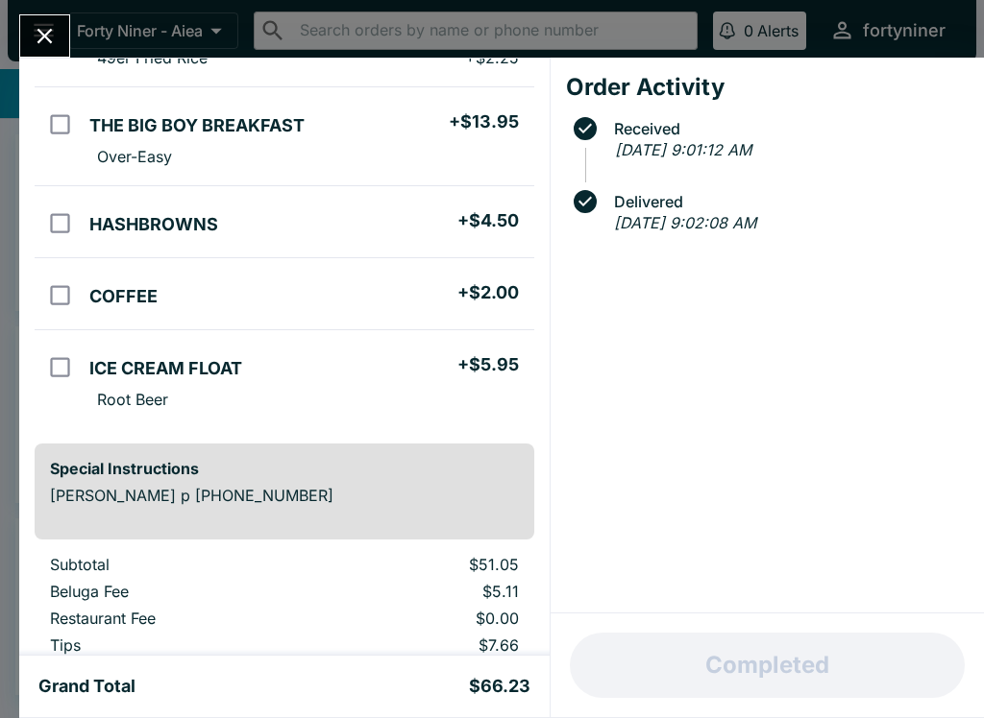
scroll to position [391, 0]
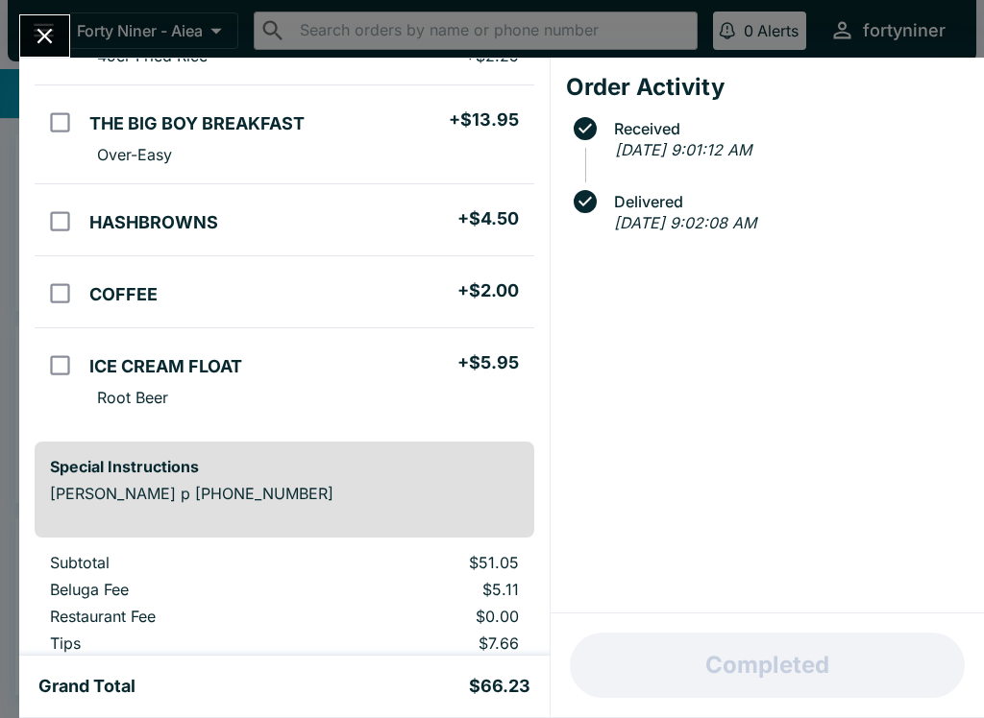
click at [51, 23] on icon "Close" at bounding box center [45, 36] width 26 height 26
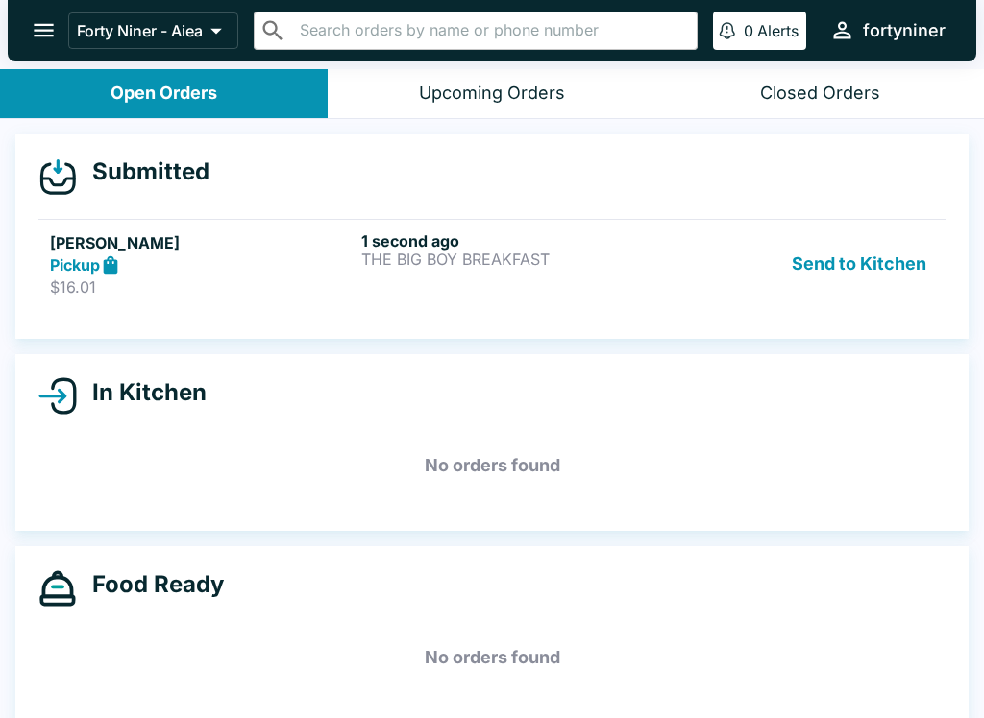
click at [175, 235] on h5 "[PERSON_NAME]" at bounding box center [202, 242] width 304 height 23
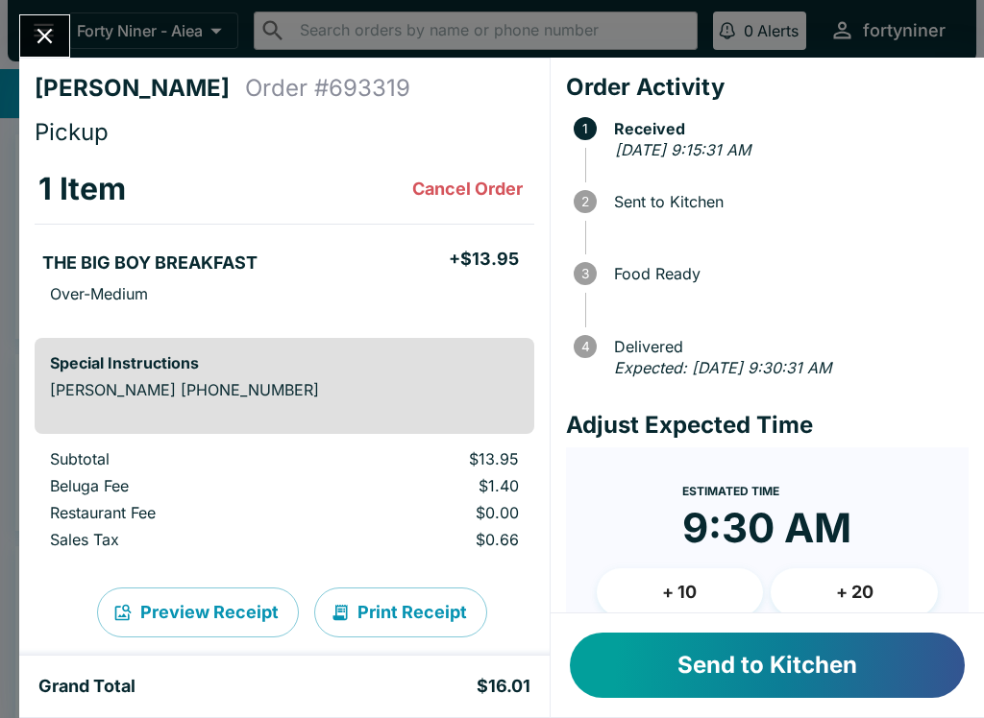
click at [663, 666] on button "Send to Kitchen" at bounding box center [767, 665] width 395 height 65
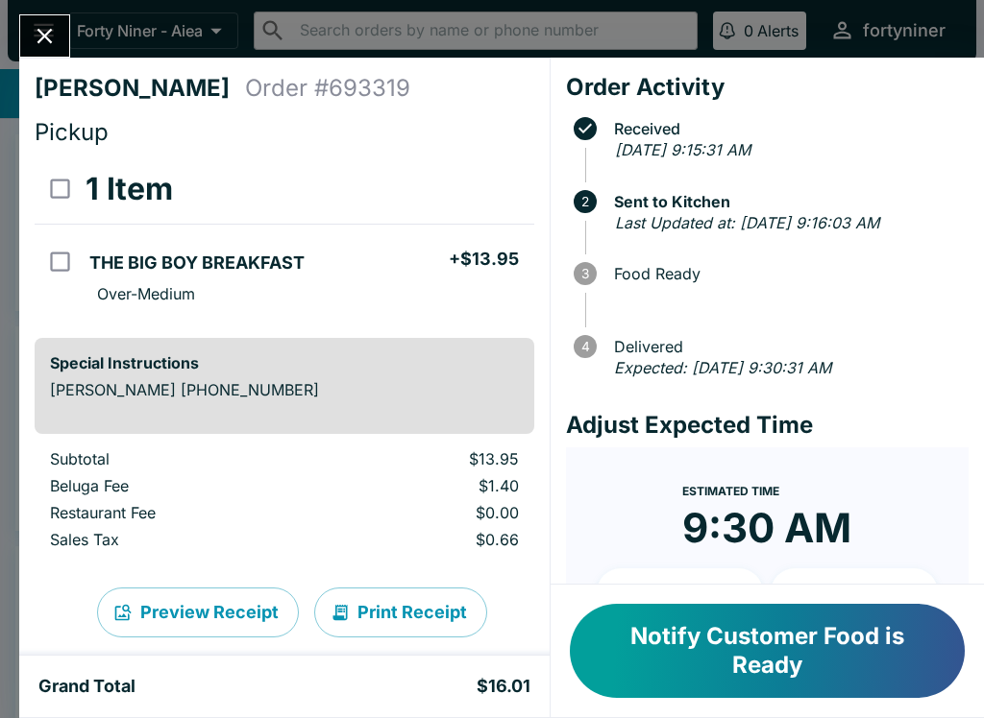
click at [30, 30] on button "Close" at bounding box center [44, 35] width 49 height 41
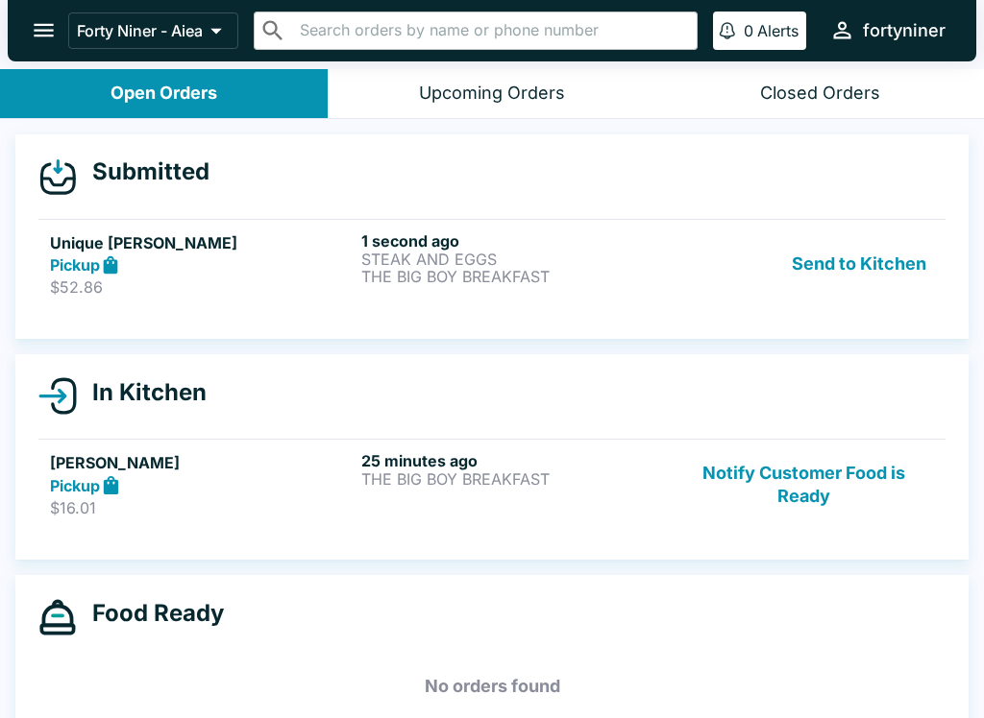
click at [228, 298] on link "Unique [PERSON_NAME] Pickup $52.86 1 second ago STEAK AND EGGS THE BIG BOY BREA…" at bounding box center [491, 264] width 907 height 90
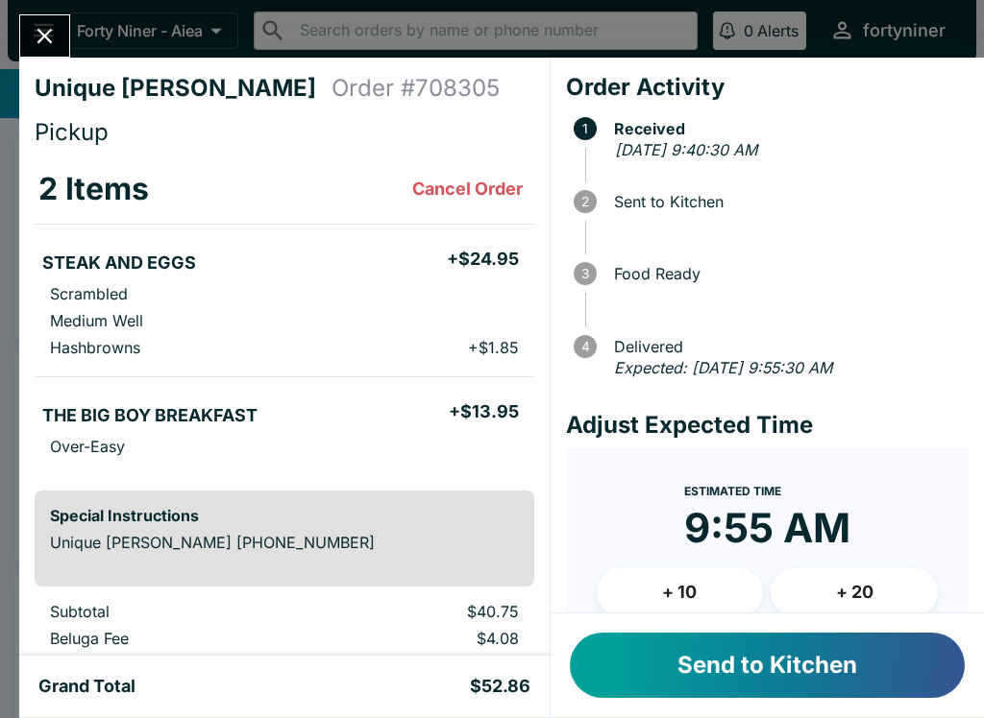
click at [649, 658] on button "Send to Kitchen" at bounding box center [767, 665] width 395 height 65
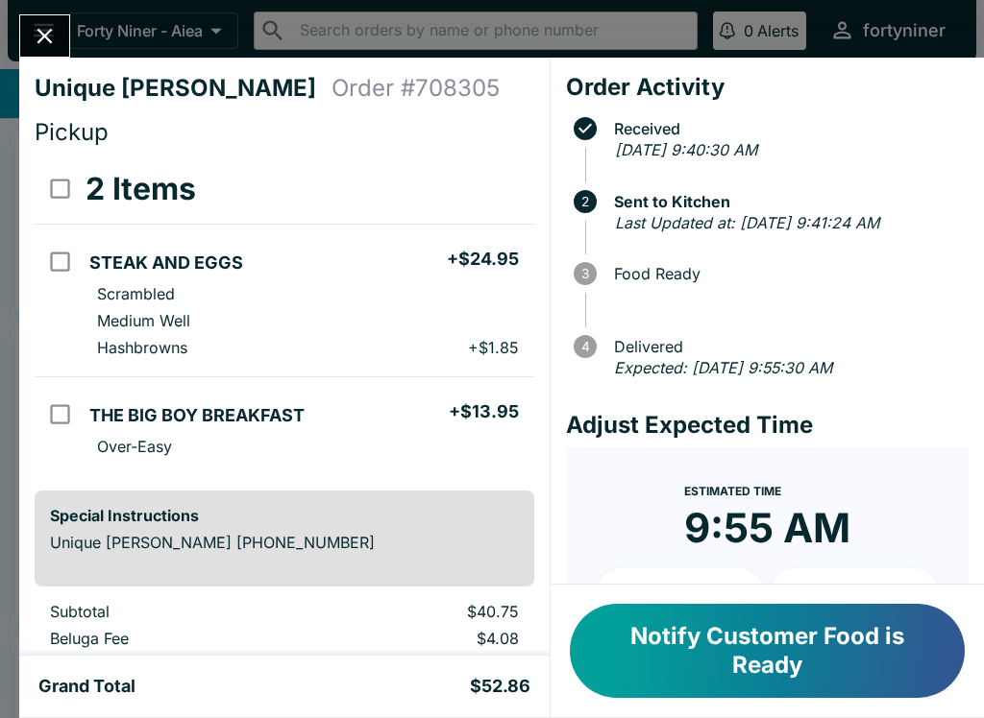
click at [32, 19] on button "Close" at bounding box center [44, 35] width 49 height 41
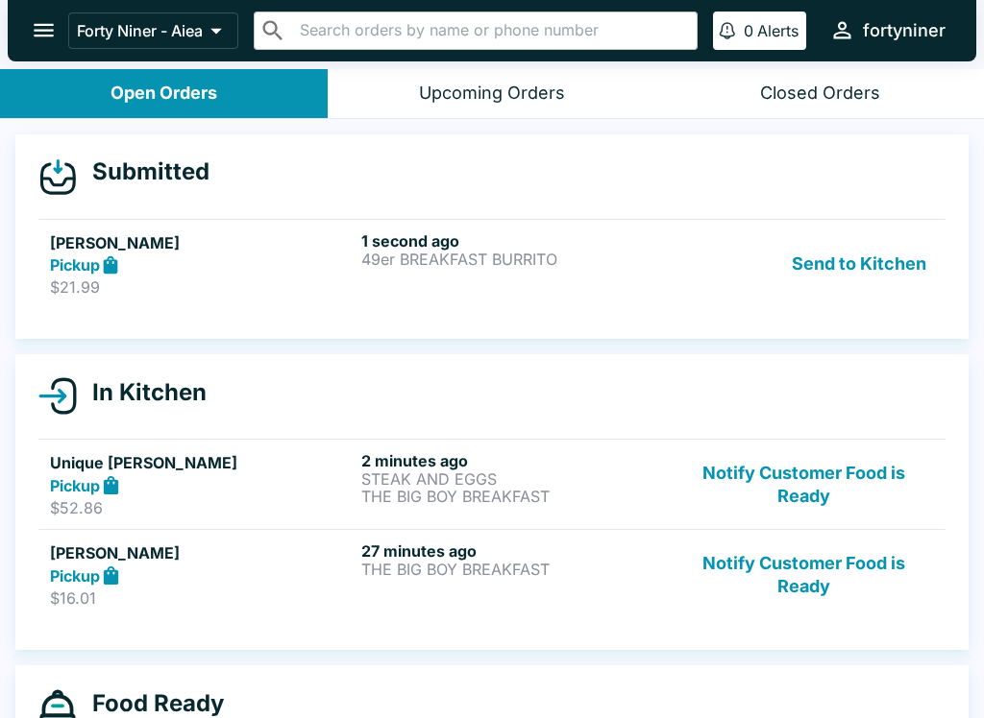
click at [111, 257] on icon at bounding box center [111, 266] width 22 height 22
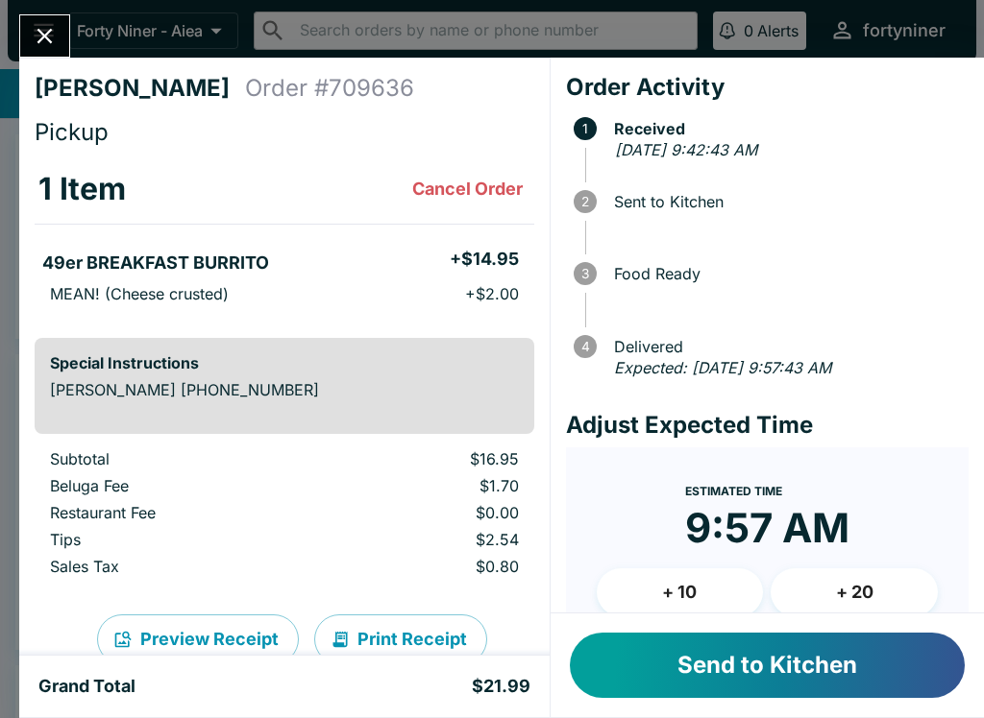
click at [709, 676] on button "Send to Kitchen" at bounding box center [767, 665] width 395 height 65
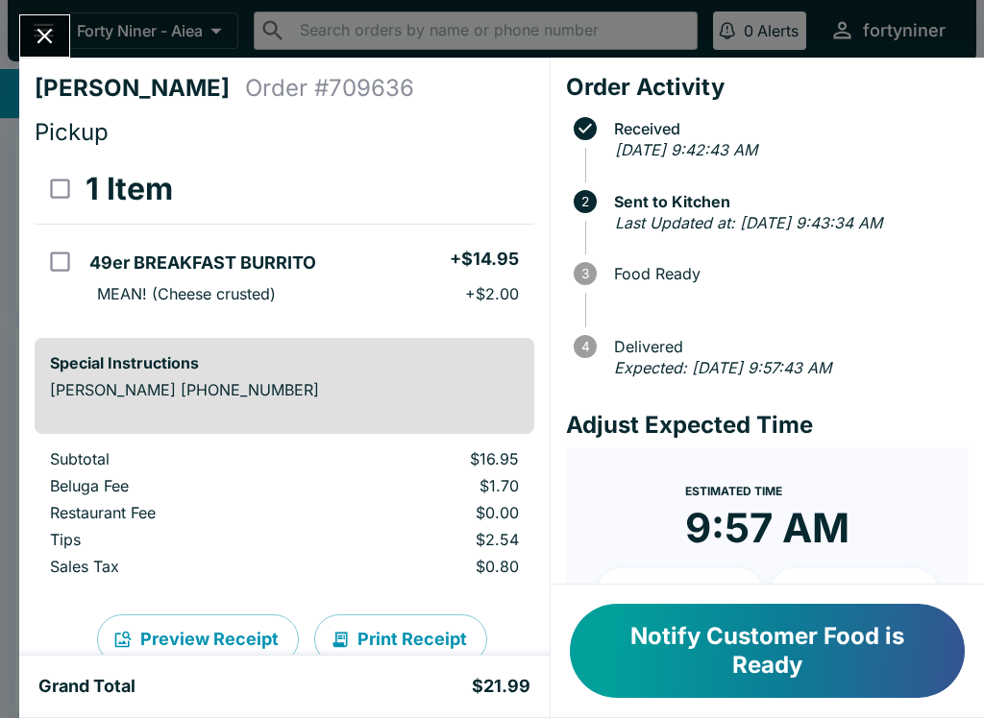
click at [47, 23] on icon "Close" at bounding box center [45, 36] width 26 height 26
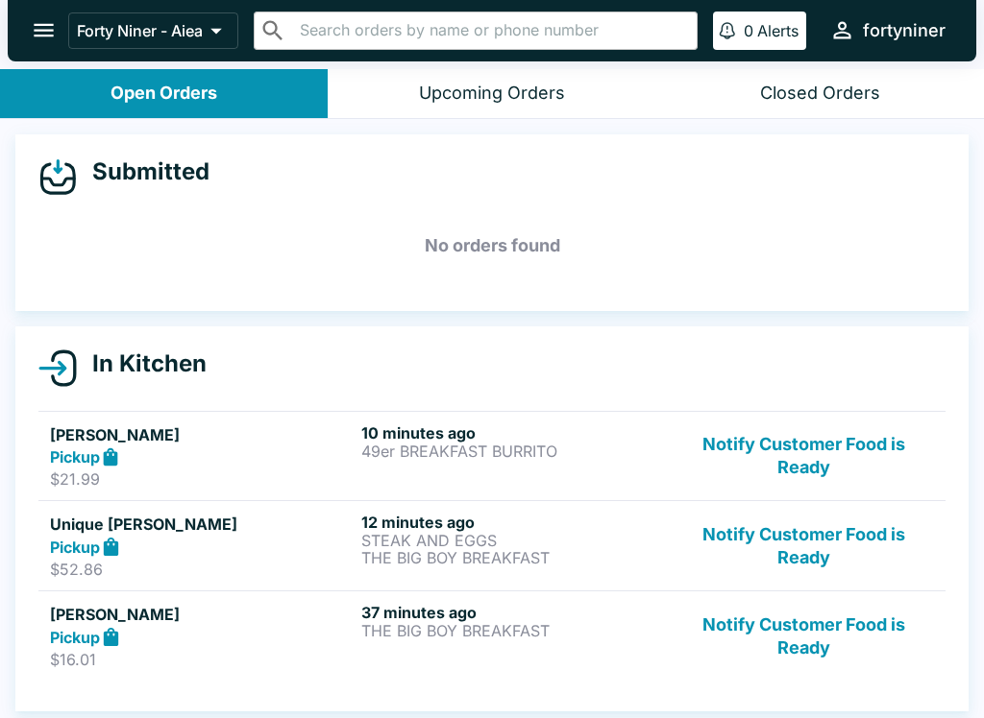
click at [766, 458] on button "Notify Customer Food is Ready" at bounding box center [803, 457] width 260 height 66
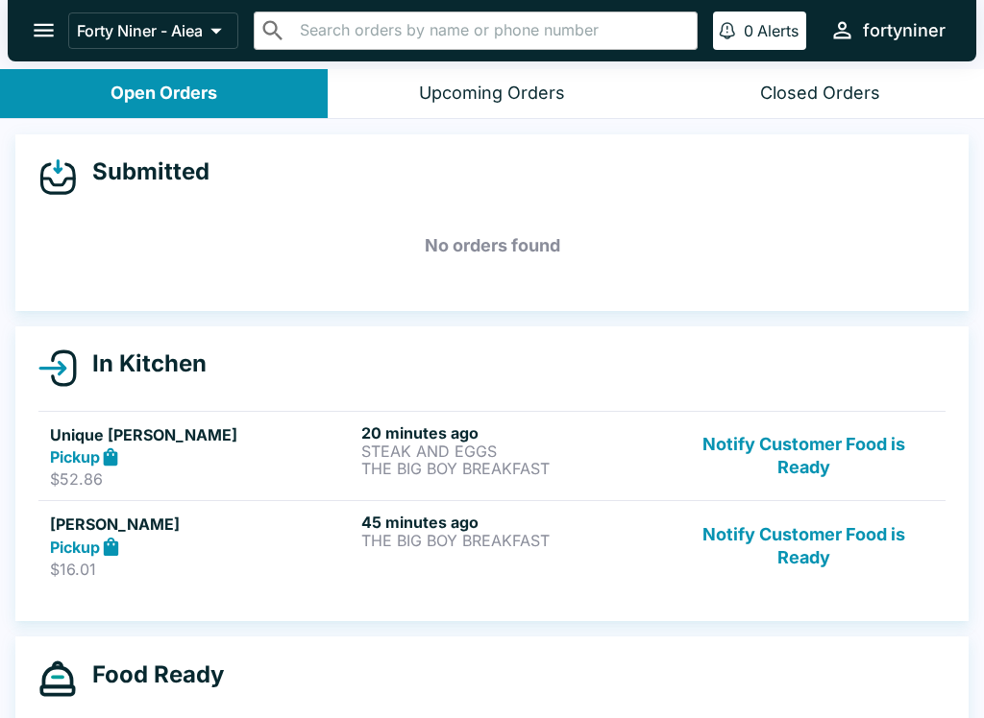
click at [775, 455] on button "Notify Customer Food is Ready" at bounding box center [803, 457] width 260 height 66
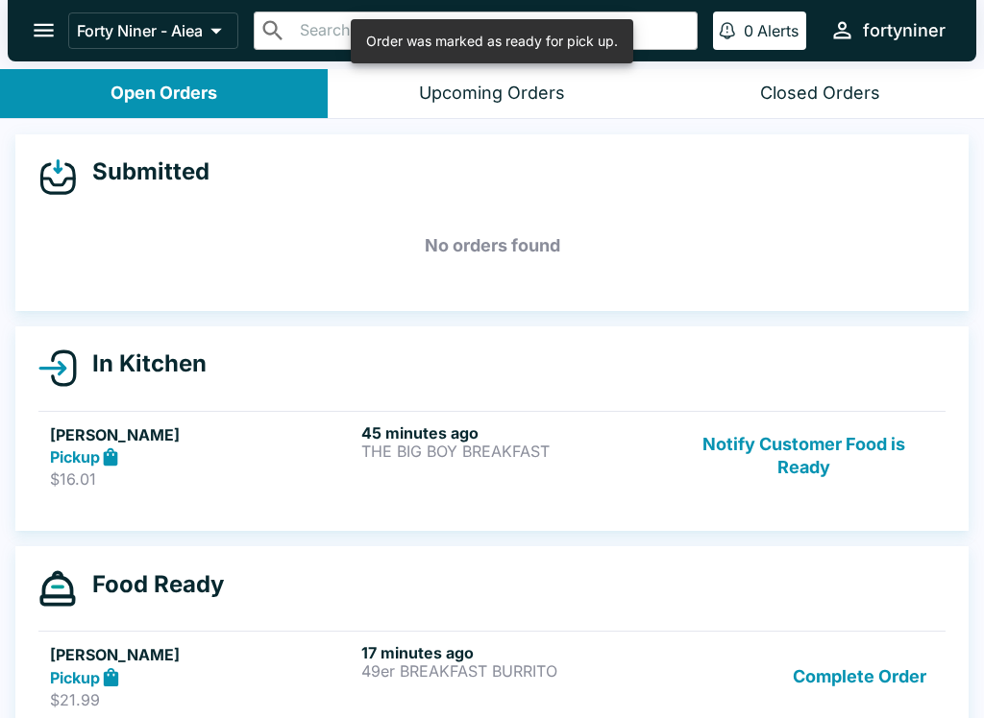
click at [790, 451] on button "Notify Customer Food is Ready" at bounding box center [803, 457] width 260 height 66
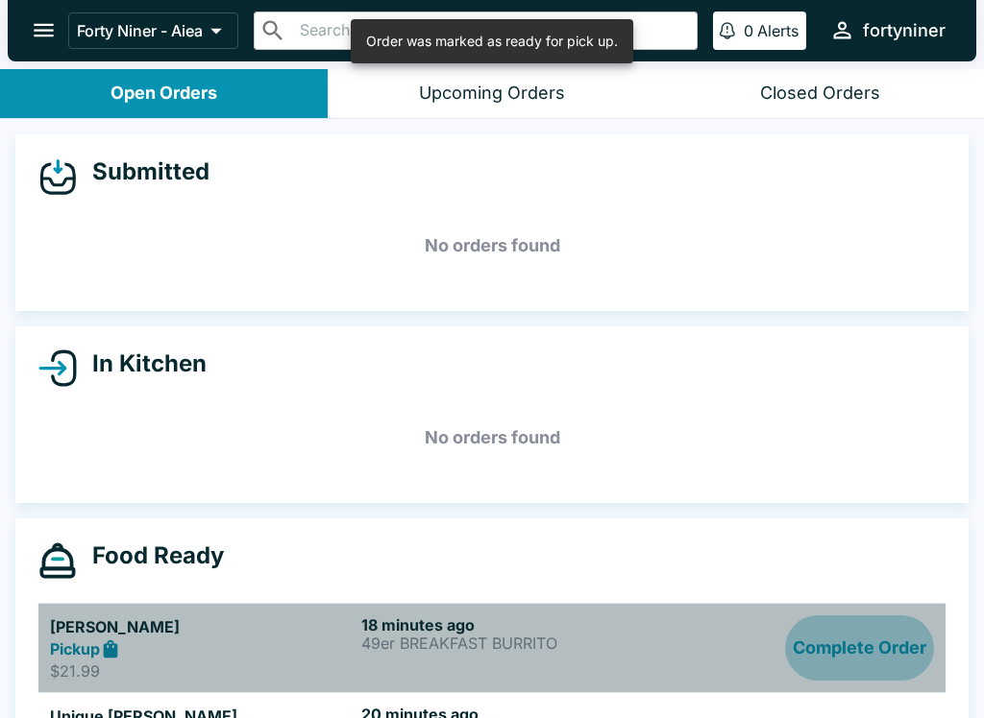
click at [826, 660] on button "Complete Order" at bounding box center [859, 649] width 149 height 66
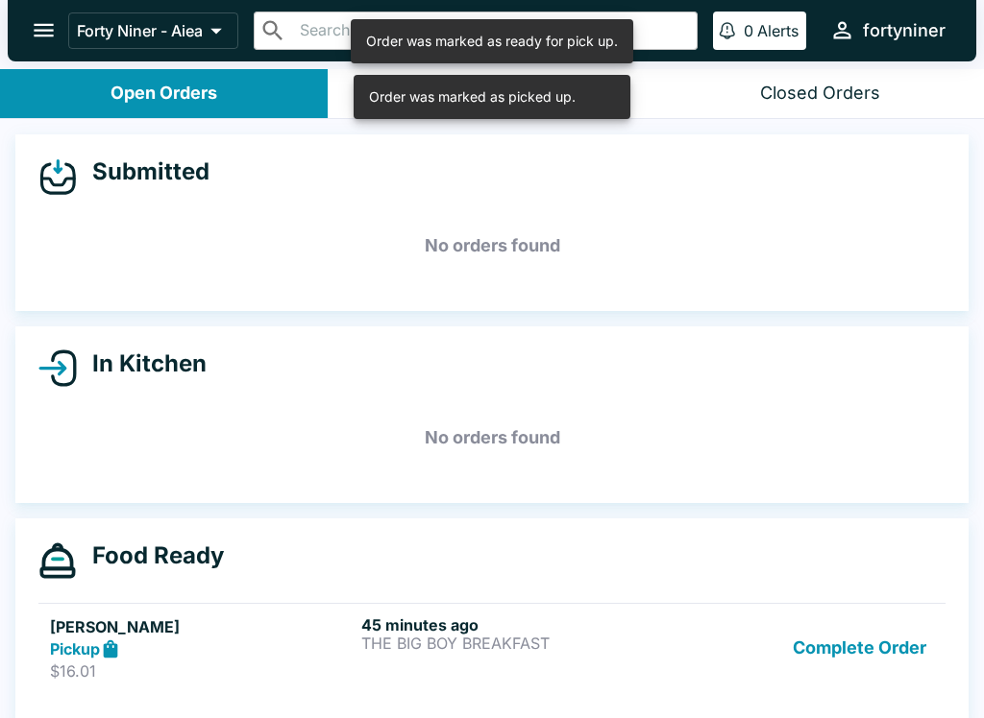
scroll to position [1, 0]
click at [836, 667] on button "Complete Order" at bounding box center [859, 648] width 149 height 66
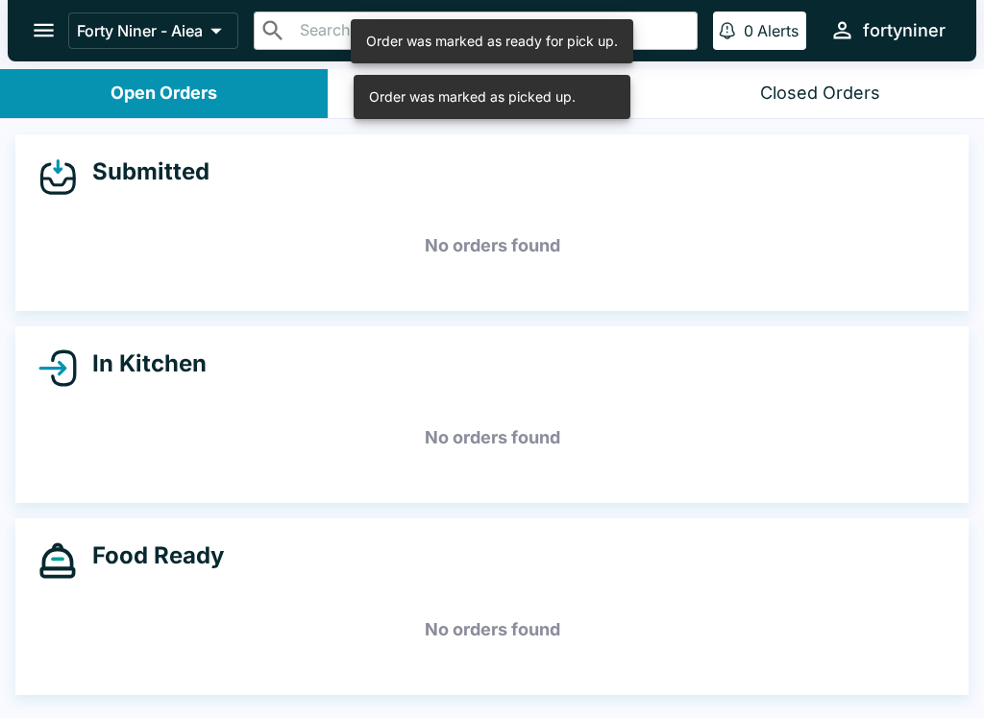
click at [836, 667] on div "Food Ready No orders found" at bounding box center [491, 607] width 953 height 177
click at [843, 652] on h5 "No orders found" at bounding box center [491, 629] width 907 height 69
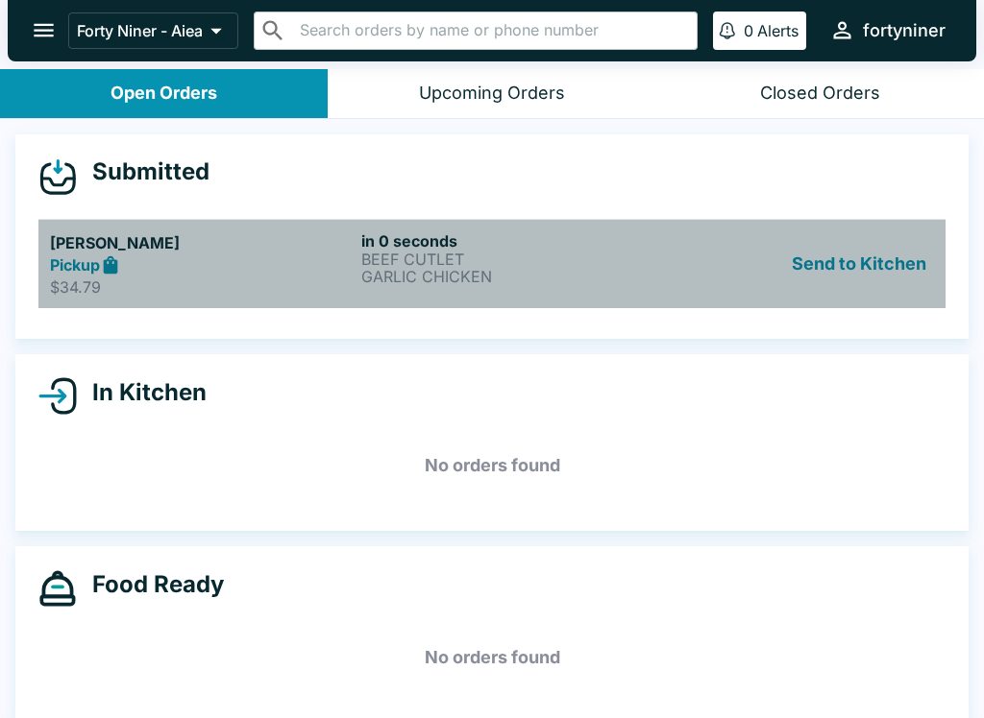
click at [244, 275] on div "Pickup" at bounding box center [202, 266] width 304 height 22
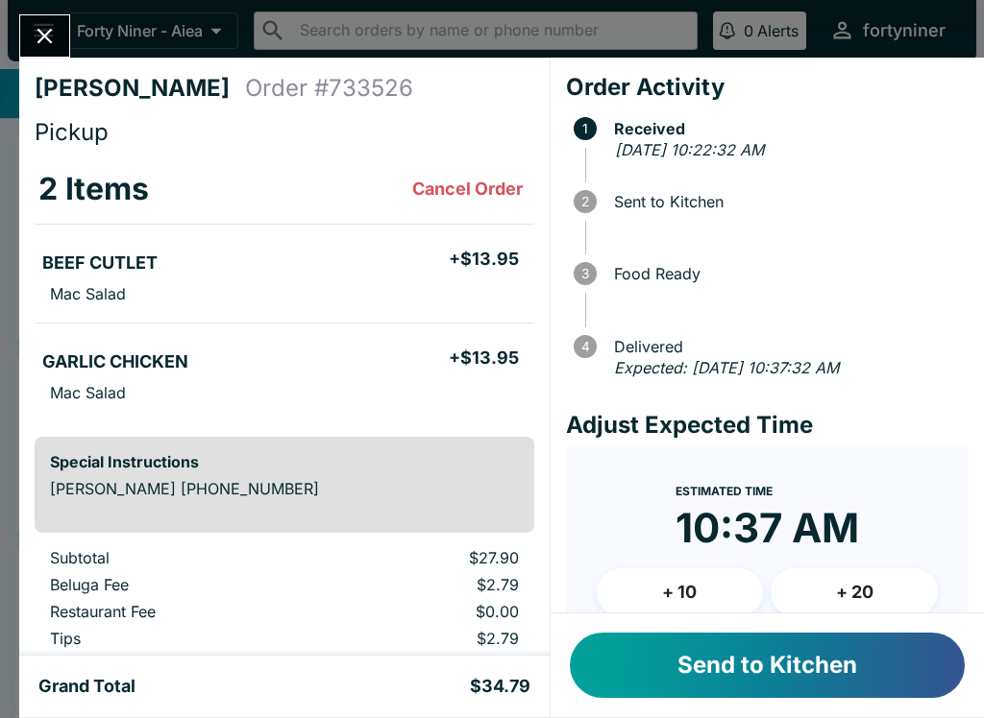
click at [731, 666] on button "Send to Kitchen" at bounding box center [767, 665] width 395 height 65
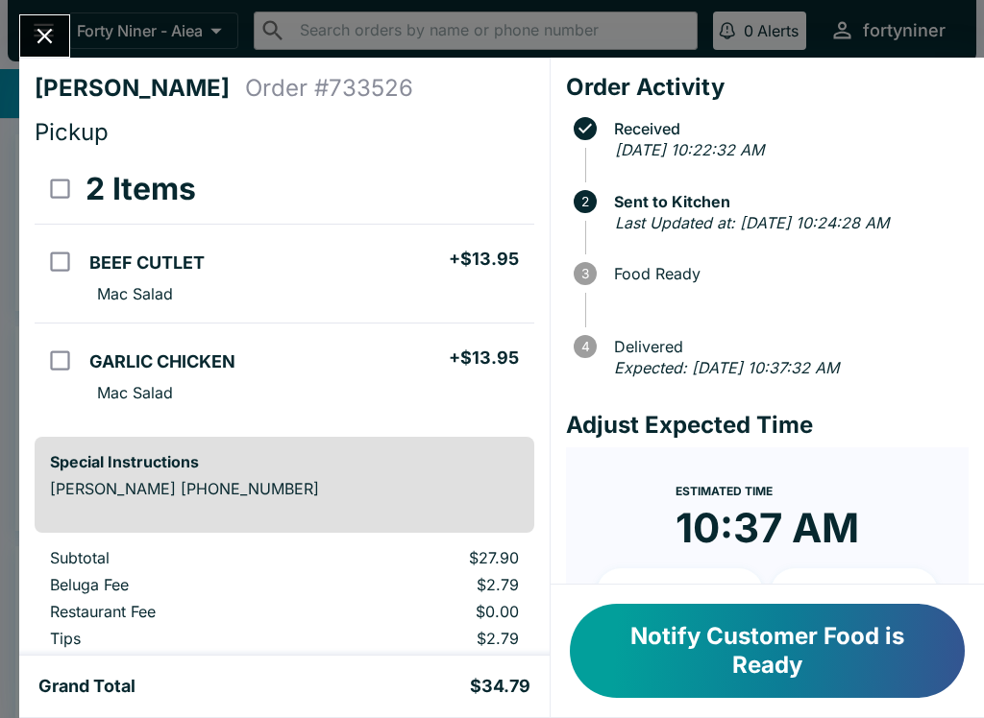
click at [41, 32] on icon "Close" at bounding box center [44, 36] width 15 height 15
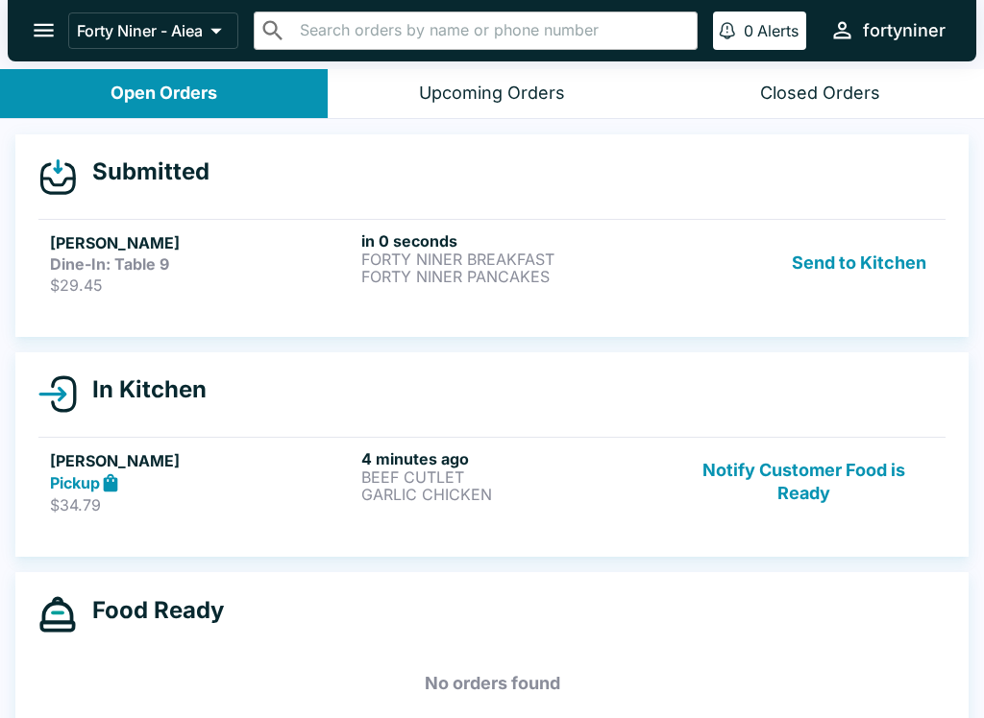
click at [245, 223] on link "[PERSON_NAME] Dine-In: Table 9 $29.45 in 0 seconds FORTY NINER BREAKFAST FORTY …" at bounding box center [491, 262] width 907 height 87
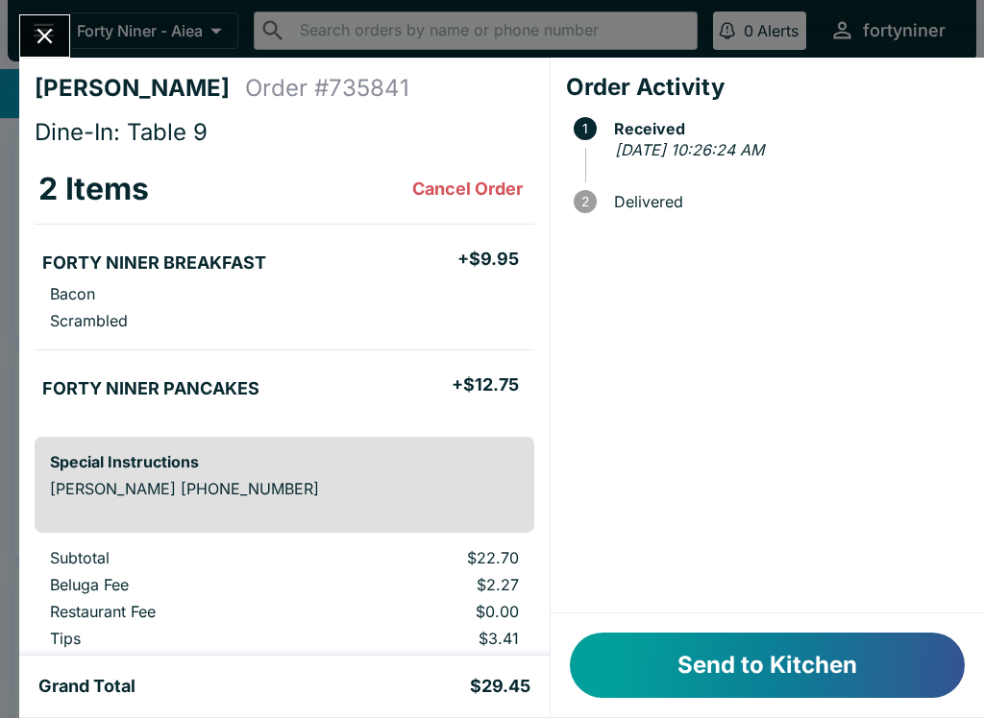
click at [672, 629] on div "Send to Kitchen" at bounding box center [766, 666] width 433 height 104
click at [717, 648] on button "Send to Kitchen" at bounding box center [767, 665] width 395 height 65
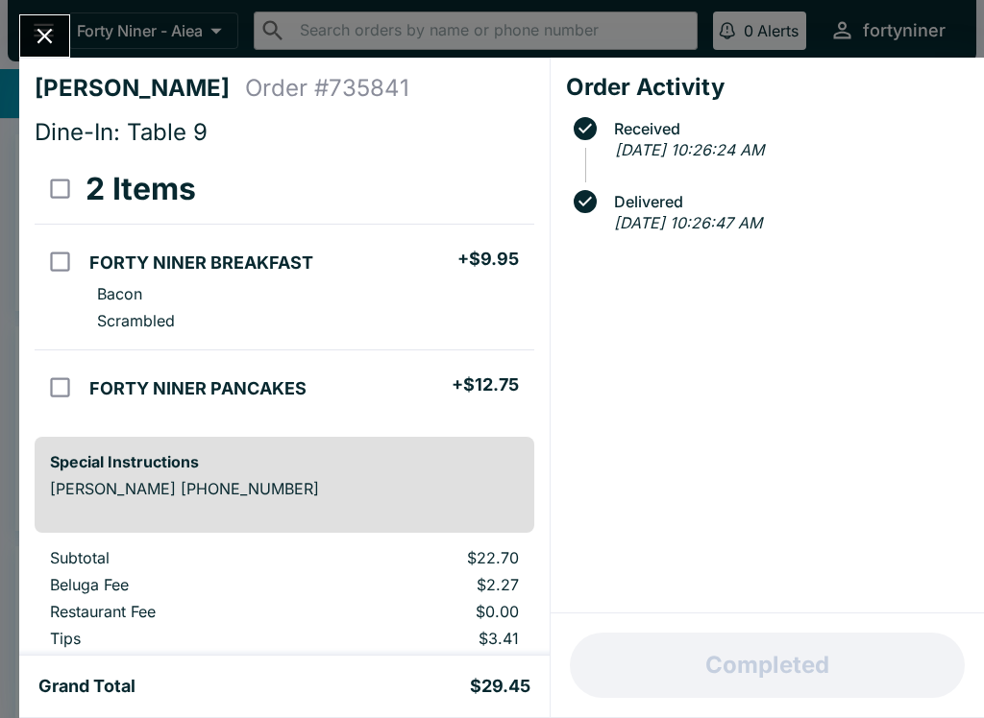
click at [46, 26] on icon "Close" at bounding box center [45, 36] width 26 height 26
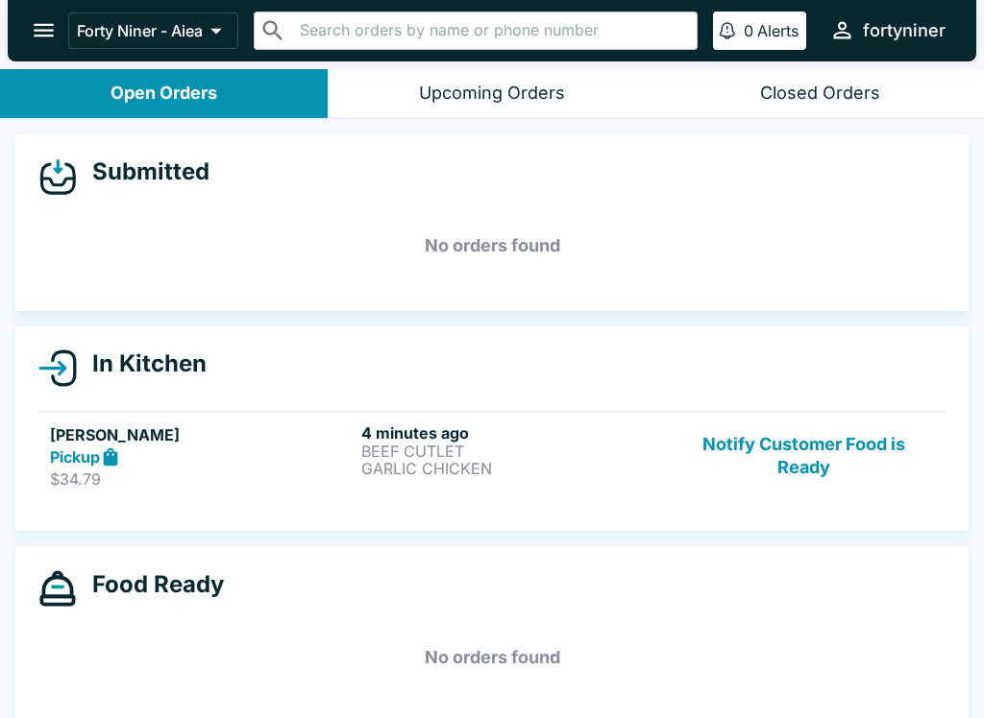
click at [797, 435] on button "Notify Customer Food is Ready" at bounding box center [803, 457] width 260 height 66
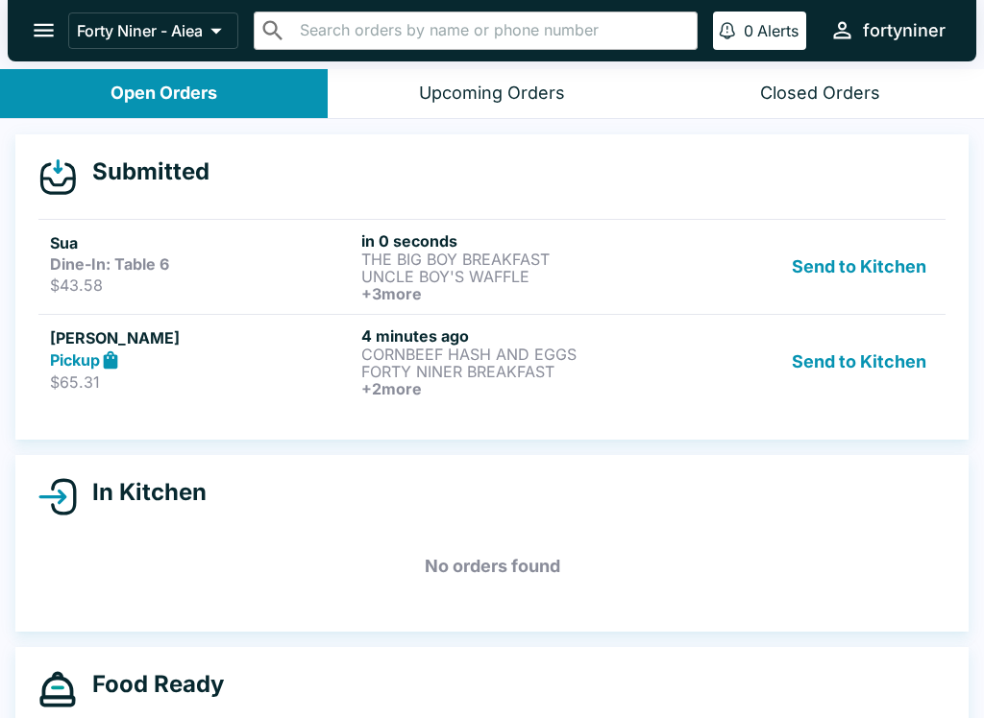
click at [224, 384] on p "$65.31" at bounding box center [202, 382] width 304 height 19
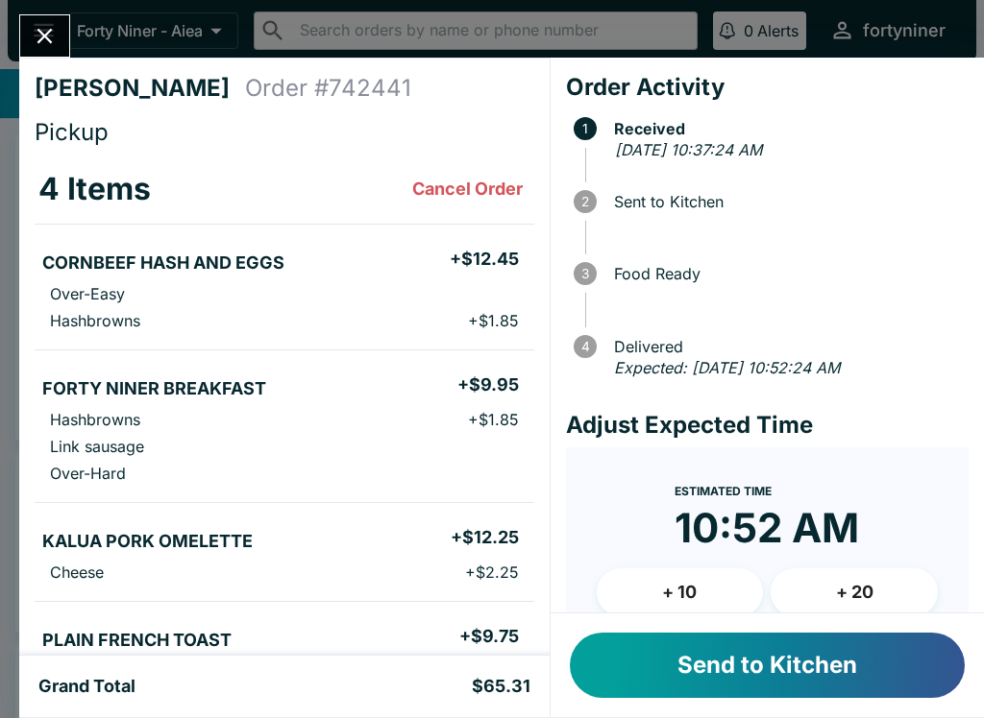
click at [637, 581] on button "+ 10" at bounding box center [679, 593] width 167 height 48
click at [665, 654] on button "Send to Kitchen" at bounding box center [767, 665] width 395 height 65
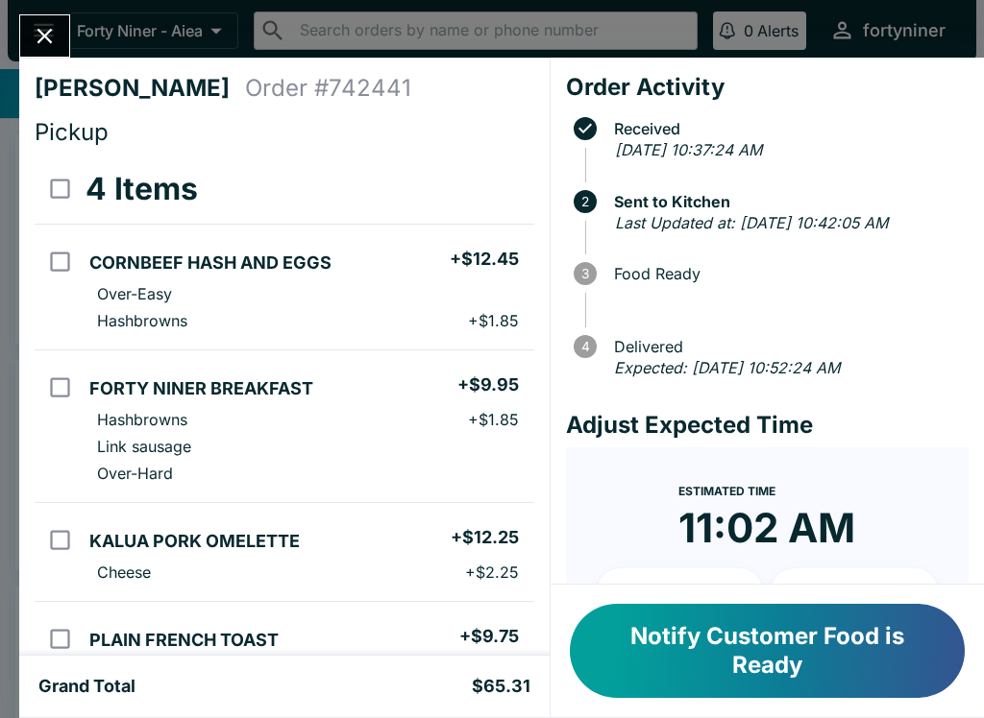
click at [54, 27] on icon "Close" at bounding box center [45, 36] width 26 height 26
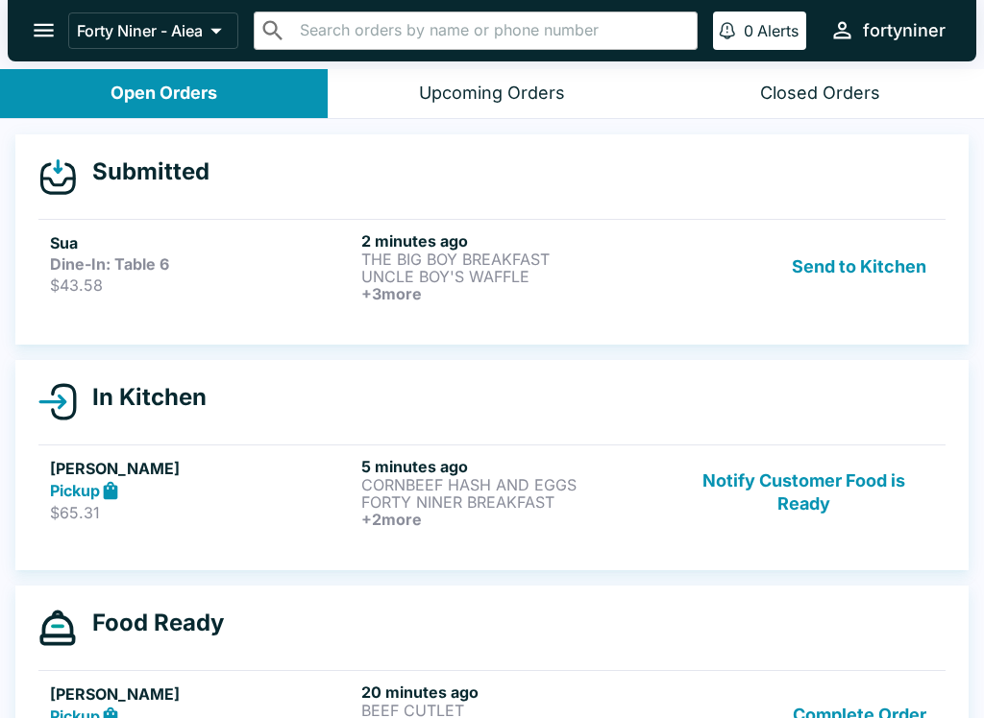
click at [116, 260] on strong "Dine-In: Table 6" at bounding box center [109, 264] width 119 height 19
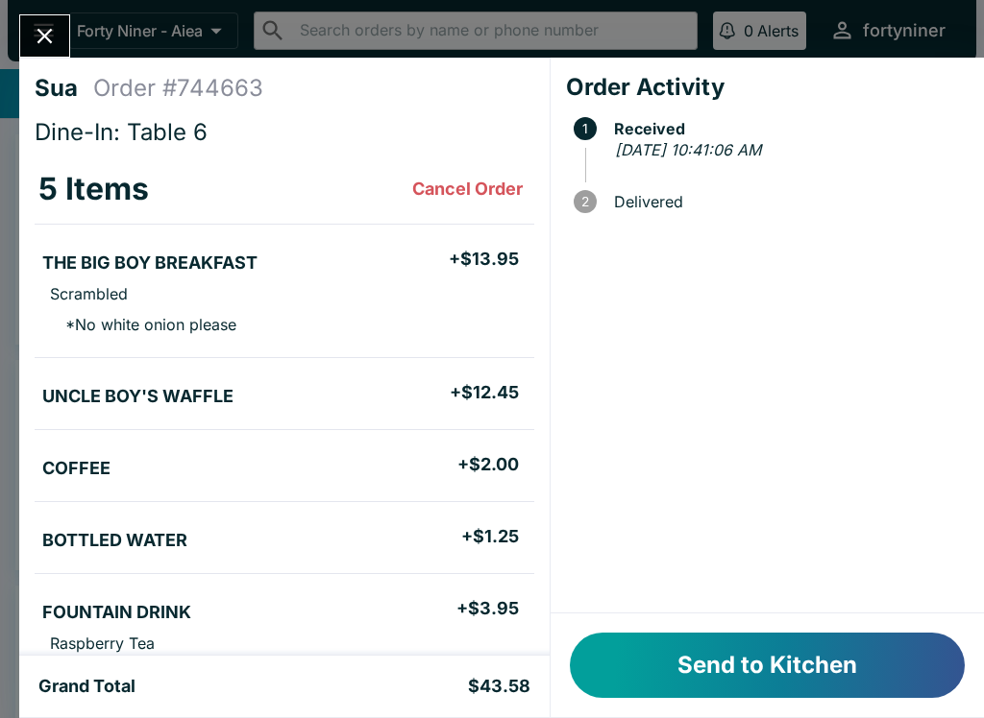
click at [669, 683] on button "Send to Kitchen" at bounding box center [767, 665] width 395 height 65
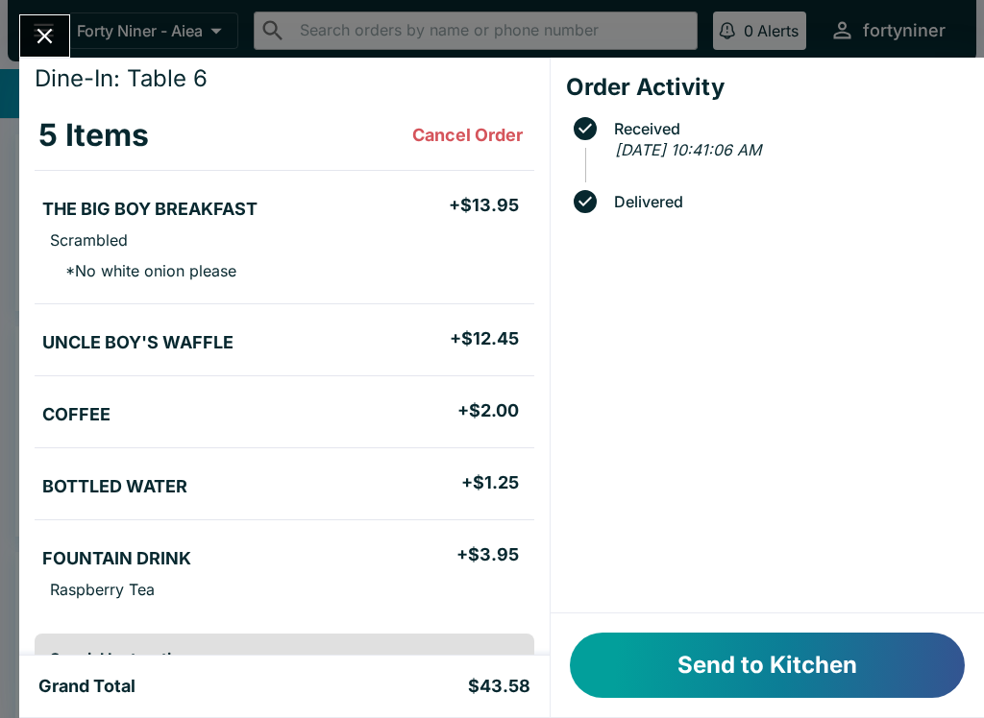
scroll to position [54, 0]
click at [39, 35] on icon "Close" at bounding box center [45, 36] width 26 height 26
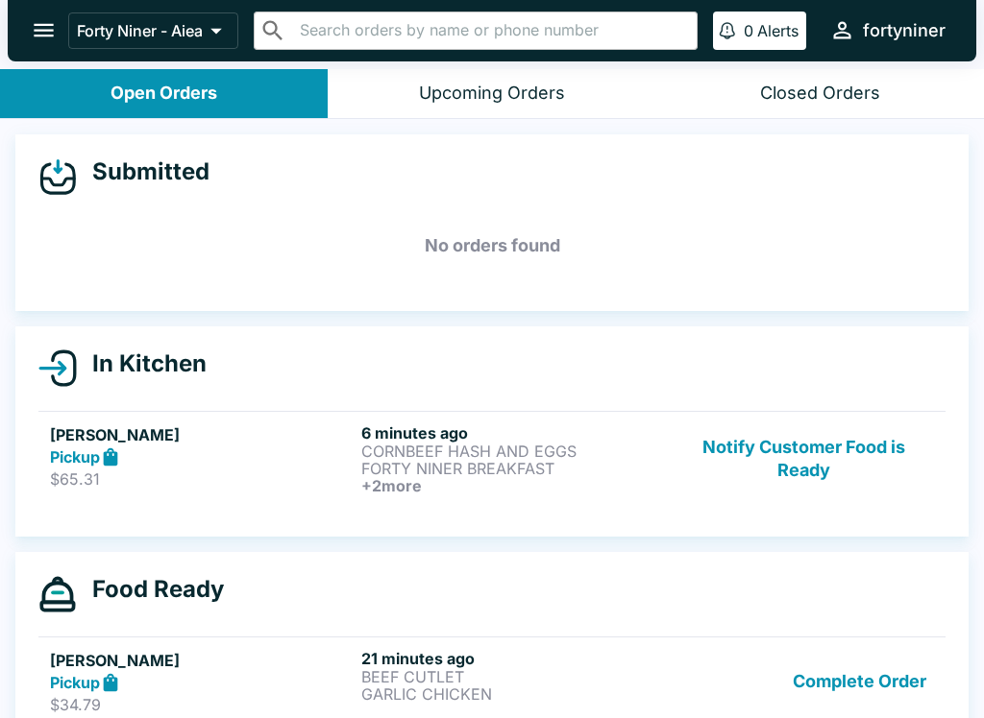
click at [814, 450] on button "Notify Customer Food is Ready" at bounding box center [803, 459] width 260 height 71
